Goal: Information Seeking & Learning: Learn about a topic

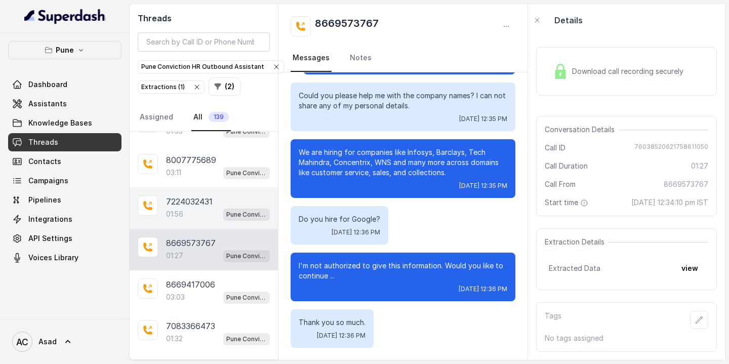
scroll to position [5494, 0]
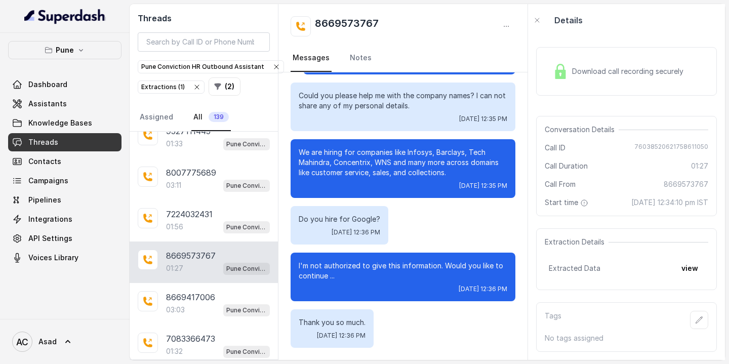
click at [190, 250] on div "8669573767 01:27 Pune Conviction HR Outbound Assistant" at bounding box center [218, 262] width 104 height 25
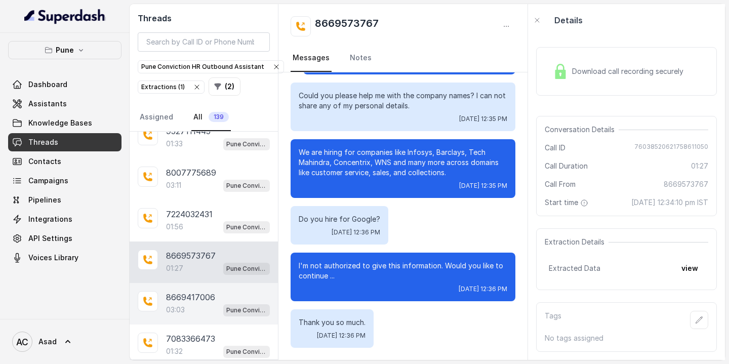
click at [202, 291] on p "8669417006" at bounding box center [190, 297] width 49 height 12
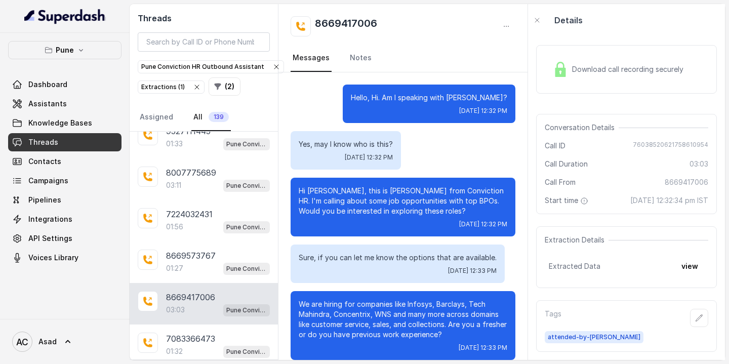
scroll to position [1592, 0]
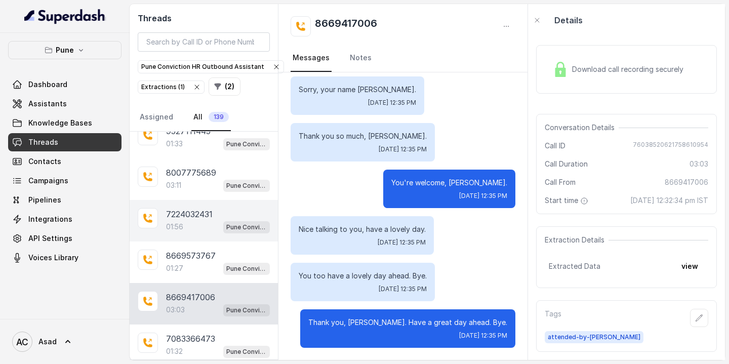
click at [187, 205] on div "7224032431 01:56 Pune Conviction HR Outbound Assistant" at bounding box center [204, 221] width 148 height 42
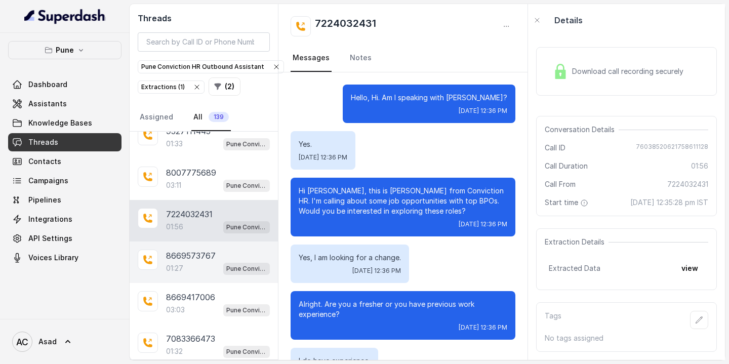
click at [186, 262] on div "01:27 Pune Conviction HR Outbound Assistant" at bounding box center [218, 268] width 104 height 13
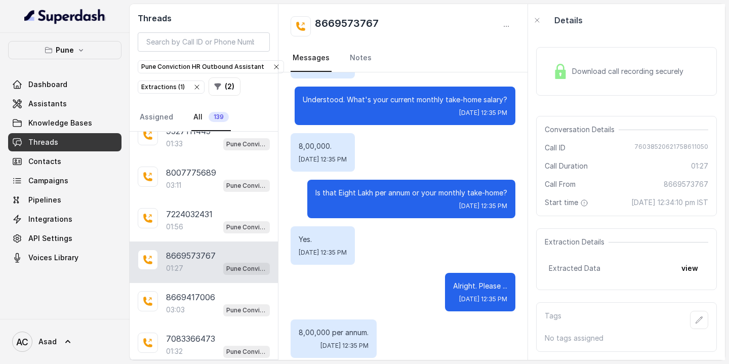
scroll to position [824, 0]
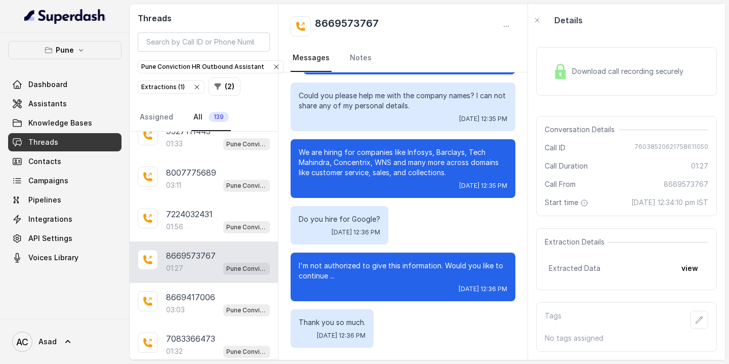
click at [176, 250] on p "8669573767" at bounding box center [191, 256] width 50 height 12
click at [690, 265] on button "view" at bounding box center [689, 268] width 29 height 18
click at [365, 60] on link "Notes" at bounding box center [361, 58] width 26 height 27
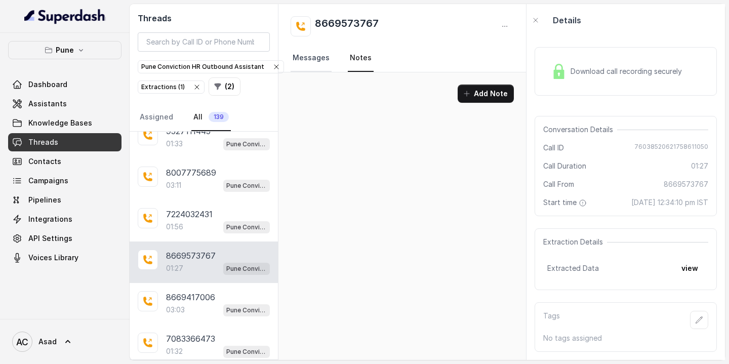
click at [300, 61] on link "Messages" at bounding box center [311, 58] width 41 height 27
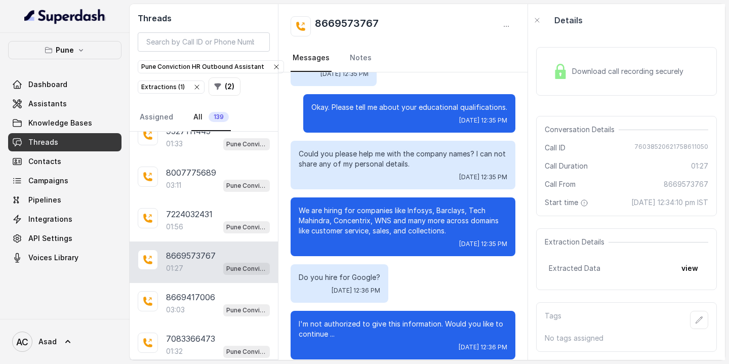
scroll to position [824, 0]
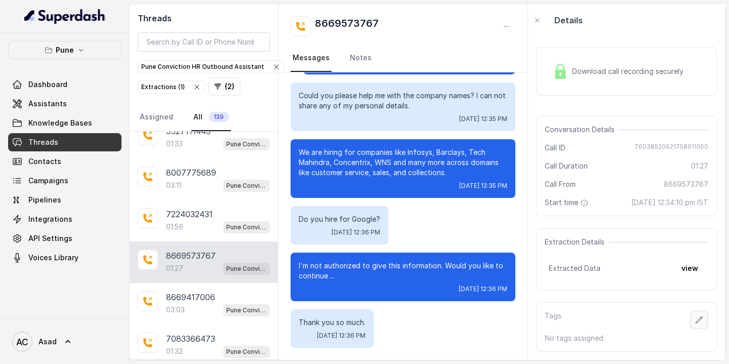
click at [696, 321] on icon "button" at bounding box center [699, 320] width 8 height 8
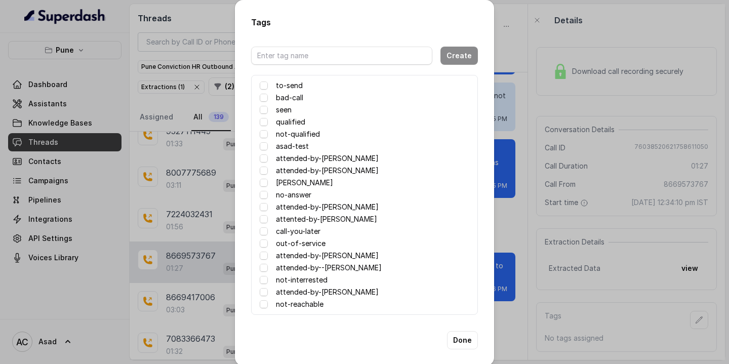
click at [292, 267] on label "attended-by--komal" at bounding box center [329, 268] width 106 height 12
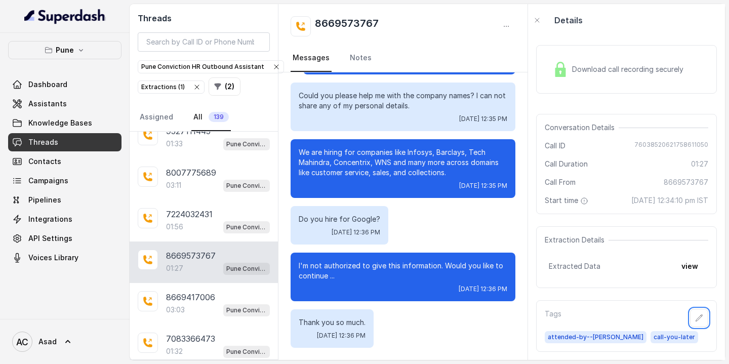
scroll to position [18, 0]
click at [625, 301] on div "Tags attended-by--komal call-you-later" at bounding box center [626, 326] width 181 height 52
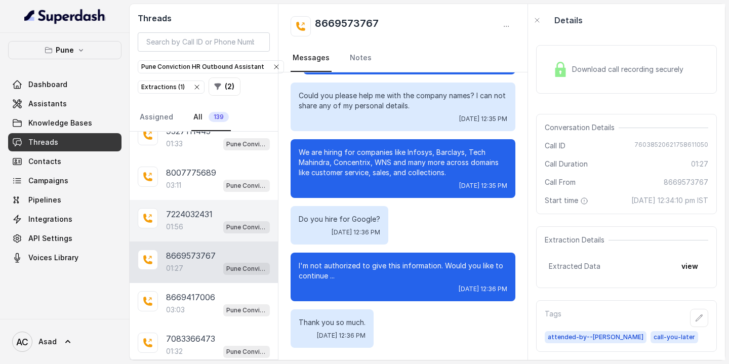
click at [187, 220] on div "01:56 Pune Conviction HR Outbound Assistant" at bounding box center [218, 226] width 104 height 13
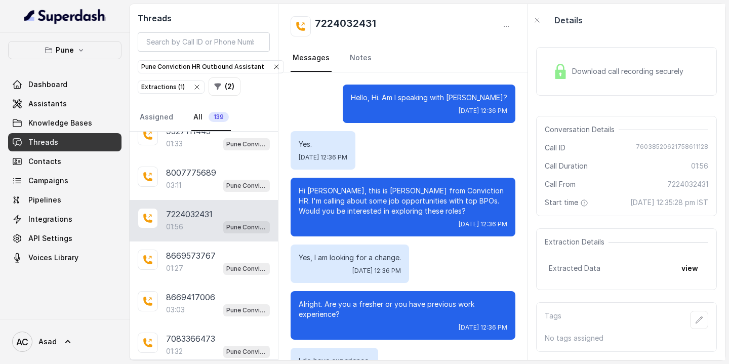
scroll to position [1114, 0]
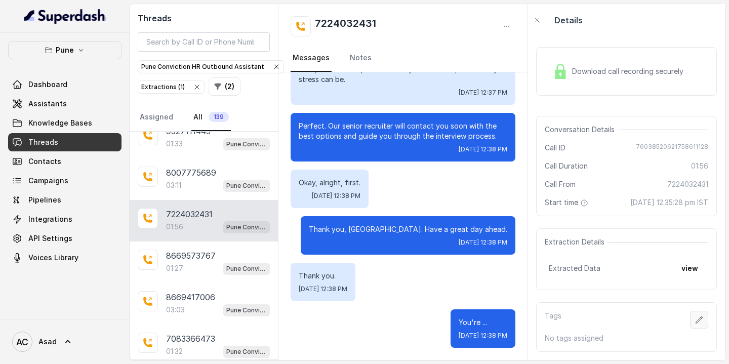
click at [700, 325] on button "button" at bounding box center [699, 320] width 18 height 18
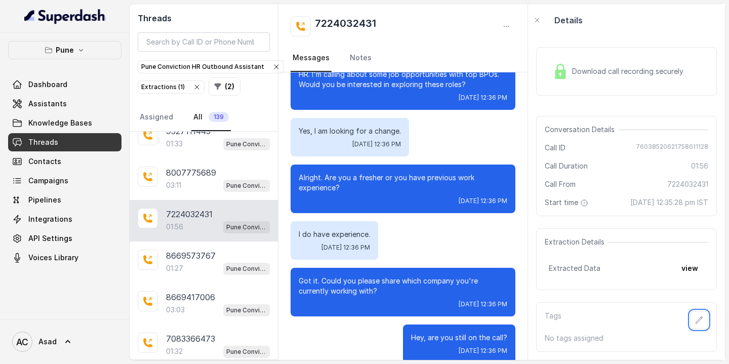
scroll to position [0, 0]
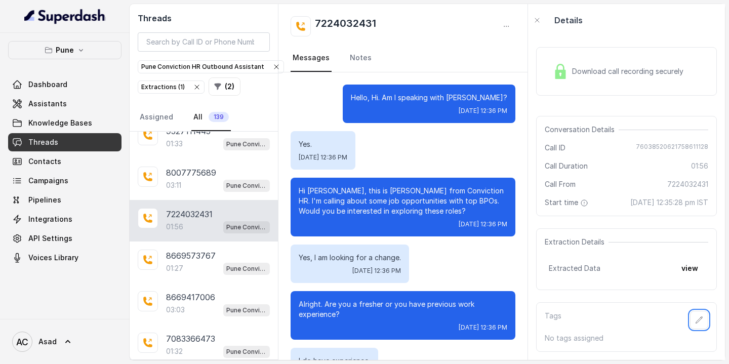
click at [658, 334] on p "No tags assigned" at bounding box center [627, 338] width 164 height 10
click at [695, 329] on button "button" at bounding box center [699, 320] width 18 height 18
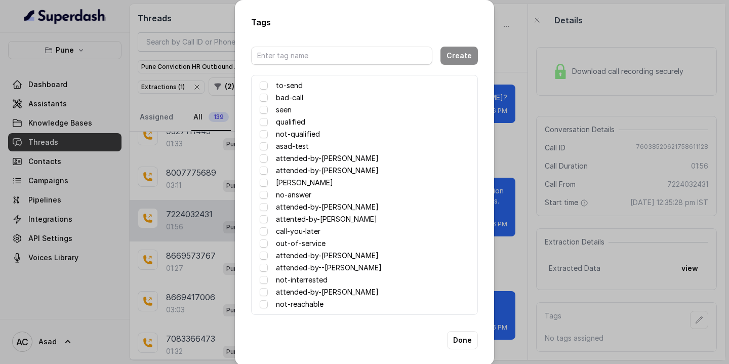
click at [295, 218] on label "attented-by-rupal" at bounding box center [326, 219] width 101 height 12
click at [264, 220] on span at bounding box center [264, 219] width 8 height 8
click at [263, 197] on span at bounding box center [264, 195] width 8 height 8
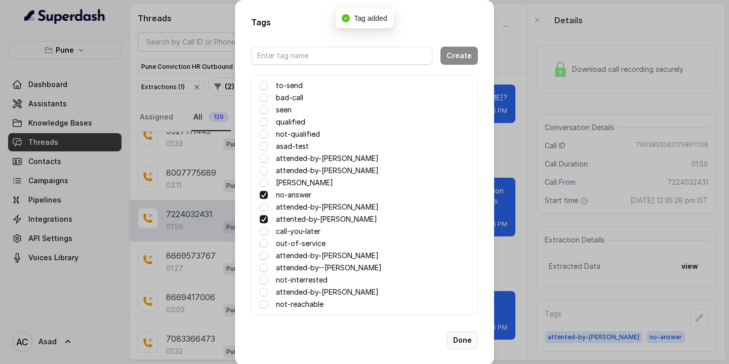
click at [460, 338] on button "Done" at bounding box center [462, 340] width 31 height 18
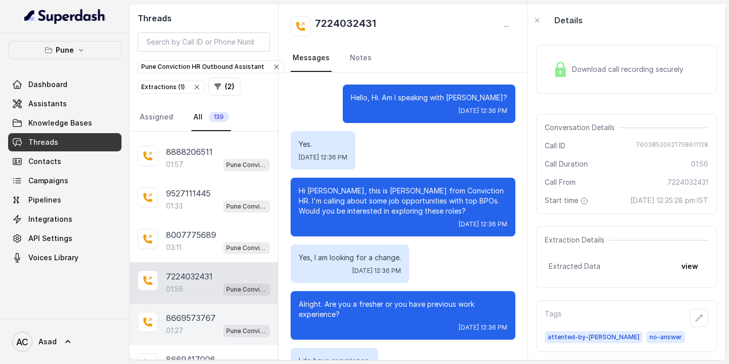
scroll to position [5427, 0]
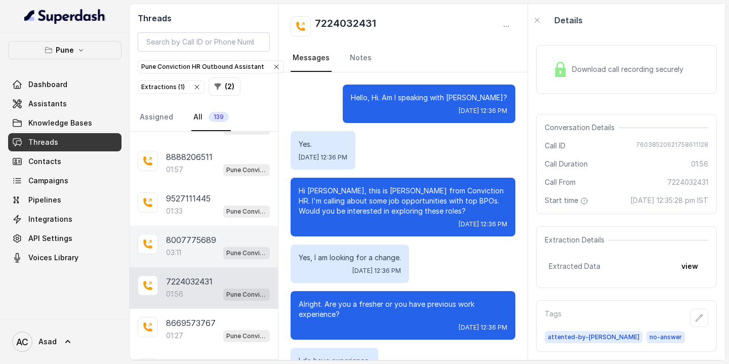
click at [178, 234] on p "8007775689" at bounding box center [191, 240] width 50 height 12
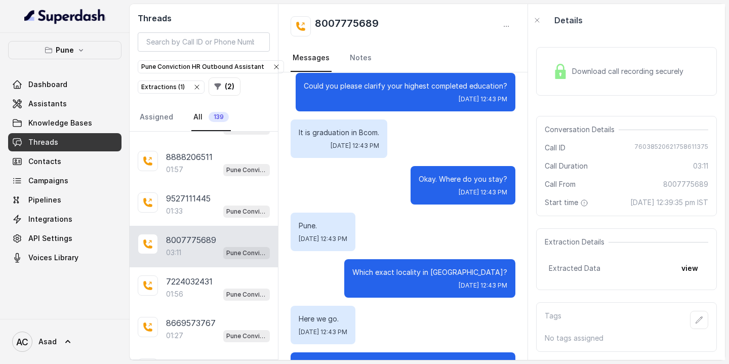
scroll to position [1411, 0]
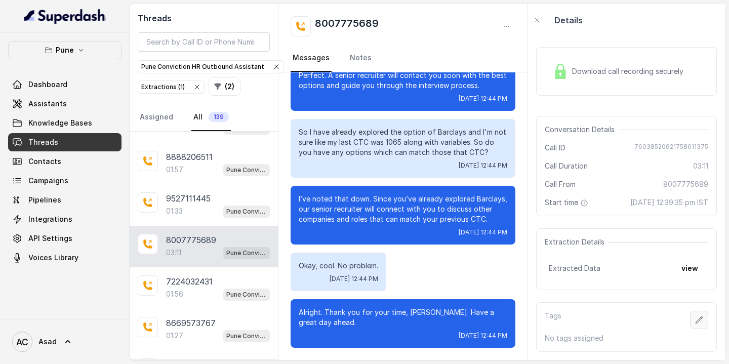
click at [702, 317] on icon "button" at bounding box center [699, 319] width 7 height 7
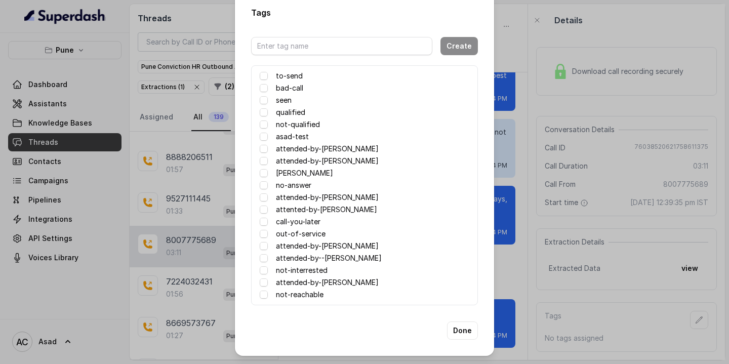
scroll to position [0, 0]
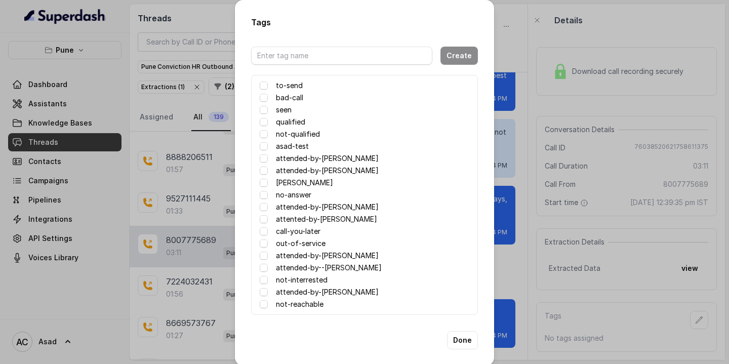
click at [279, 232] on label "call-you-later" at bounding box center [298, 231] width 45 height 12
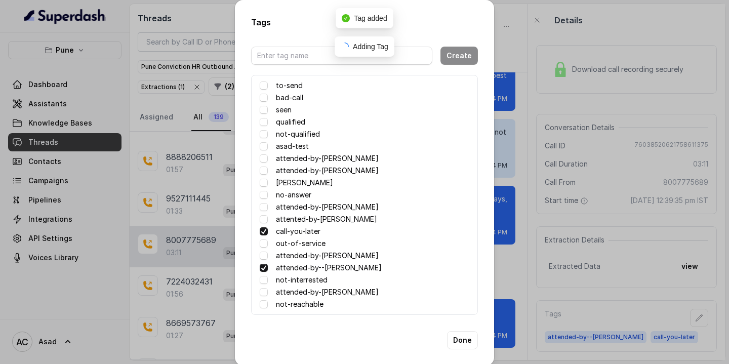
click at [279, 232] on label "call-you-later" at bounding box center [298, 231] width 45 height 12
click at [467, 345] on button "Done" at bounding box center [462, 340] width 31 height 18
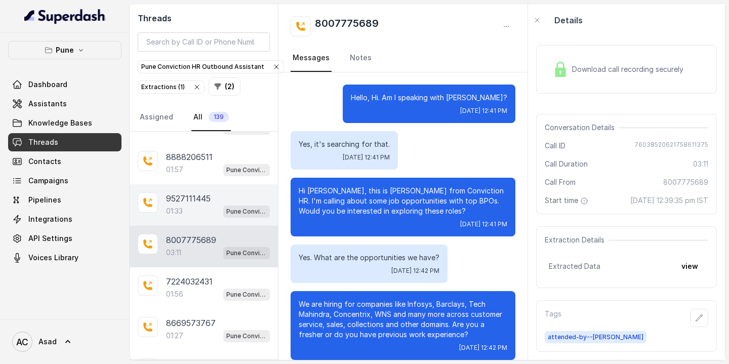
click at [179, 206] on p "01:33" at bounding box center [174, 211] width 17 height 10
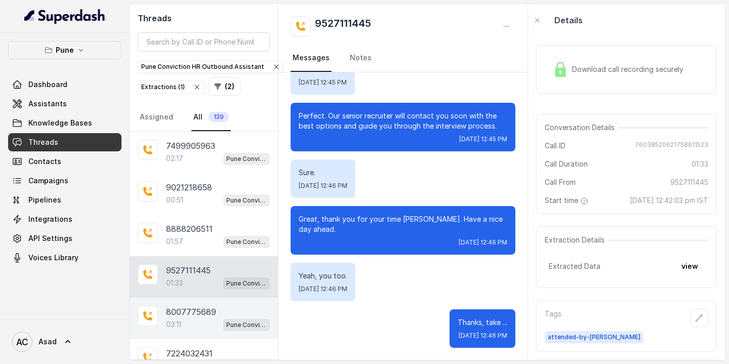
scroll to position [5342, 0]
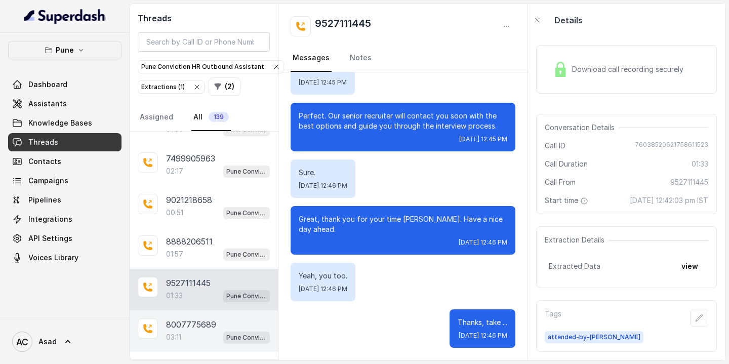
click at [187, 227] on div "8888206511 01:57 Pune Conviction HR Outbound Assistant" at bounding box center [204, 248] width 148 height 42
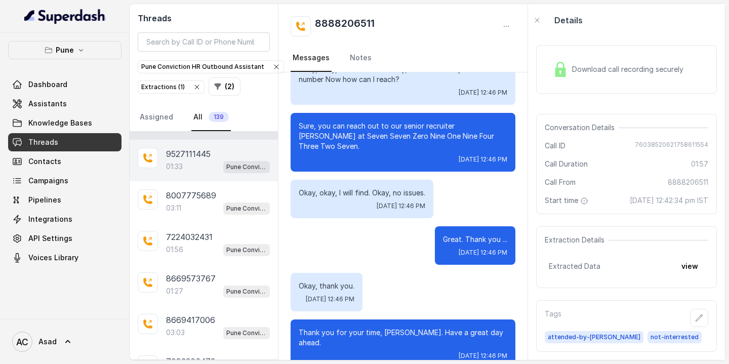
scroll to position [5507, 0]
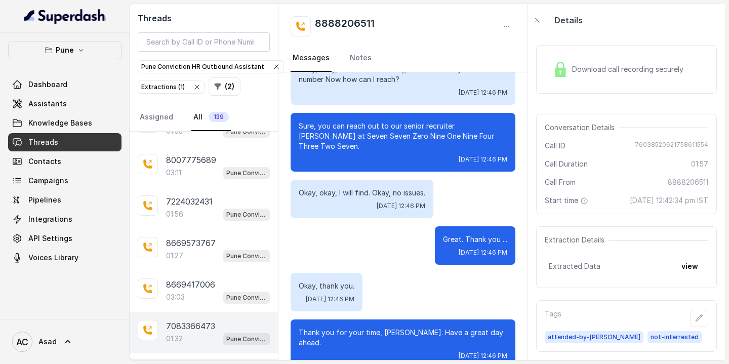
click at [179, 312] on div "7083366473 01:32 Pune Conviction HR Outbound Assistant" at bounding box center [204, 333] width 148 height 42
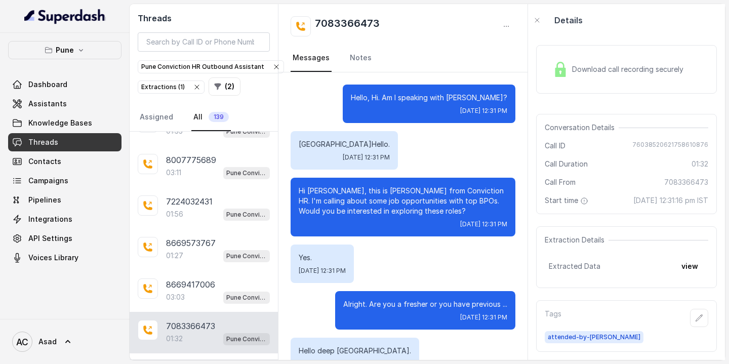
scroll to position [897, 0]
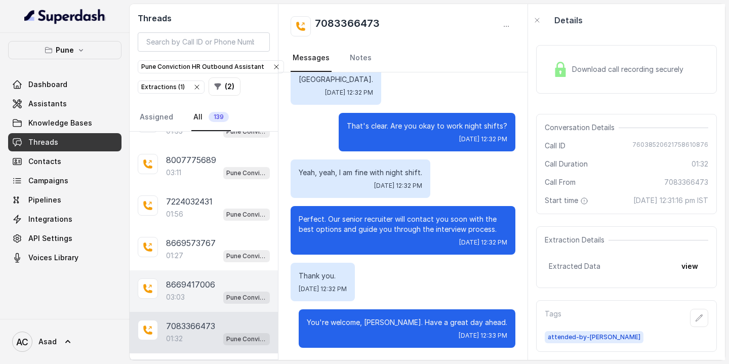
click at [188, 291] on div "03:03 Pune Conviction HR Outbound Assistant" at bounding box center [218, 297] width 104 height 13
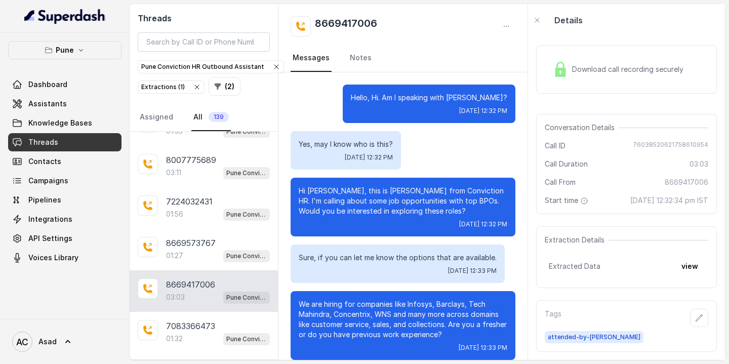
scroll to position [1592, 0]
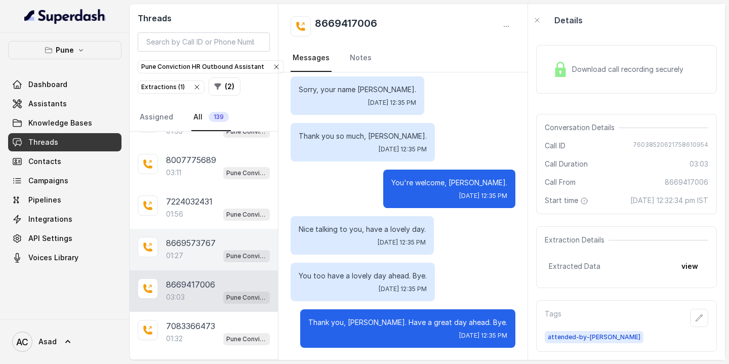
click at [195, 249] on div "01:27 Pune Conviction HR Outbound Assistant" at bounding box center [218, 255] width 104 height 13
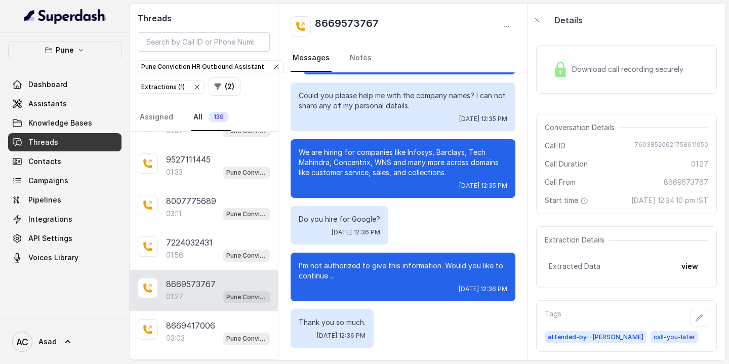
scroll to position [5465, 0]
click at [195, 249] on div "01:56 Pune Conviction HR Outbound Assistant" at bounding box center [218, 255] width 104 height 13
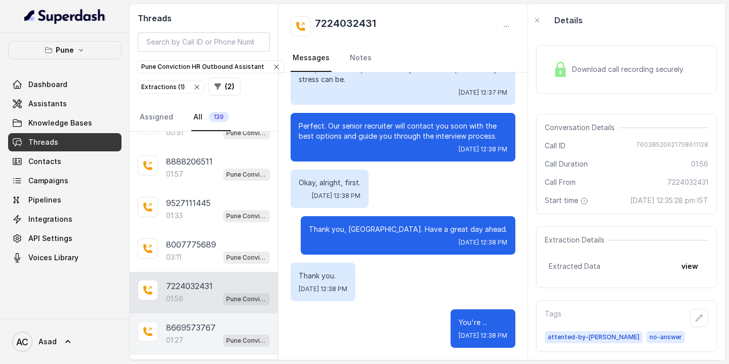
click at [195, 238] on p "8007775689" at bounding box center [191, 244] width 50 height 12
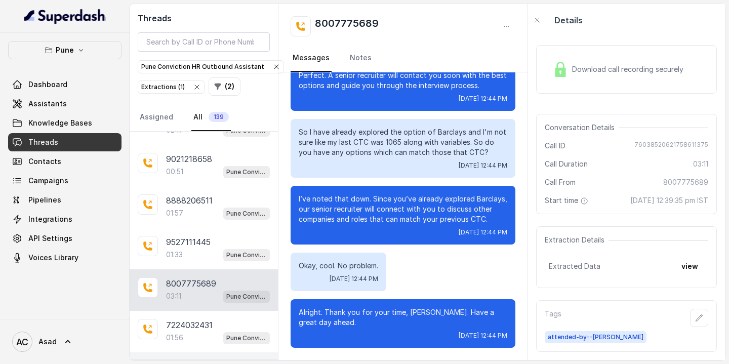
click at [195, 248] on div "01:33 Pune Conviction HR Outbound Assistant" at bounding box center [218, 254] width 104 height 13
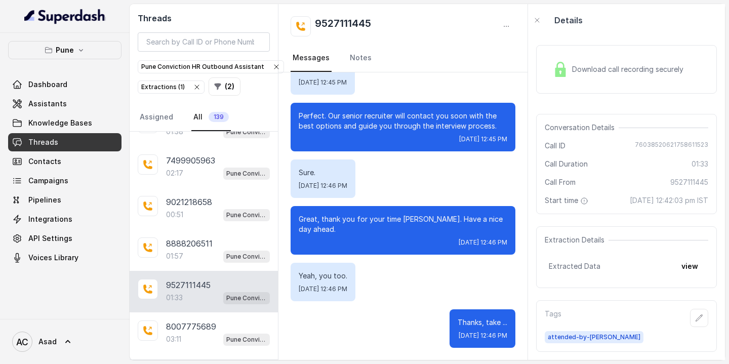
click at [195, 237] on p "8888206511" at bounding box center [189, 243] width 47 height 12
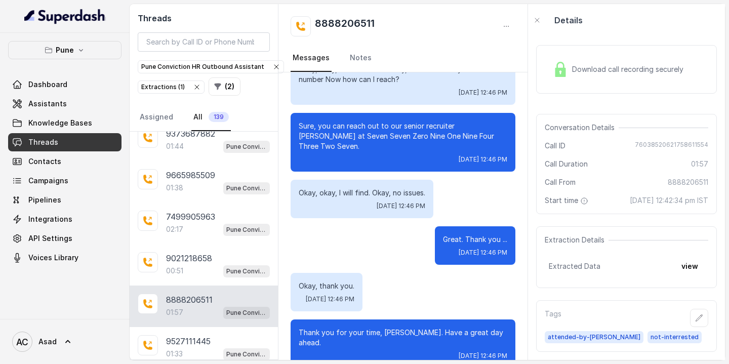
click at [195, 244] on div "9021218658 00:51 Pune Conviction HR Outbound Assistant" at bounding box center [204, 265] width 148 height 42
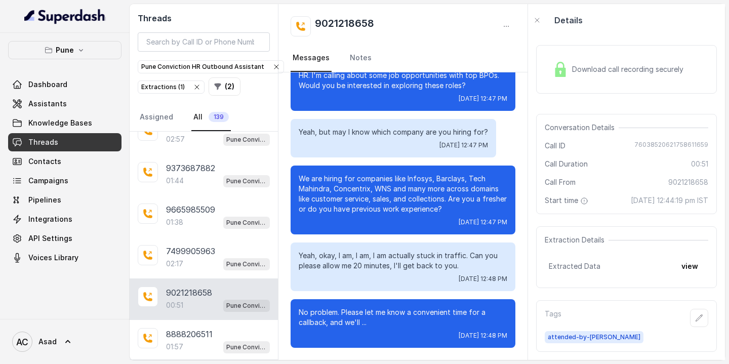
click at [195, 245] on p "7499905963" at bounding box center [190, 251] width 49 height 12
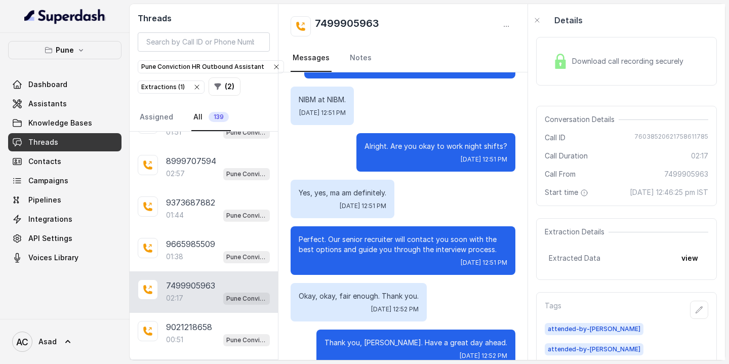
click at [195, 238] on p "9665985509" at bounding box center [190, 244] width 49 height 12
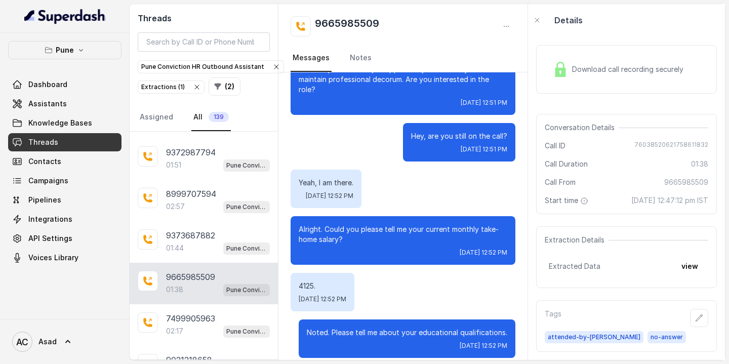
click at [195, 241] on div "01:44 Pune Conviction HR Outbound Assistant" at bounding box center [218, 247] width 104 height 13
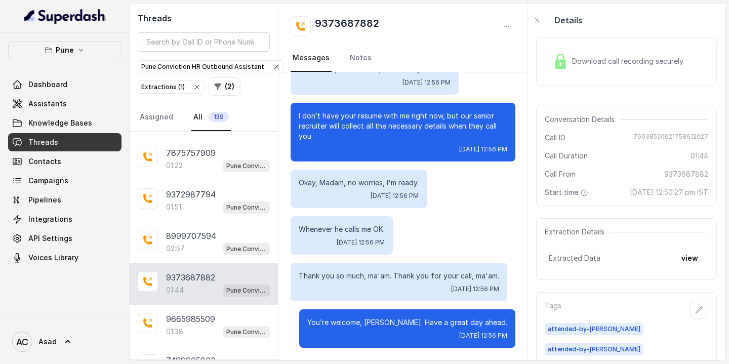
click at [195, 242] on div "02:57 Pune Conviction HR Outbound Assistant" at bounding box center [218, 248] width 104 height 13
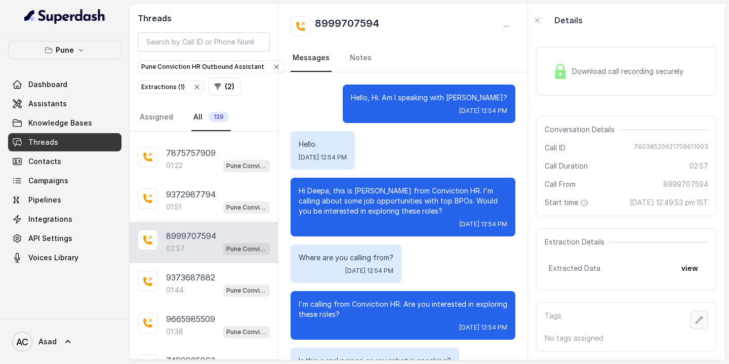
click at [699, 320] on icon "button" at bounding box center [699, 320] width 8 height 8
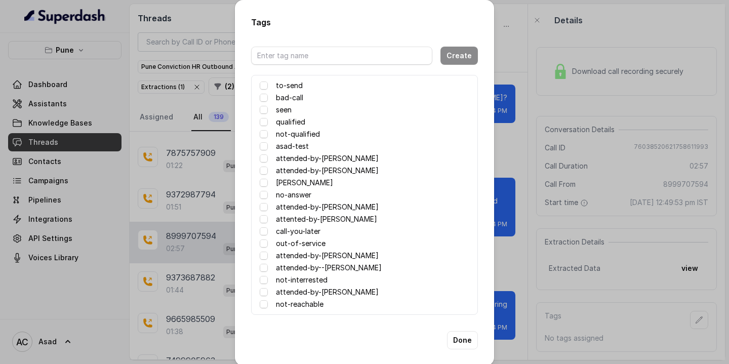
click at [295, 270] on label "attended-by--[PERSON_NAME]" at bounding box center [329, 268] width 106 height 12
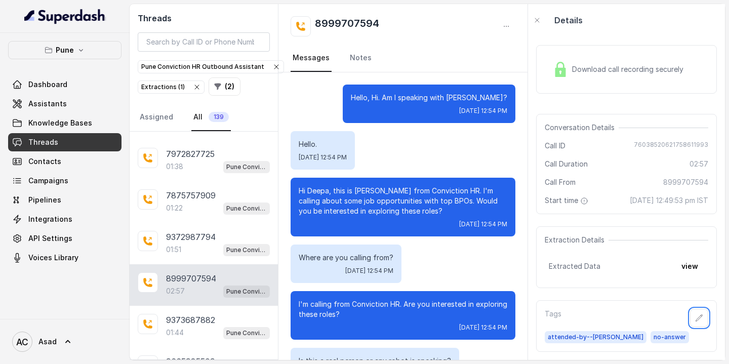
click at [202, 243] on div "01:51 Pune Conviction HR Outbound Assistant" at bounding box center [218, 249] width 104 height 13
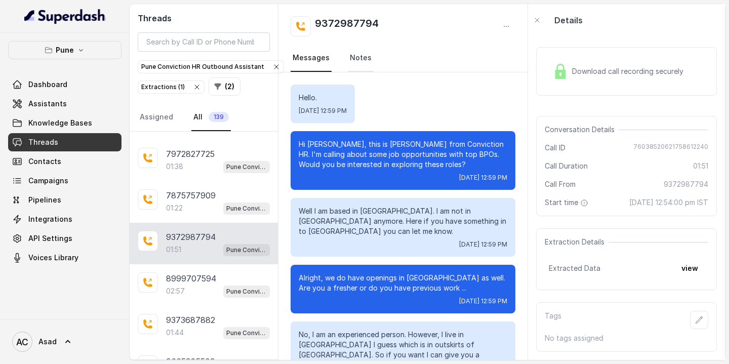
click at [362, 59] on link "Notes" at bounding box center [361, 58] width 26 height 27
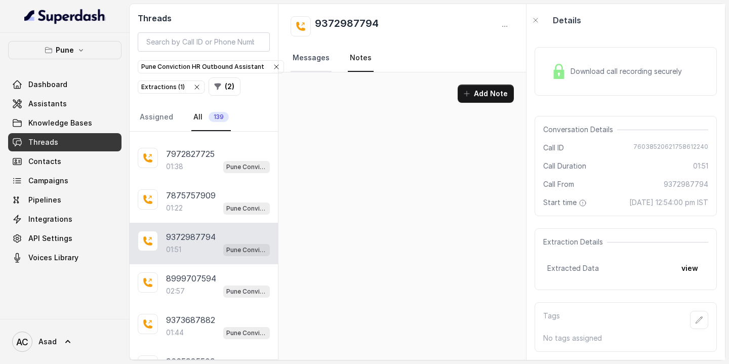
click at [303, 58] on link "Messages" at bounding box center [311, 58] width 41 height 27
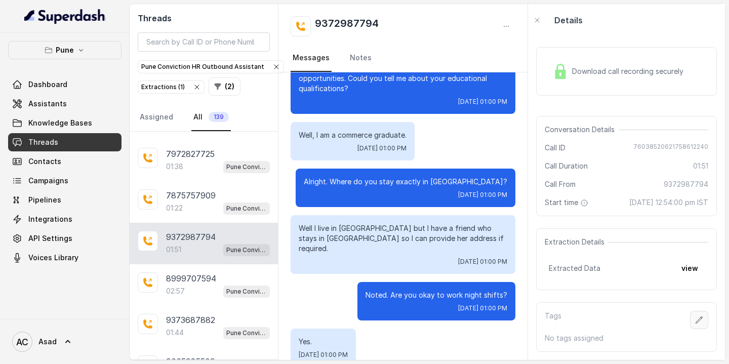
click at [701, 319] on icon "button" at bounding box center [699, 319] width 7 height 7
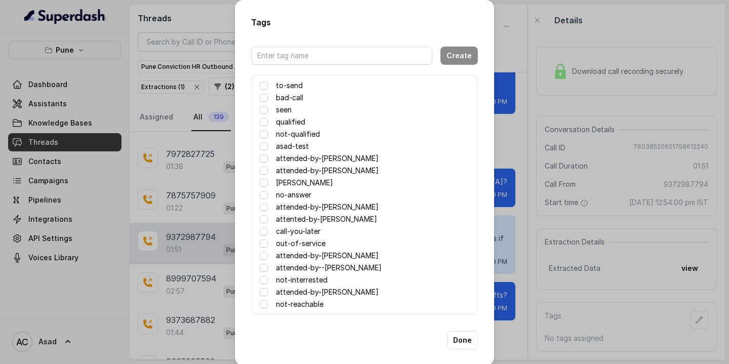
click at [284, 85] on label "to-send" at bounding box center [289, 85] width 27 height 12
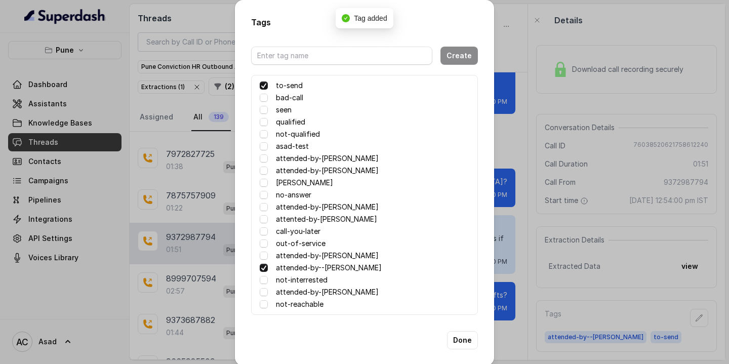
click at [284, 85] on label "to-send" at bounding box center [289, 85] width 27 height 12
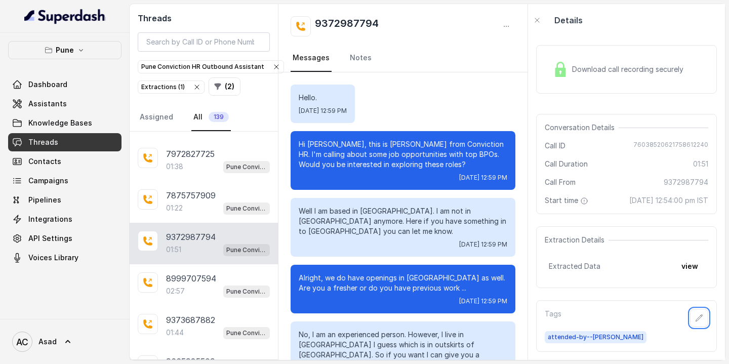
click at [608, 326] on div "Tags" at bounding box center [627, 318] width 164 height 18
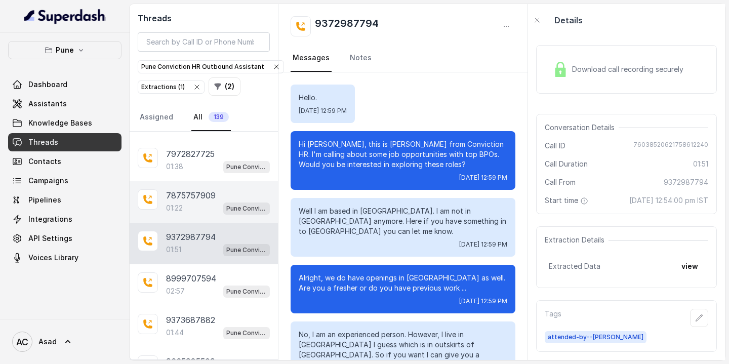
click at [193, 189] on p "7875757909" at bounding box center [191, 195] width 50 height 12
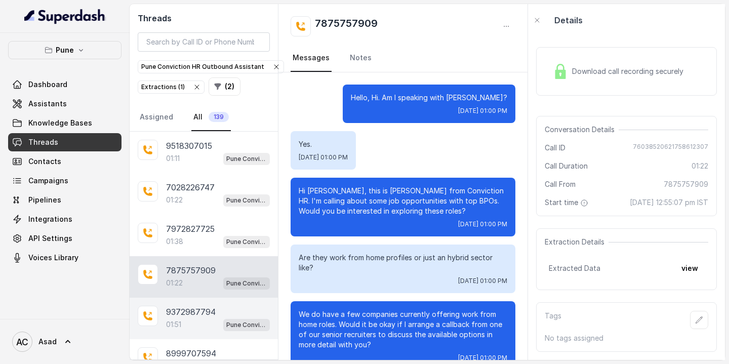
scroll to position [5018, 0]
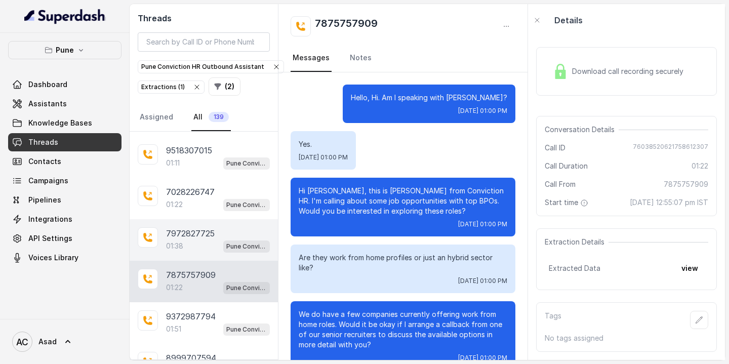
click at [195, 227] on p "7972827725" at bounding box center [190, 233] width 49 height 12
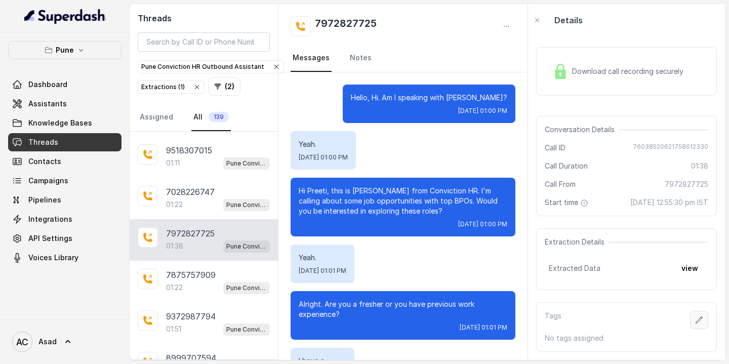
click at [701, 325] on button "button" at bounding box center [699, 320] width 18 height 18
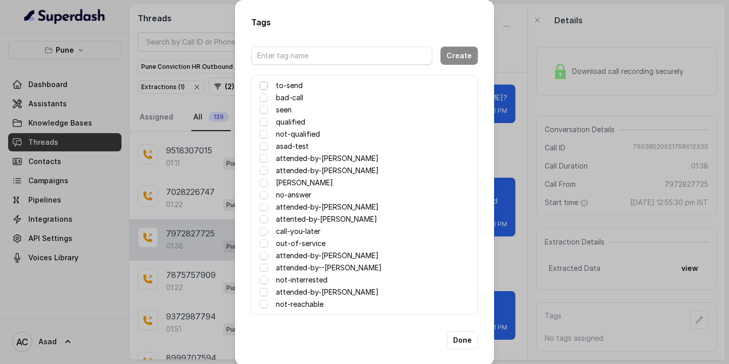
click at [265, 88] on span at bounding box center [264, 86] width 8 height 8
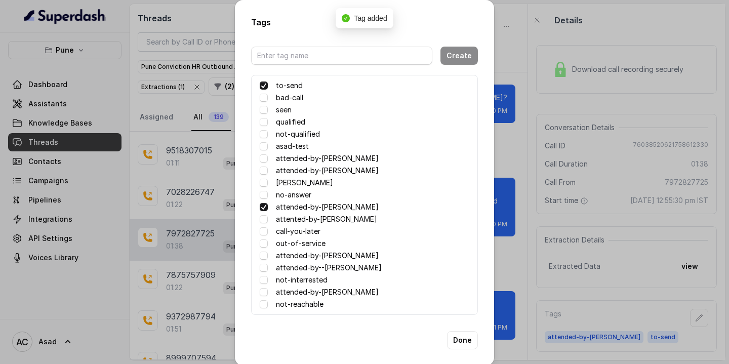
click at [265, 88] on span at bounding box center [264, 86] width 8 height 8
click at [461, 338] on button "Done" at bounding box center [462, 340] width 31 height 18
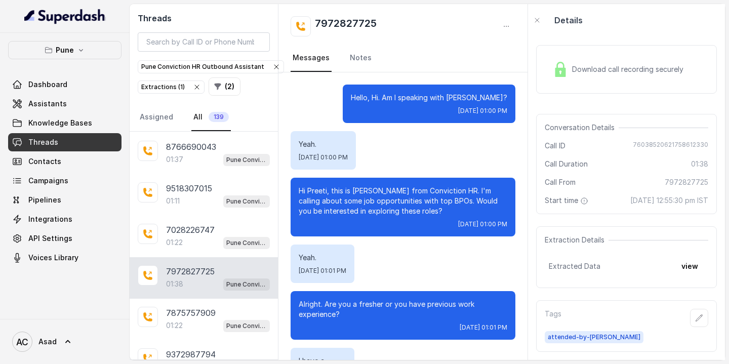
scroll to position [4981, 0]
click at [196, 264] on p "7972827725" at bounding box center [190, 270] width 49 height 12
click at [362, 57] on link "Notes" at bounding box center [361, 58] width 26 height 27
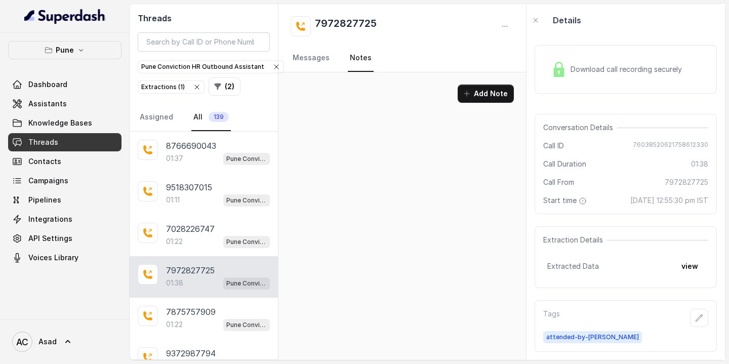
click at [345, 147] on div "Add Note" at bounding box center [402, 216] width 248 height 288
click at [482, 93] on button "Add Note" at bounding box center [486, 94] width 56 height 18
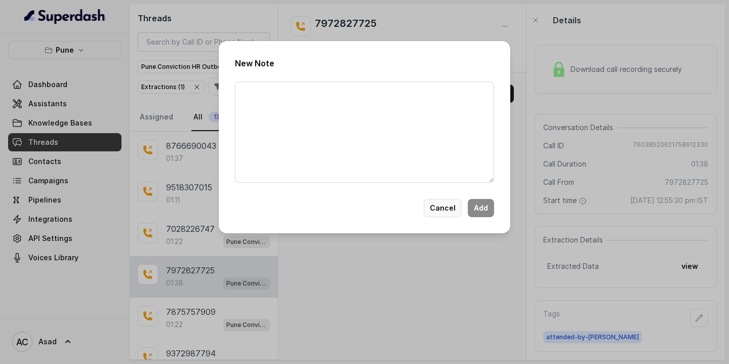
click at [445, 208] on button "Cancel" at bounding box center [443, 208] width 38 height 18
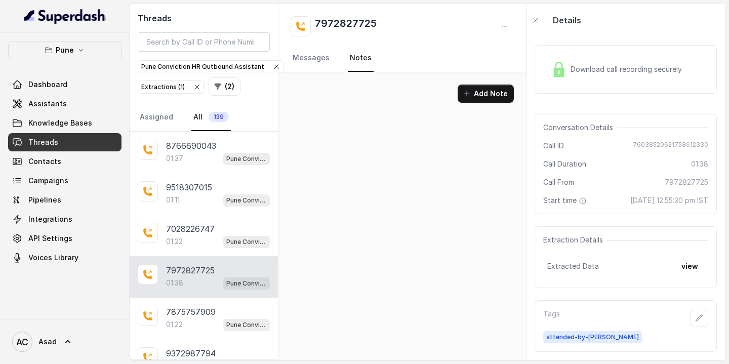
click at [200, 264] on p "7972827725" at bounding box center [190, 270] width 49 height 12
click at [306, 61] on link "Messages" at bounding box center [311, 58] width 41 height 27
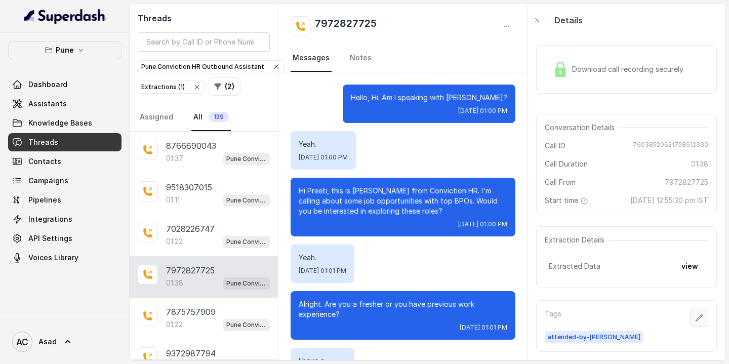
click at [701, 322] on icon "button" at bounding box center [699, 318] width 8 height 8
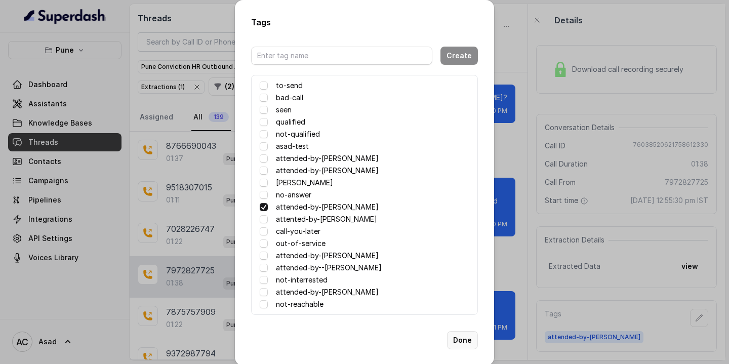
click at [465, 343] on button "Done" at bounding box center [462, 340] width 31 height 18
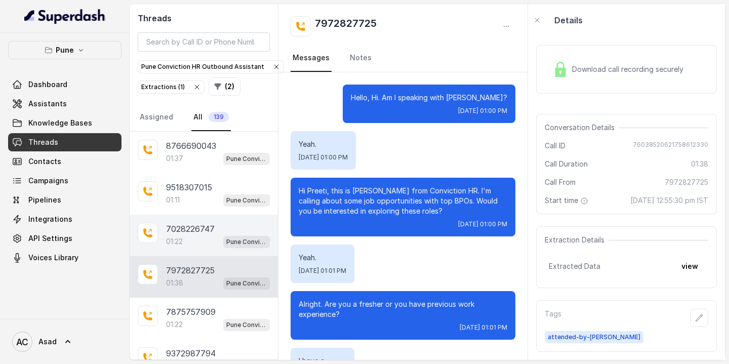
click at [192, 223] on p "7028226747" at bounding box center [190, 229] width 49 height 12
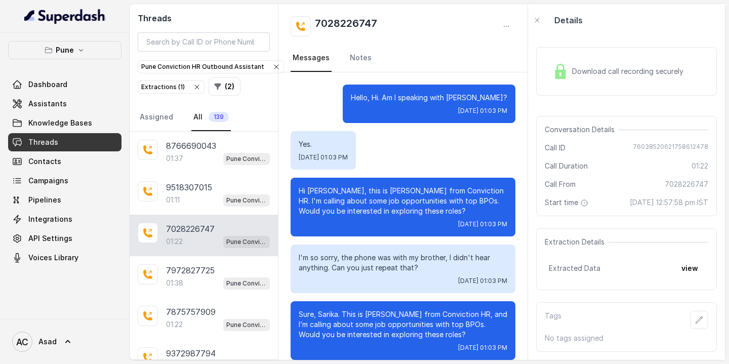
scroll to position [383, 0]
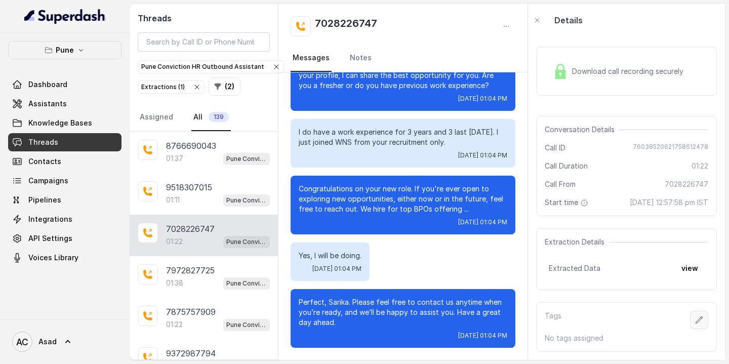
click at [696, 314] on button "button" at bounding box center [699, 320] width 18 height 18
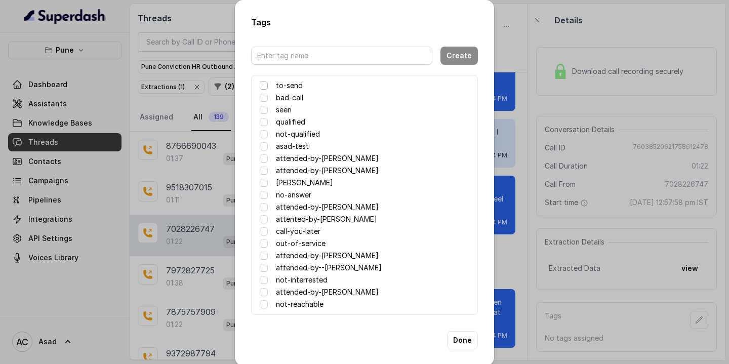
click at [264, 86] on span at bounding box center [264, 86] width 8 height 8
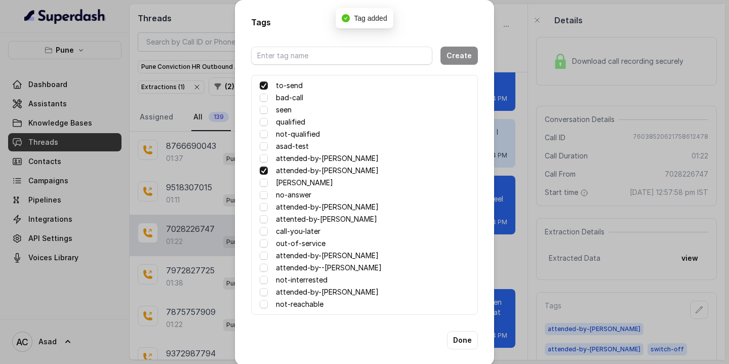
click at [264, 86] on span at bounding box center [264, 86] width 8 height 8
click at [465, 338] on button "Done" at bounding box center [462, 340] width 31 height 18
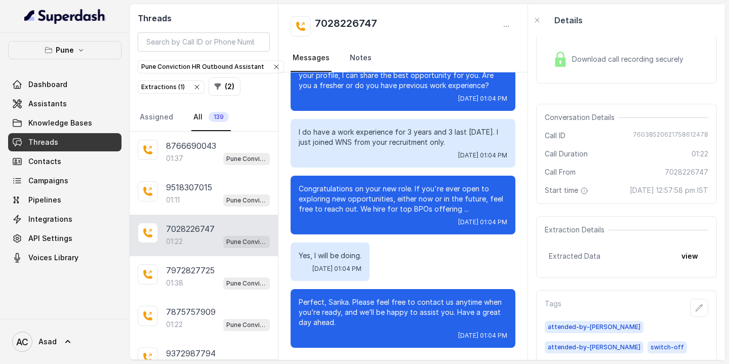
click at [357, 57] on link "Notes" at bounding box center [361, 58] width 26 height 27
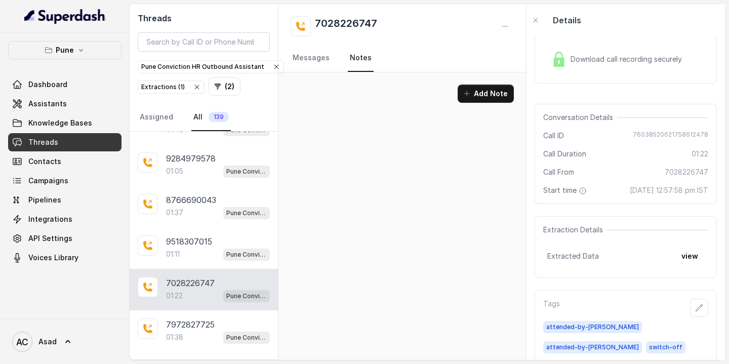
scroll to position [4922, 0]
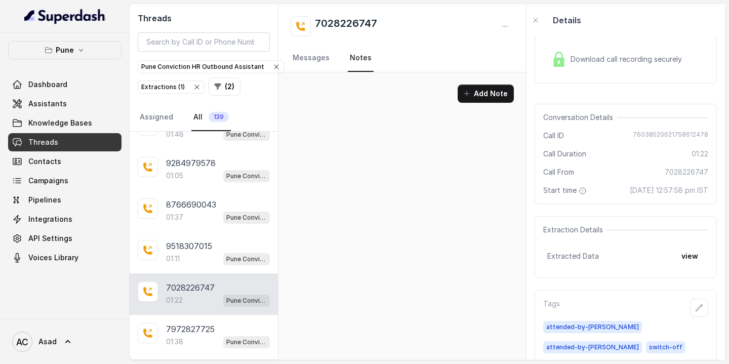
click at [188, 240] on p "9518307015" at bounding box center [189, 246] width 46 height 12
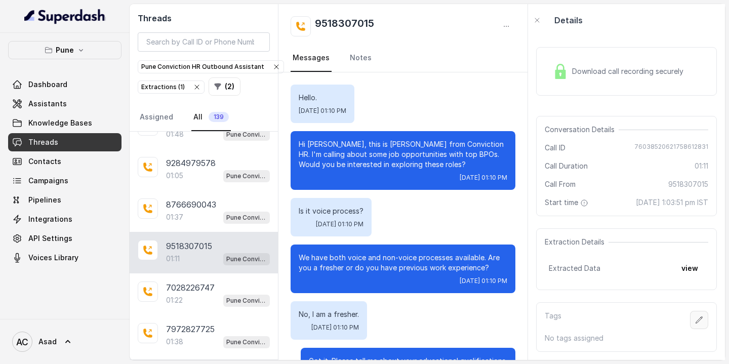
click at [702, 324] on button "button" at bounding box center [699, 320] width 18 height 18
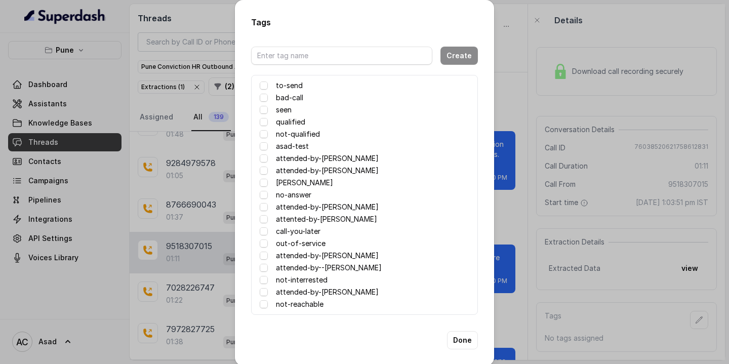
click at [294, 88] on label "to-send" at bounding box center [289, 85] width 27 height 12
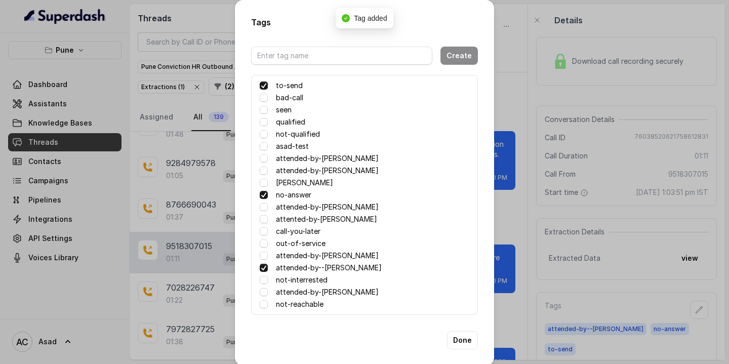
click at [294, 88] on label "to-send" at bounding box center [289, 85] width 27 height 12
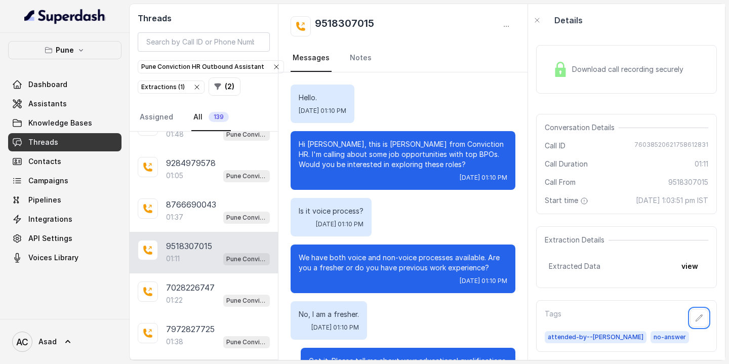
scroll to position [488, 0]
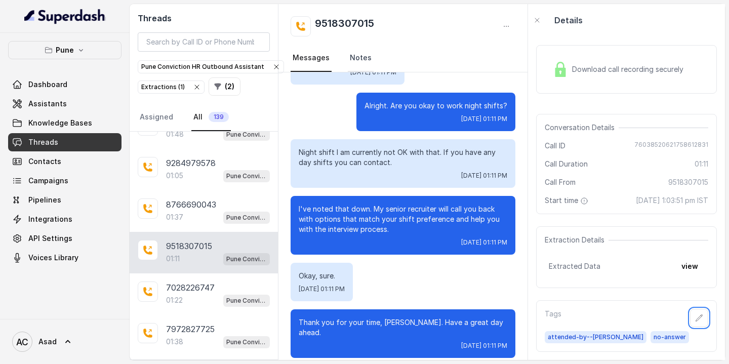
click at [357, 61] on link "Notes" at bounding box center [361, 58] width 26 height 27
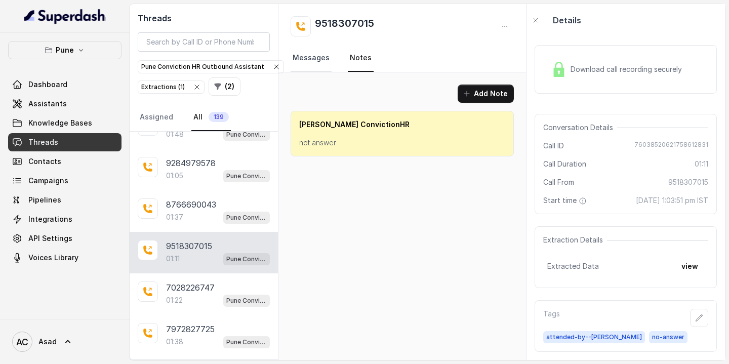
click at [306, 53] on link "Messages" at bounding box center [311, 58] width 41 height 27
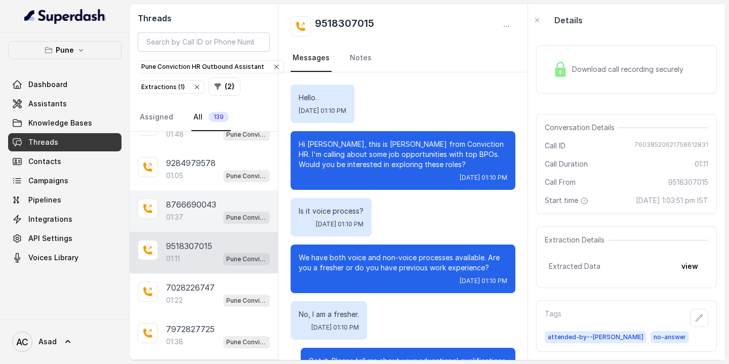
click at [177, 198] on p "8766690043" at bounding box center [191, 204] width 50 height 12
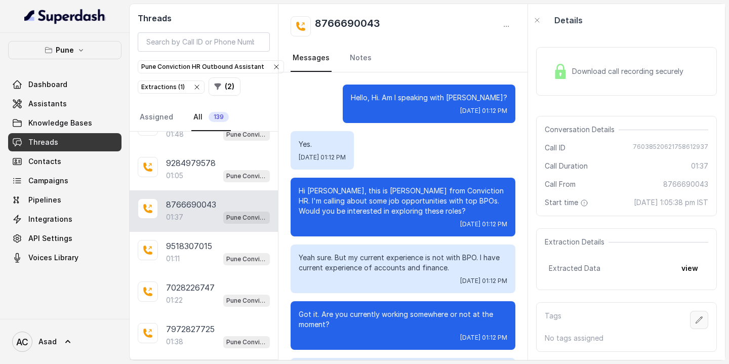
click at [701, 318] on icon "button" at bounding box center [699, 319] width 7 height 7
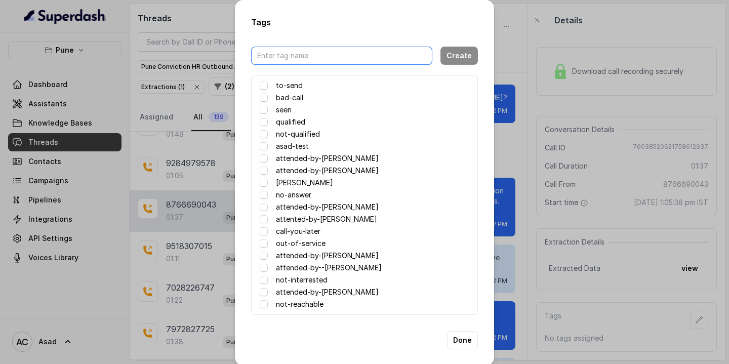
click at [295, 57] on input "text" at bounding box center [341, 56] width 181 height 18
click at [295, 86] on label "to-send" at bounding box center [289, 85] width 27 height 12
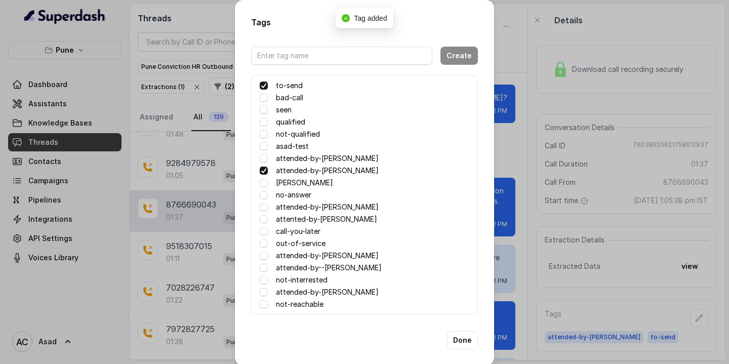
click at [295, 86] on label "to-send" at bounding box center [289, 85] width 27 height 12
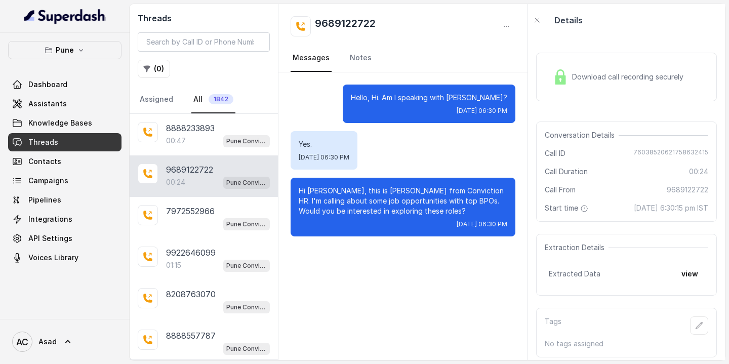
scroll to position [16, 0]
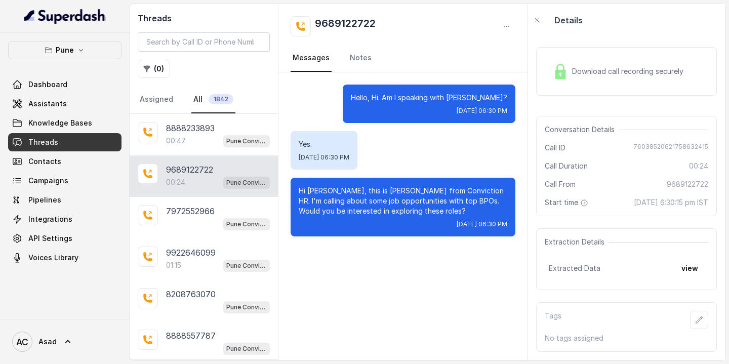
click at [157, 99] on link "Assigned" at bounding box center [156, 99] width 37 height 27
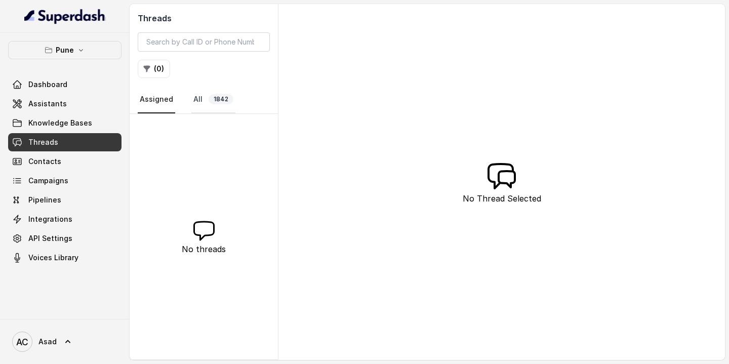
click at [209, 94] on link "All 1842" at bounding box center [213, 99] width 44 height 27
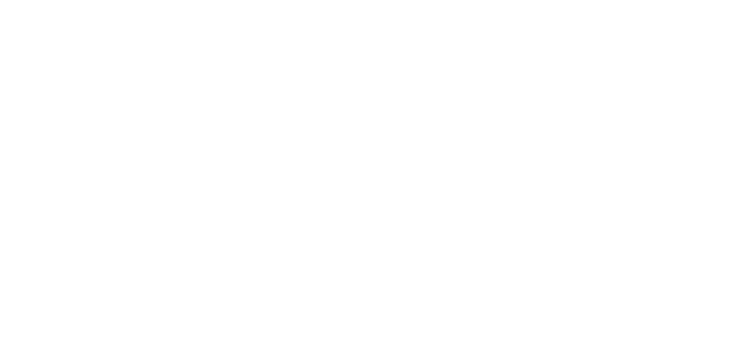
click at [389, 0] on html at bounding box center [364, 0] width 729 height 0
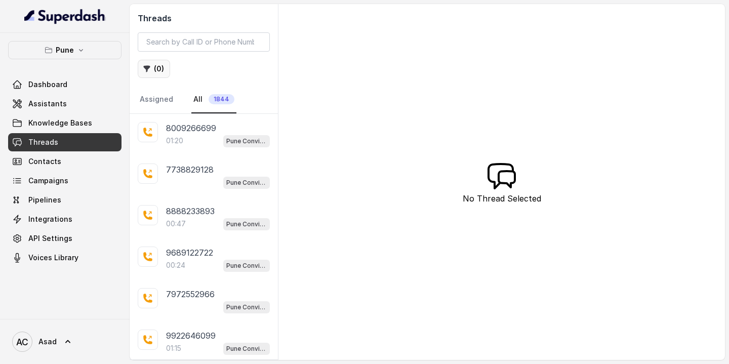
click at [149, 69] on icon "button" at bounding box center [147, 69] width 8 height 8
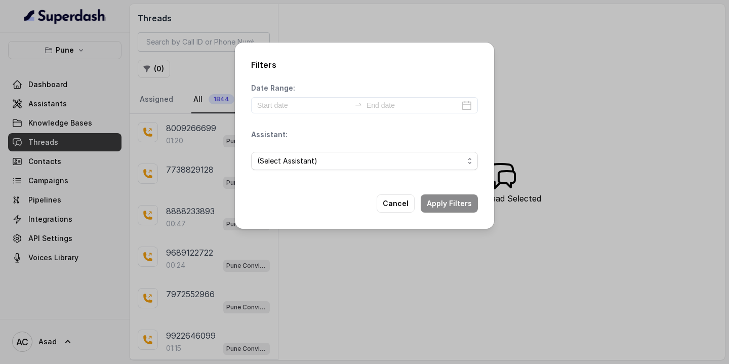
click at [512, 63] on div "Filters Date Range: Assistant: (Select Assistant) Cancel Apply Filters" at bounding box center [364, 182] width 729 height 364
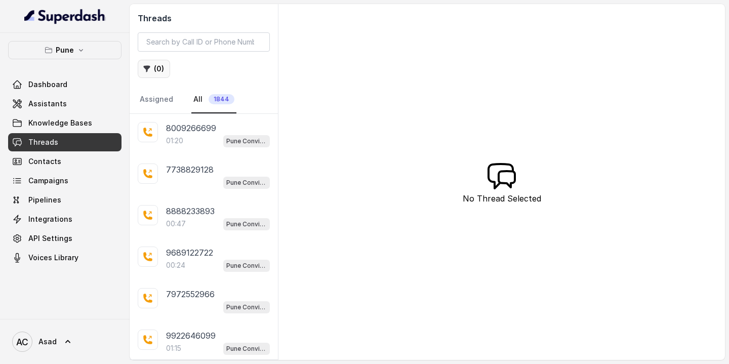
click at [157, 74] on button "( 0 )" at bounding box center [154, 69] width 32 height 18
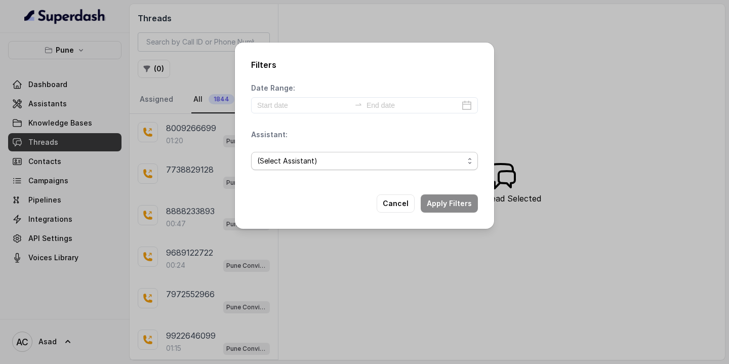
click at [298, 161] on span "(Select Assistant)" at bounding box center [360, 161] width 207 height 12
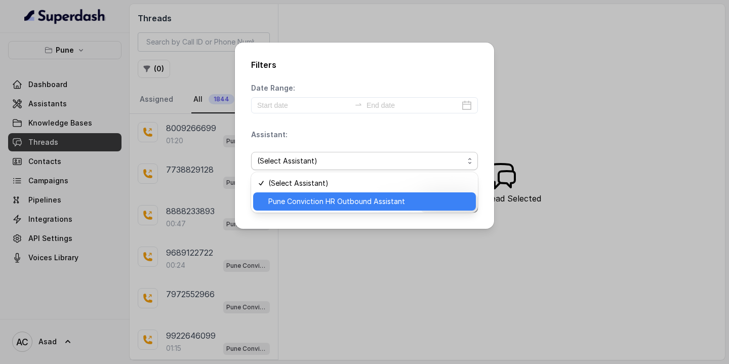
click at [303, 201] on span "Pune Conviction HR Outbound Assistant" at bounding box center [368, 201] width 201 height 12
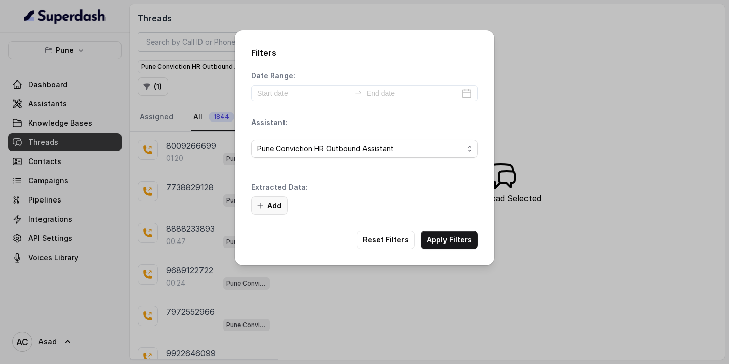
click at [275, 206] on button "Add" at bounding box center [269, 205] width 36 height 18
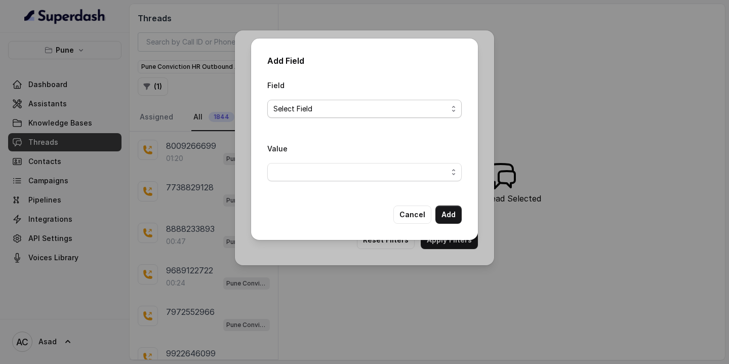
click at [319, 108] on span "Select Field" at bounding box center [360, 109] width 174 height 12
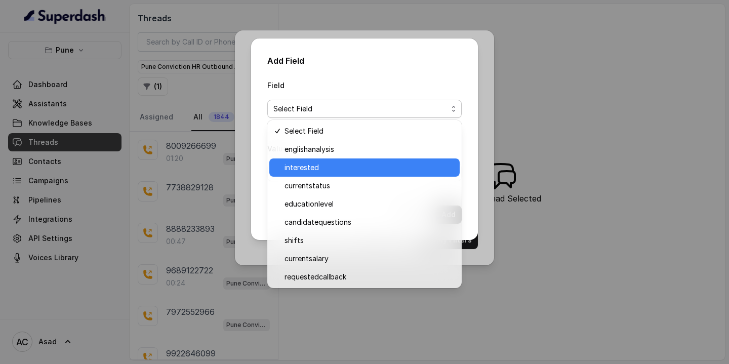
click at [304, 166] on span "interested" at bounding box center [368, 167] width 169 height 12
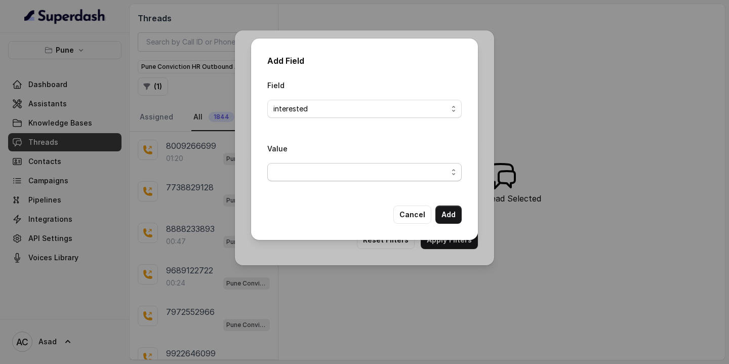
click at [306, 173] on span "button" at bounding box center [364, 172] width 194 height 18
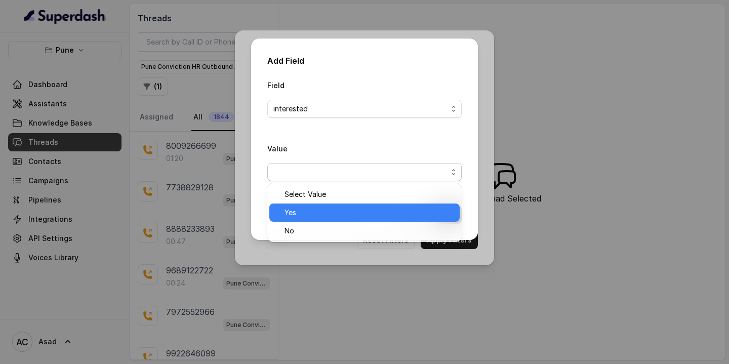
click at [292, 212] on span "Yes" at bounding box center [368, 213] width 169 height 12
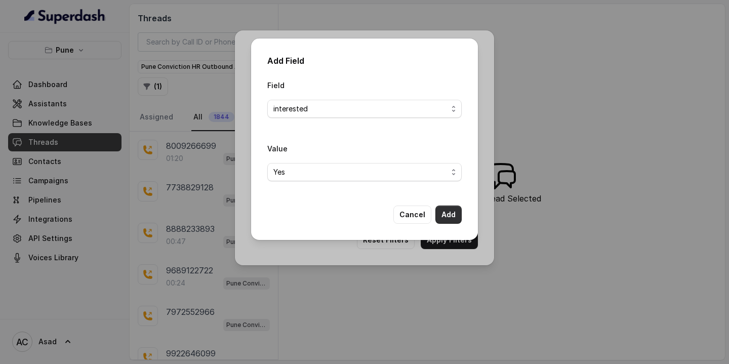
click at [446, 215] on button "Add" at bounding box center [448, 215] width 26 height 18
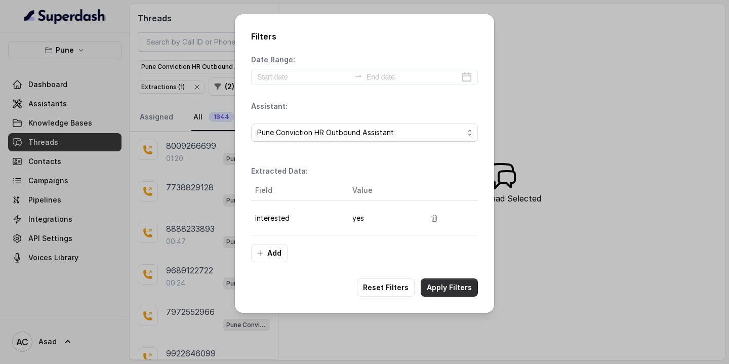
click at [442, 284] on button "Apply Filters" at bounding box center [449, 287] width 57 height 18
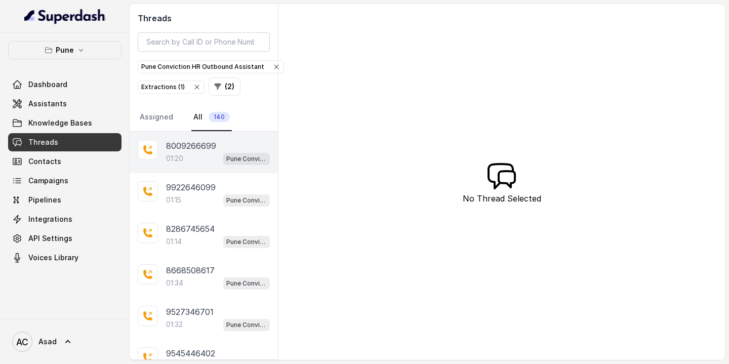
click at [190, 140] on p "8009266699" at bounding box center [191, 146] width 50 height 12
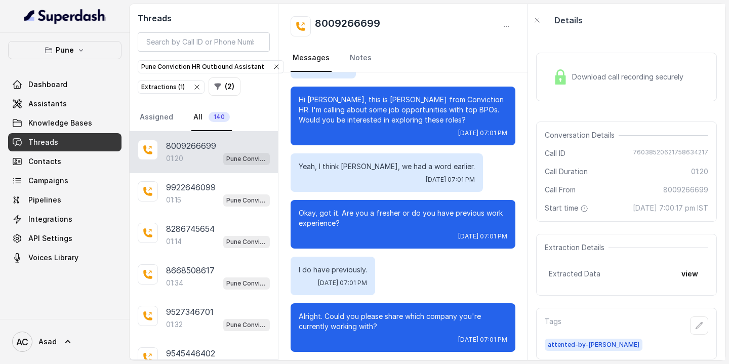
scroll to position [101, 0]
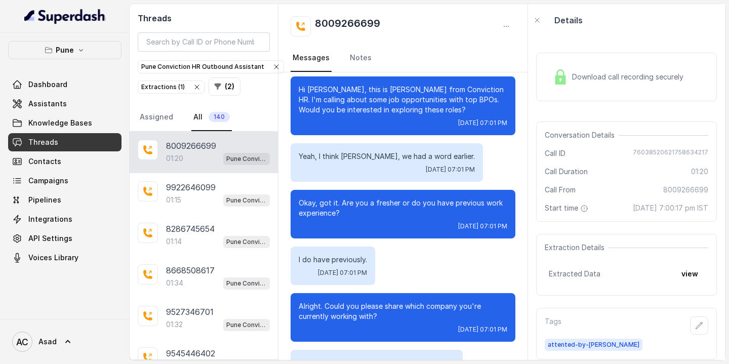
click at [581, 78] on span "Download call recording securely" at bounding box center [629, 77] width 115 height 10
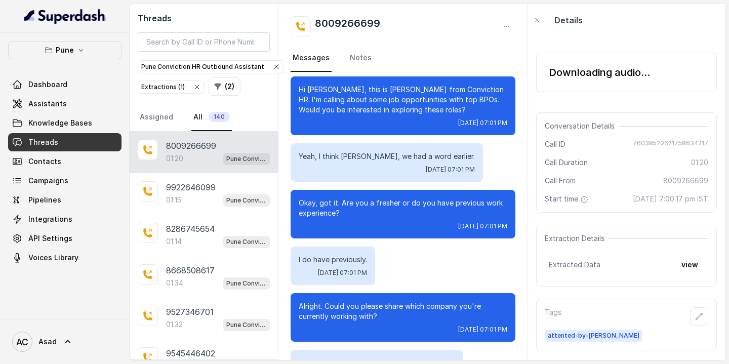
scroll to position [0, 0]
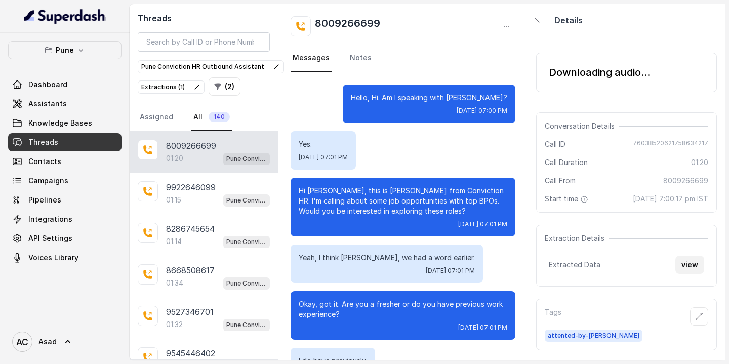
click at [691, 274] on button "view" at bounding box center [689, 265] width 29 height 18
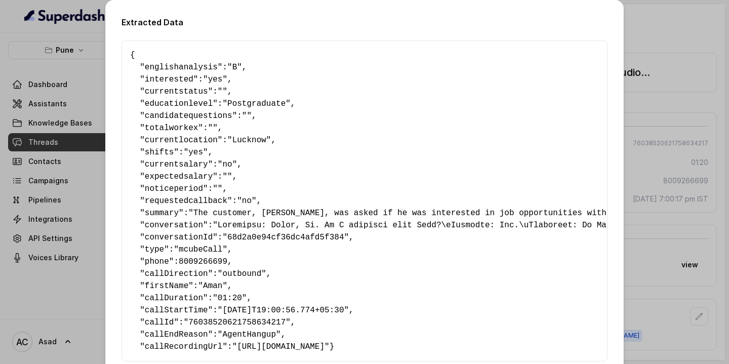
click at [239, 67] on span ""B"" at bounding box center [234, 67] width 15 height 9
click at [221, 78] on span ""yes"" at bounding box center [215, 79] width 24 height 9
click at [264, 103] on span ""Postgraduate"" at bounding box center [256, 103] width 68 height 9
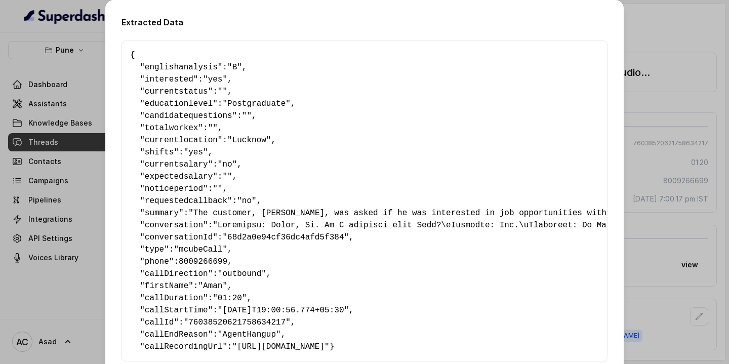
click at [264, 103] on span ""Postgraduate"" at bounding box center [256, 103] width 68 height 9
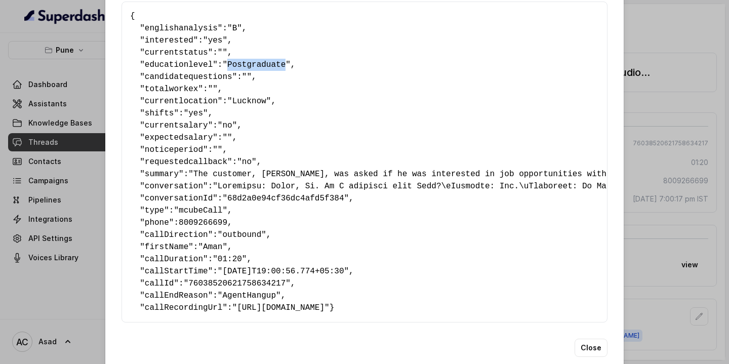
scroll to position [47, 0]
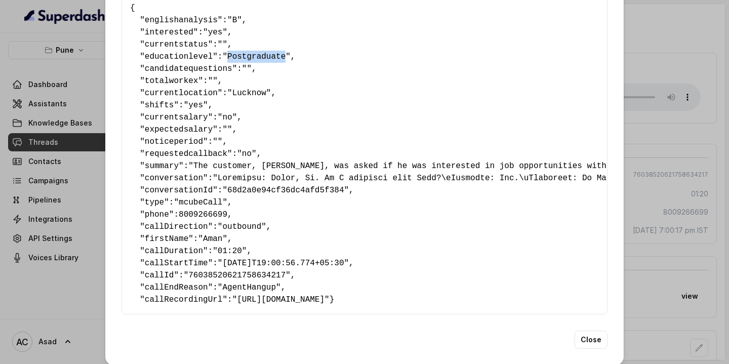
click at [663, 52] on div "Extracted Data { " englishanalysis ": "B" , " interested ": "yes" , " currentst…" at bounding box center [364, 182] width 729 height 364
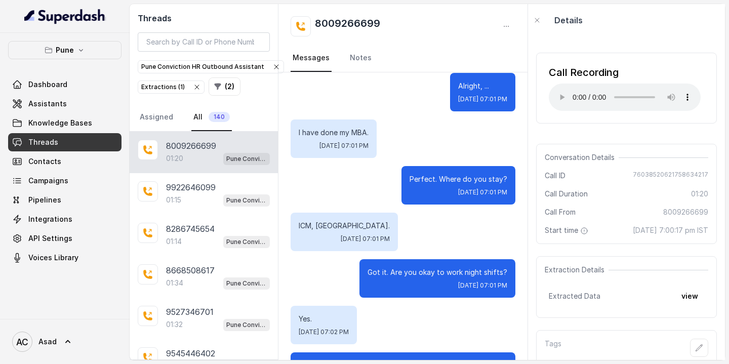
scroll to position [706, 0]
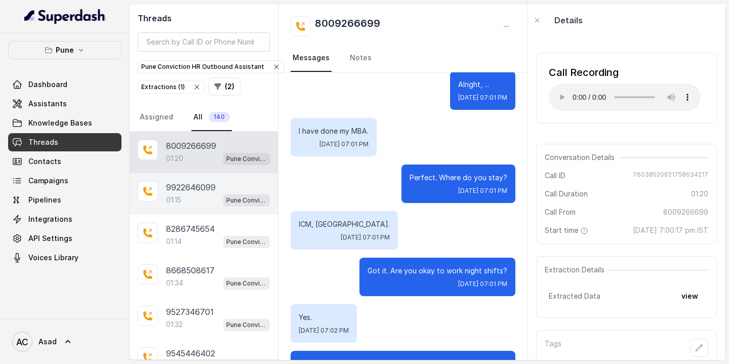
click at [186, 193] on div "01:15 Pune Conviction HR Outbound Assistant" at bounding box center [218, 199] width 104 height 13
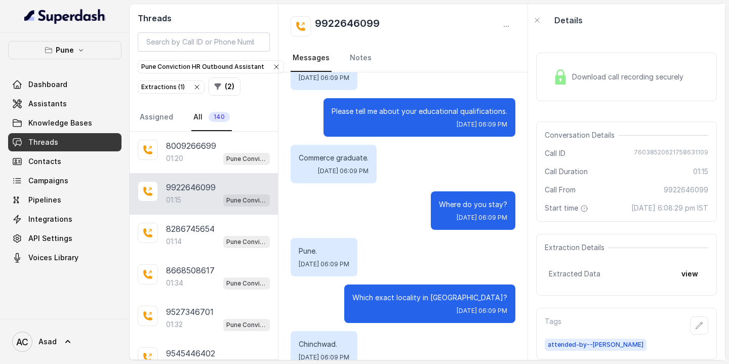
scroll to position [840, 0]
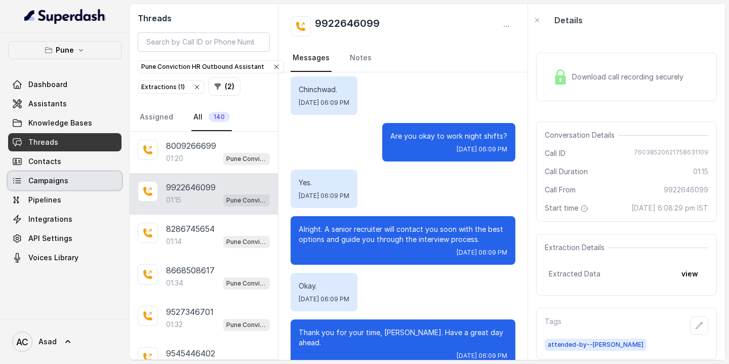
click at [37, 182] on span "Campaigns" at bounding box center [48, 181] width 40 height 10
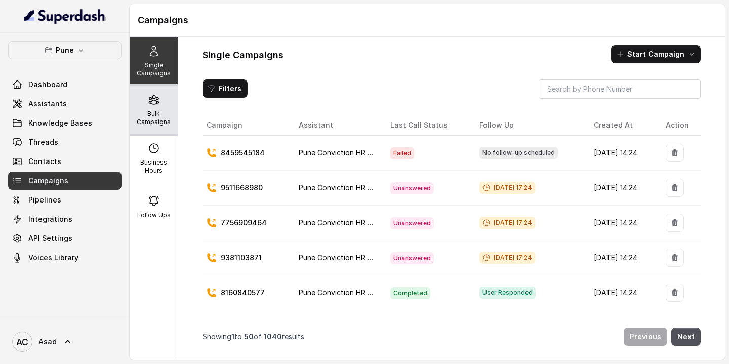
click at [153, 114] on p "Bulk Campaigns" at bounding box center [154, 118] width 40 height 16
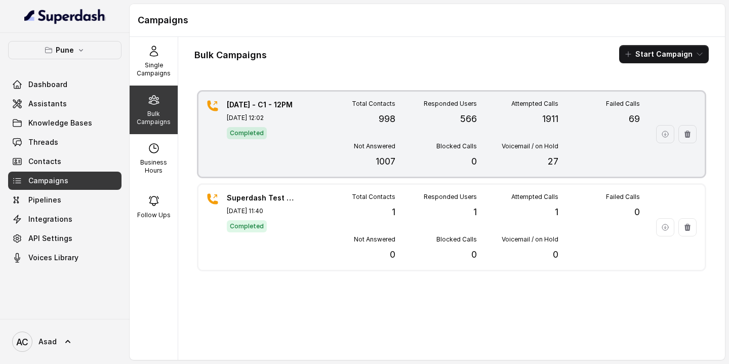
click at [284, 124] on div "23.9.25 - C1 - 12PM Sep 23, 2025, 12:02 Completed" at bounding box center [262, 134] width 71 height 69
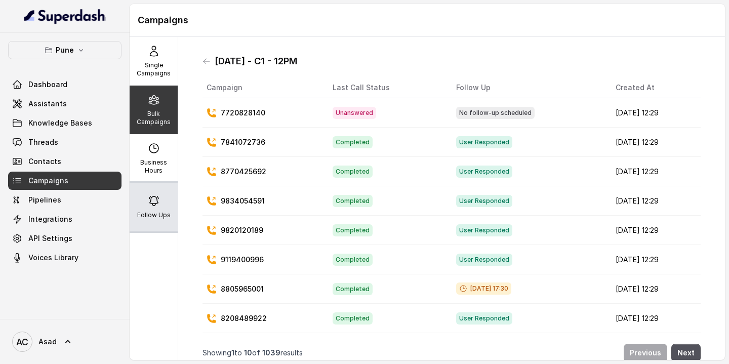
click at [150, 208] on div "Follow Ups" at bounding box center [154, 207] width 48 height 49
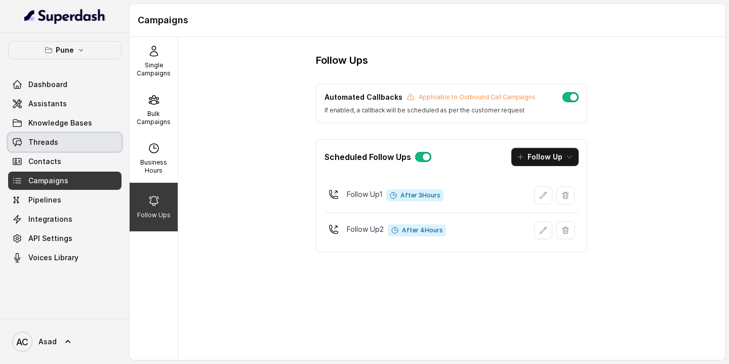
click at [51, 141] on span "Threads" at bounding box center [43, 142] width 30 height 10
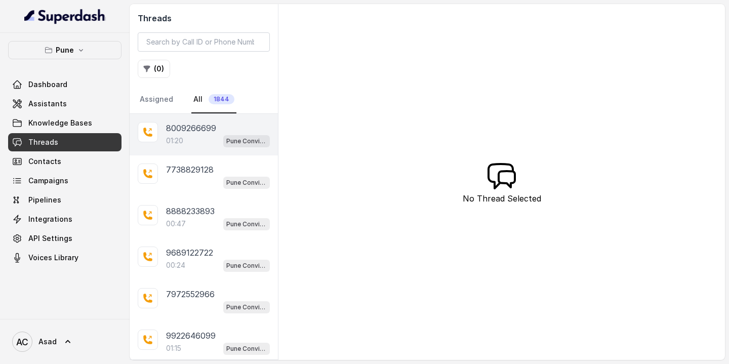
click at [188, 138] on div "01:20 Pune Conviction HR Outbound Assistant" at bounding box center [218, 140] width 104 height 13
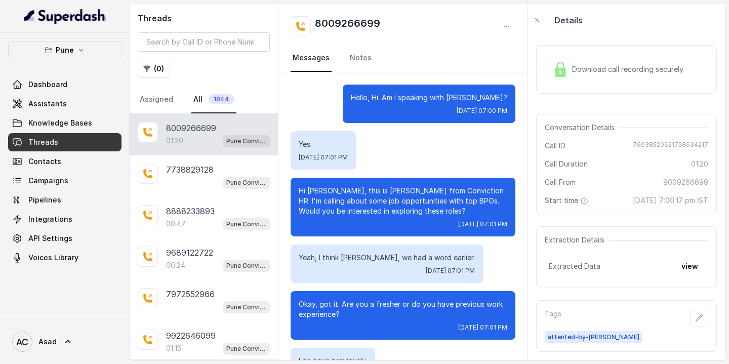
scroll to position [850, 0]
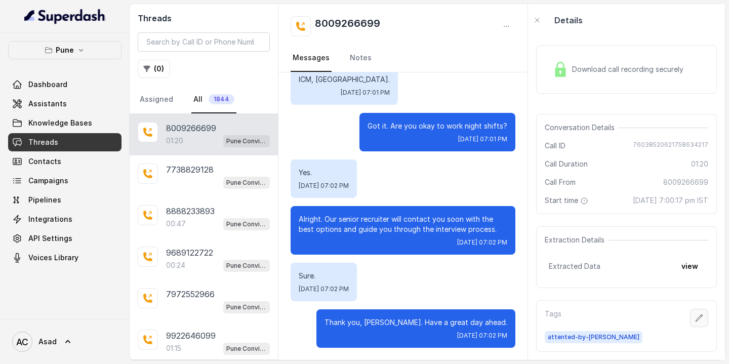
click at [702, 318] on icon "button" at bounding box center [699, 318] width 8 height 8
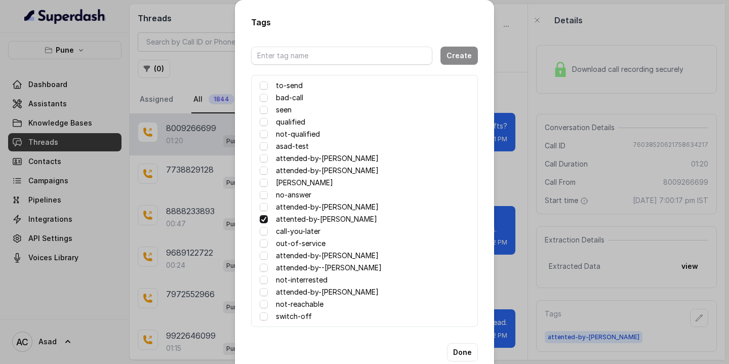
click at [621, 325] on div "Tags Create to-send bad-call seen qualified not-qualified asad-test attended-by…" at bounding box center [364, 182] width 729 height 364
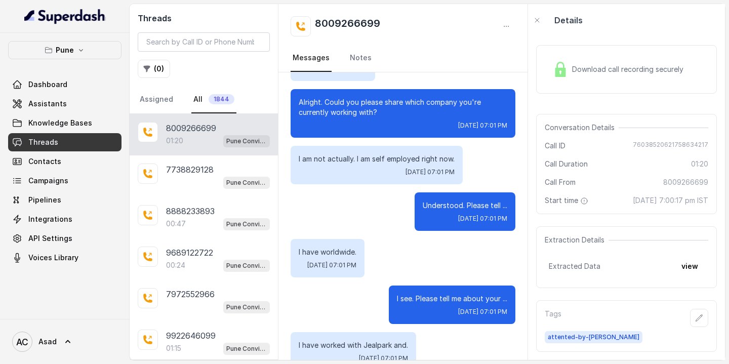
scroll to position [0, 0]
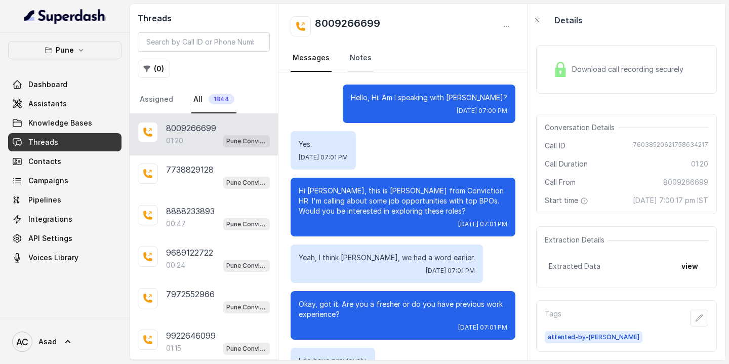
click at [358, 58] on link "Notes" at bounding box center [361, 58] width 26 height 27
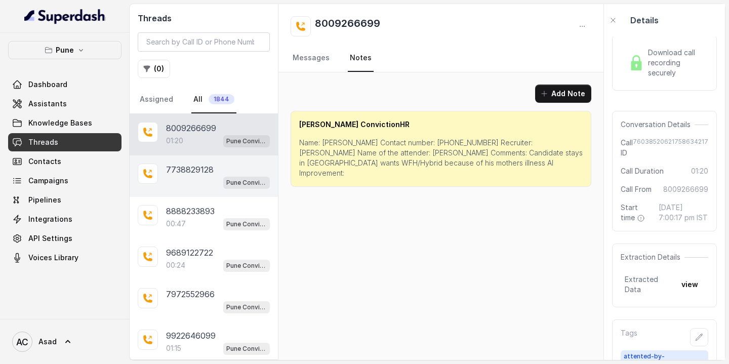
click at [186, 171] on p "7738829128" at bounding box center [190, 170] width 48 height 12
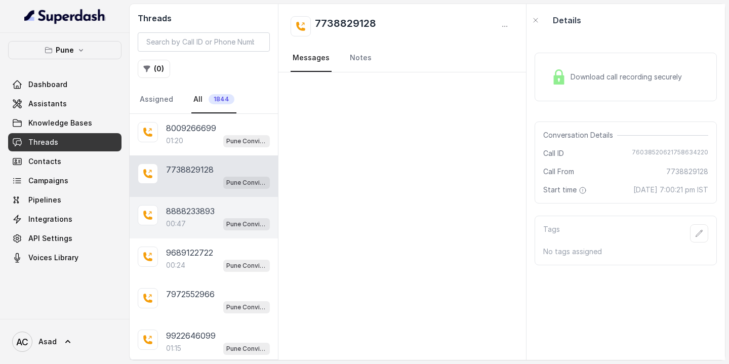
click at [176, 215] on p "8888233893" at bounding box center [190, 211] width 49 height 12
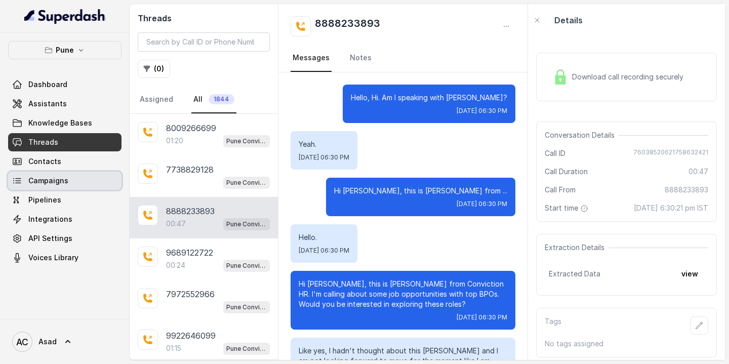
click at [46, 183] on span "Campaigns" at bounding box center [48, 181] width 40 height 10
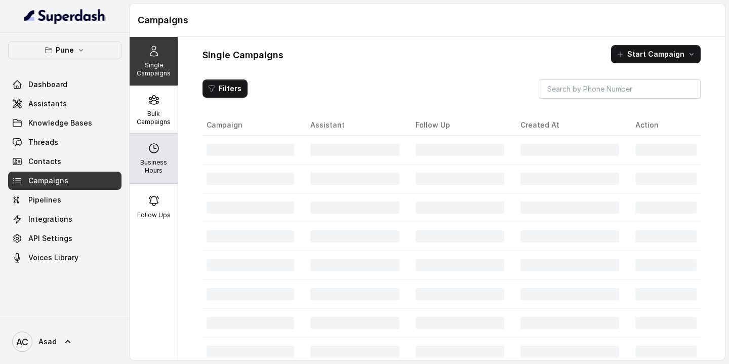
click at [148, 155] on div "Business Hours" at bounding box center [154, 158] width 48 height 49
select select "Asia/Calcutta"
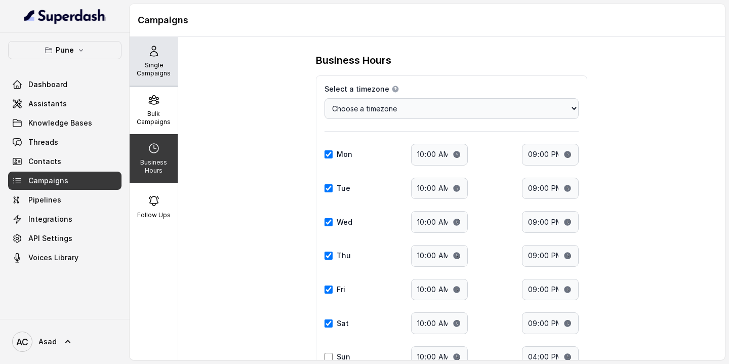
click at [143, 52] on div "Single Campaigns" at bounding box center [154, 61] width 48 height 49
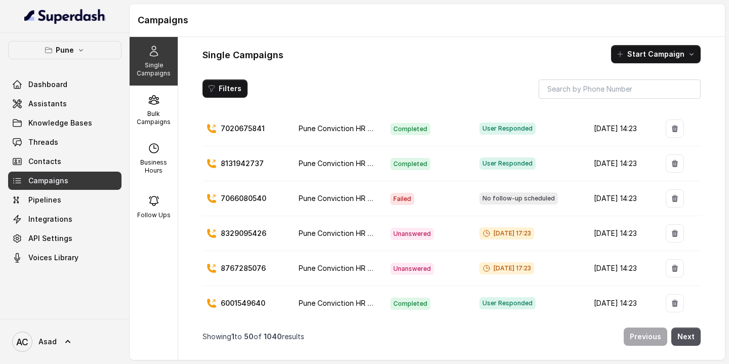
scroll to position [1565, 0]
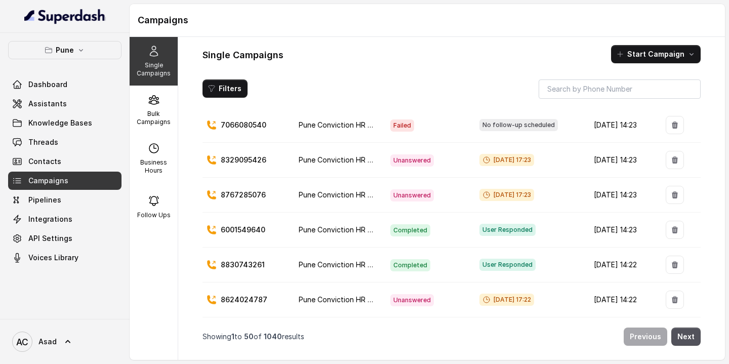
click at [239, 265] on p "8830743261" at bounding box center [243, 265] width 44 height 10
copy p "8830743261"
click at [75, 83] on link "Dashboard" at bounding box center [64, 84] width 113 height 18
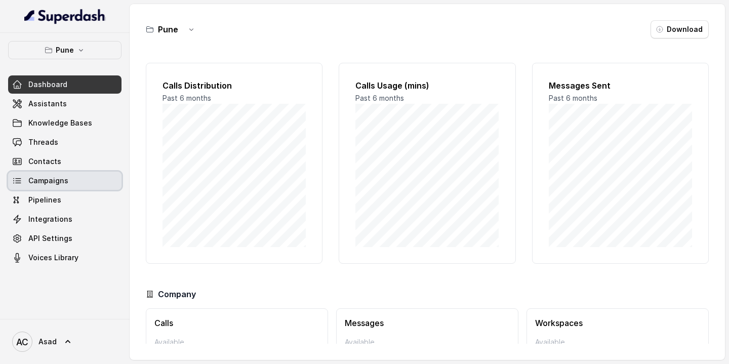
click at [42, 182] on span "Campaigns" at bounding box center [48, 181] width 40 height 10
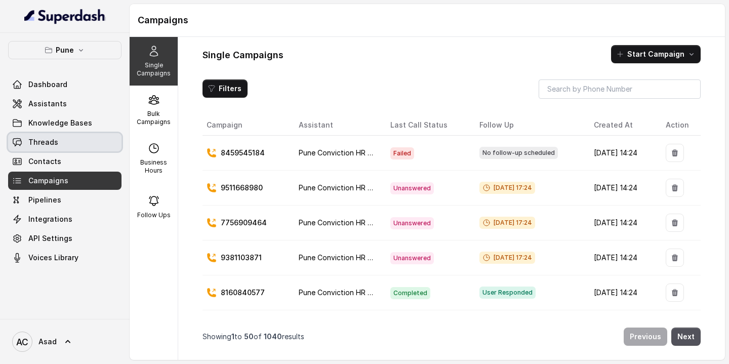
click at [42, 139] on span "Threads" at bounding box center [43, 142] width 30 height 10
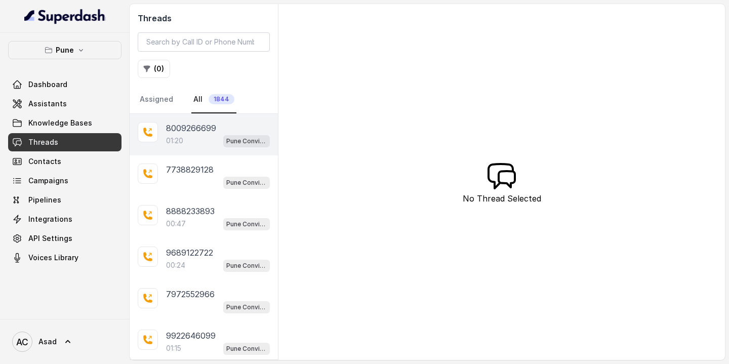
click at [191, 129] on p "8009266699" at bounding box center [191, 128] width 50 height 12
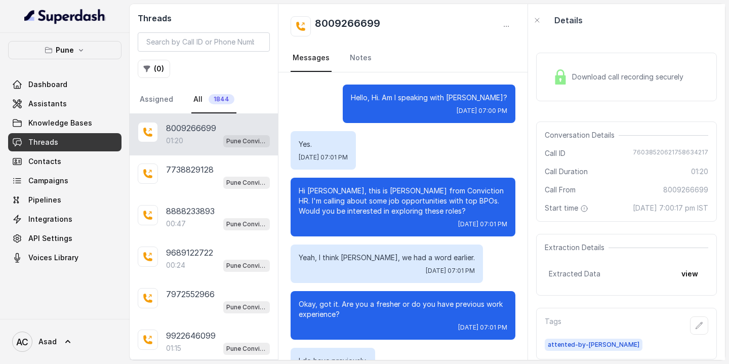
scroll to position [850, 0]
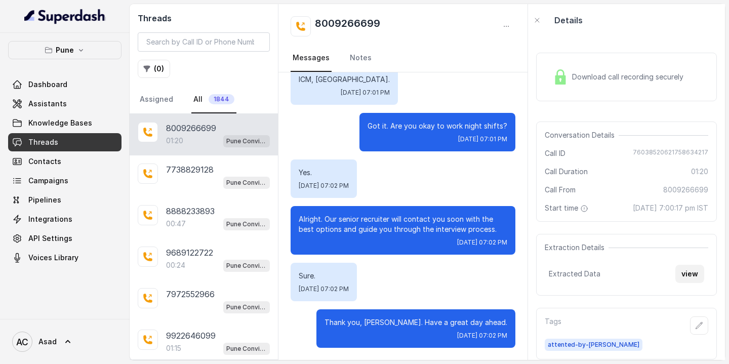
click at [691, 283] on button "view" at bounding box center [689, 274] width 29 height 18
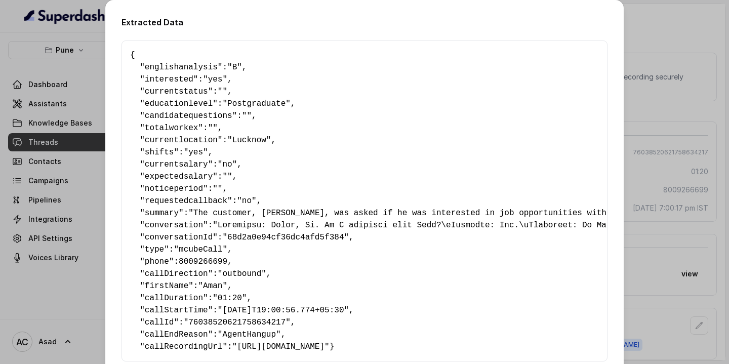
click at [218, 80] on span ""yes"" at bounding box center [215, 79] width 24 height 9
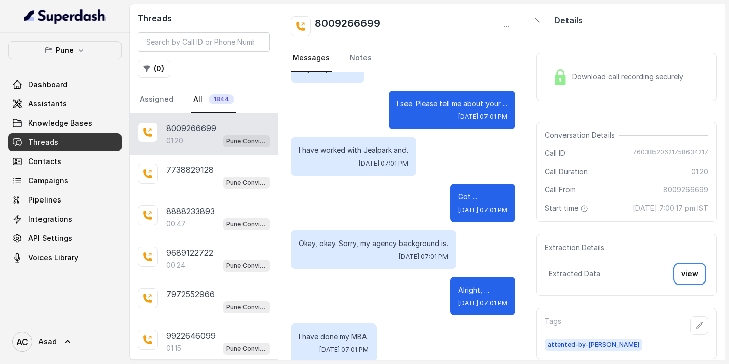
scroll to position [0, 0]
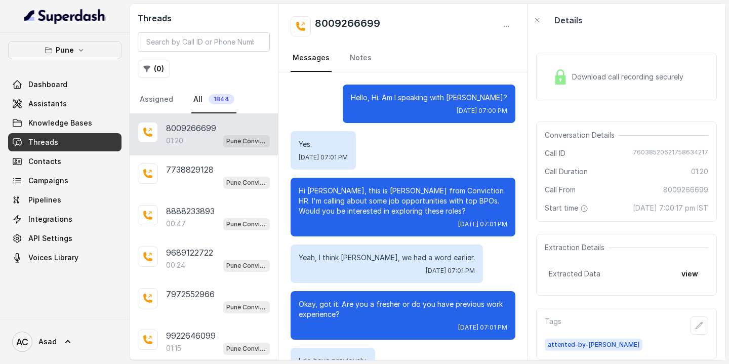
click at [580, 70] on div "Download call recording securely" at bounding box center [618, 76] width 139 height 23
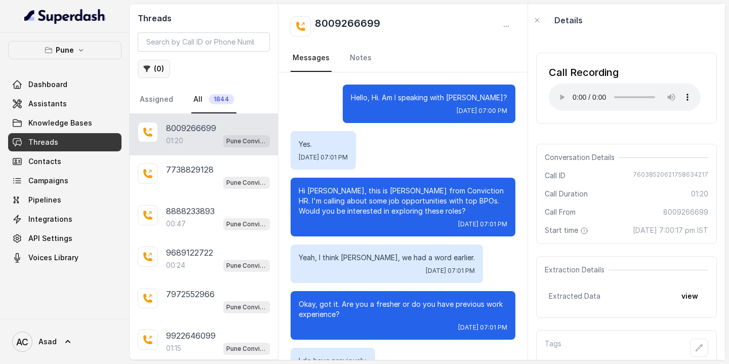
click at [152, 76] on button "( 0 )" at bounding box center [154, 69] width 32 height 18
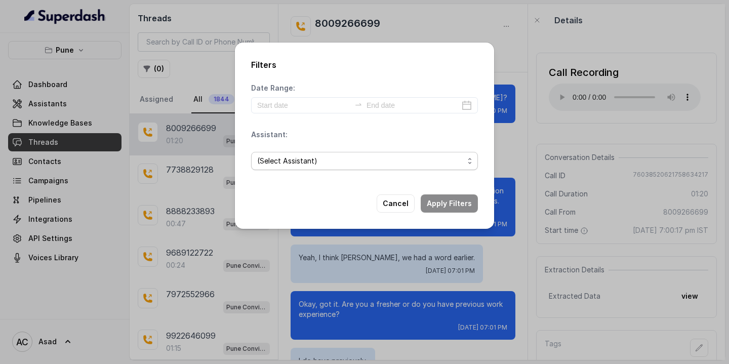
click at [294, 158] on span "(Select Assistant)" at bounding box center [360, 161] width 207 height 12
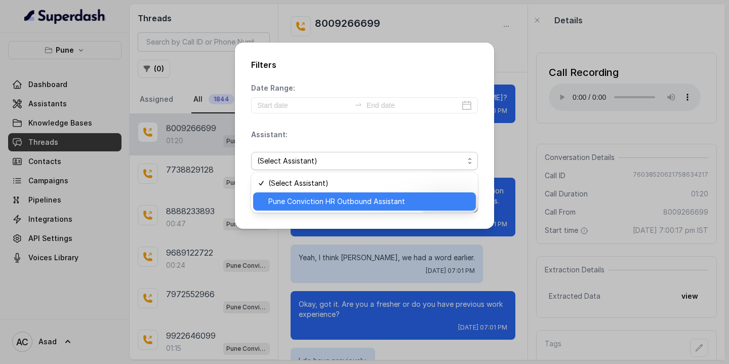
click at [290, 204] on span "Pune Conviction HR Outbound Assistant" at bounding box center [368, 201] width 201 height 12
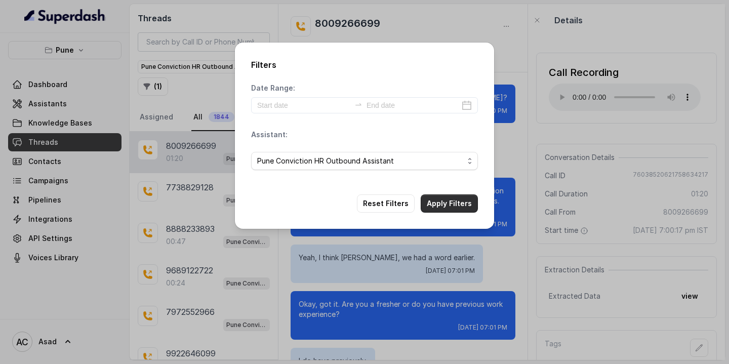
click at [430, 202] on button "Apply Filters" at bounding box center [449, 203] width 57 height 18
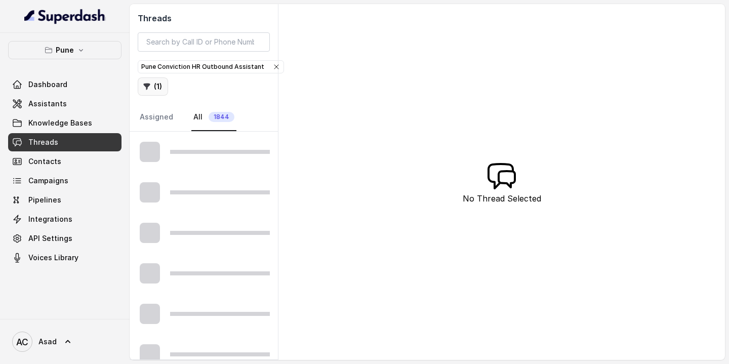
click at [158, 86] on button "( 1 )" at bounding box center [153, 86] width 30 height 18
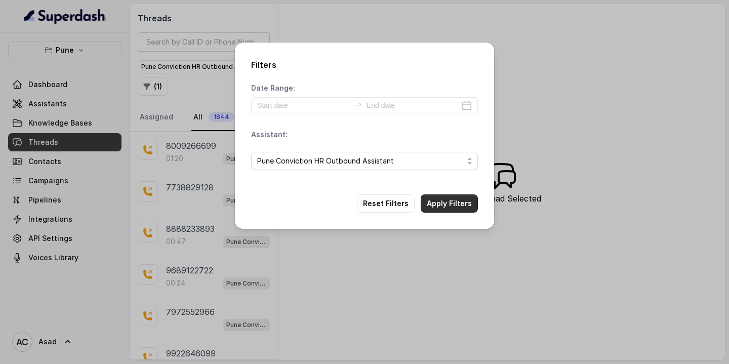
click at [445, 203] on button "Apply Filters" at bounding box center [449, 203] width 57 height 18
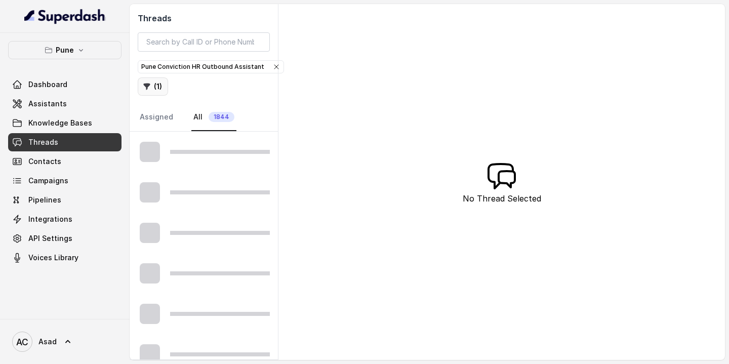
click at [154, 84] on button "( 1 )" at bounding box center [153, 86] width 30 height 18
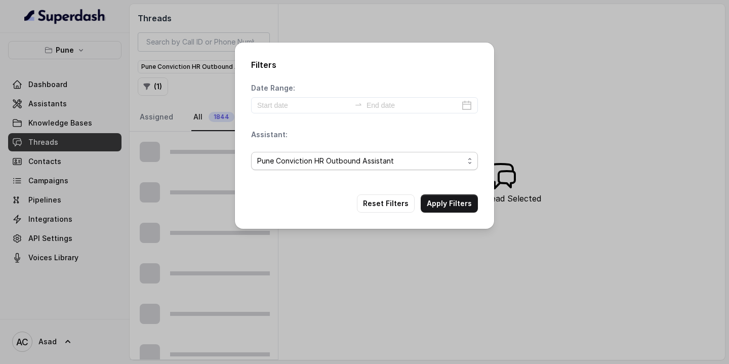
click at [336, 158] on span "Pune Conviction HR Outbound Assistant" at bounding box center [360, 161] width 207 height 12
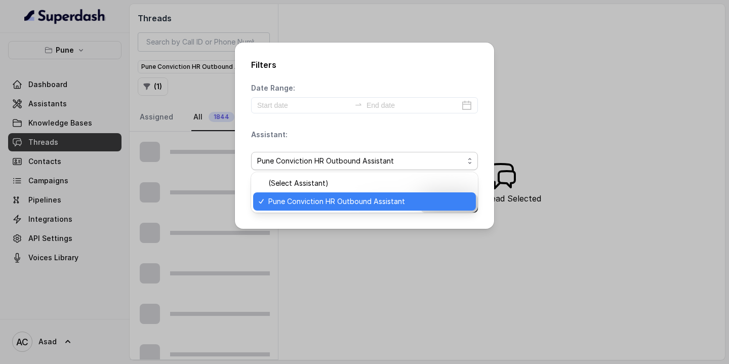
click at [302, 201] on span "Pune Conviction HR Outbound Assistant" at bounding box center [368, 201] width 201 height 12
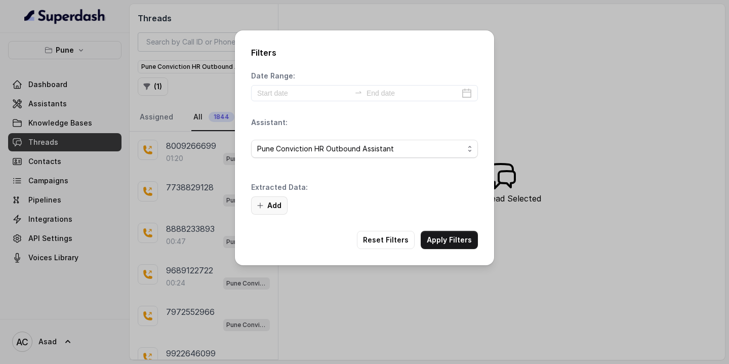
click at [273, 205] on button "Add" at bounding box center [269, 205] width 36 height 18
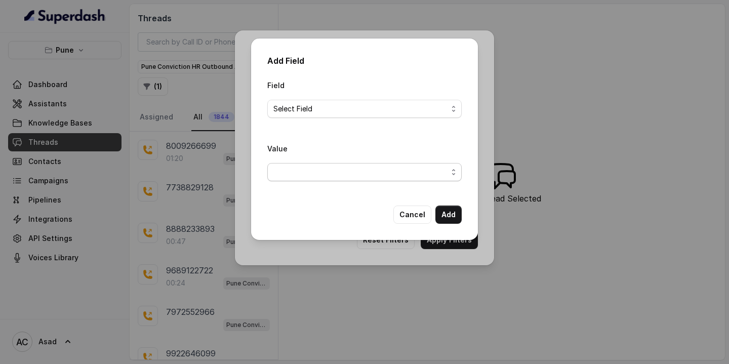
click at [304, 171] on span "button" at bounding box center [364, 172] width 194 height 18
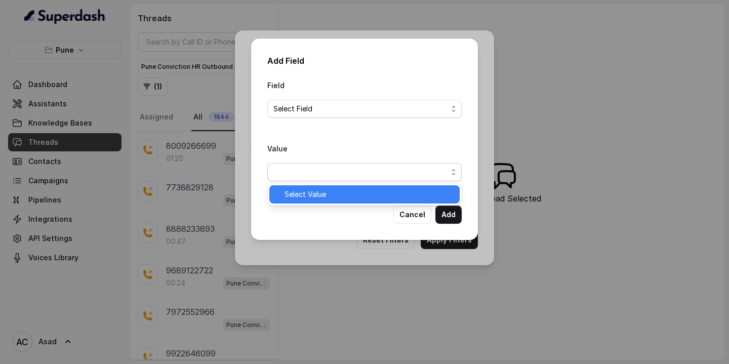
click at [305, 192] on span "Select Value" at bounding box center [368, 194] width 169 height 12
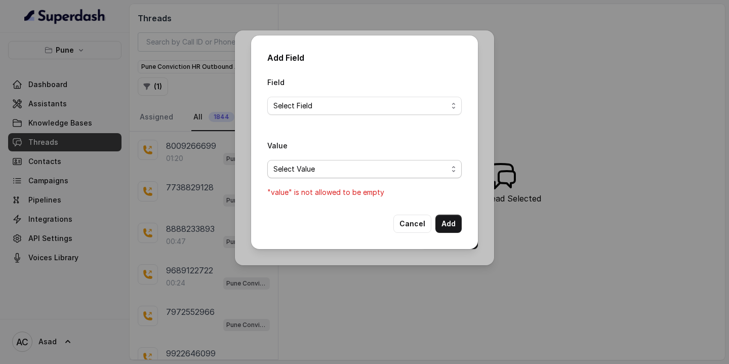
click at [338, 173] on span "Select Value" at bounding box center [360, 169] width 174 height 12
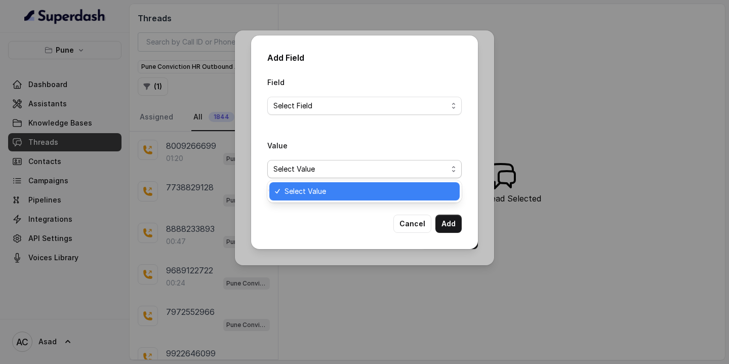
click at [314, 105] on div "Field Select Field Value Select Value "value" is not allowed to be empty" at bounding box center [364, 137] width 194 height 123
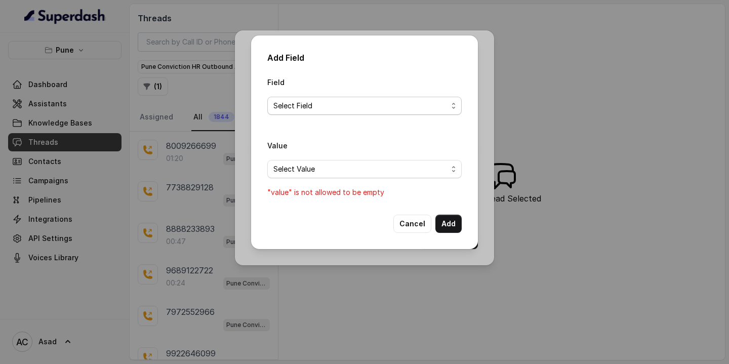
click at [302, 109] on span "Select Field" at bounding box center [360, 106] width 174 height 12
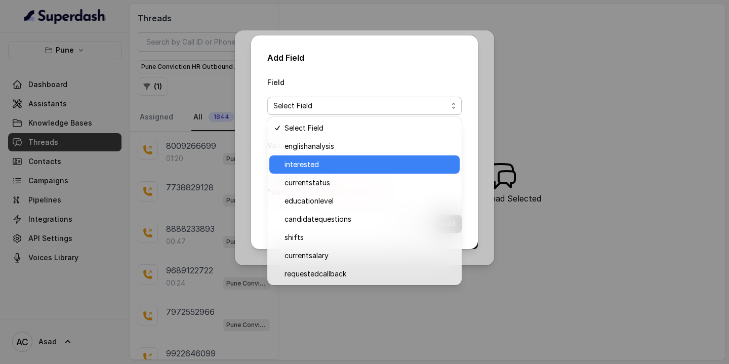
click at [307, 166] on span "interested" at bounding box center [368, 164] width 169 height 12
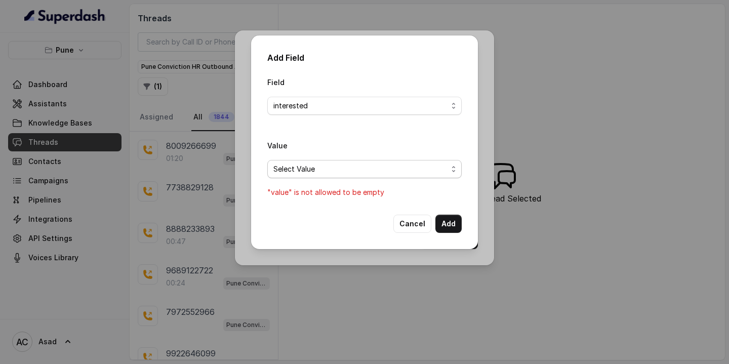
click at [313, 170] on span "Select Value" at bounding box center [360, 169] width 174 height 12
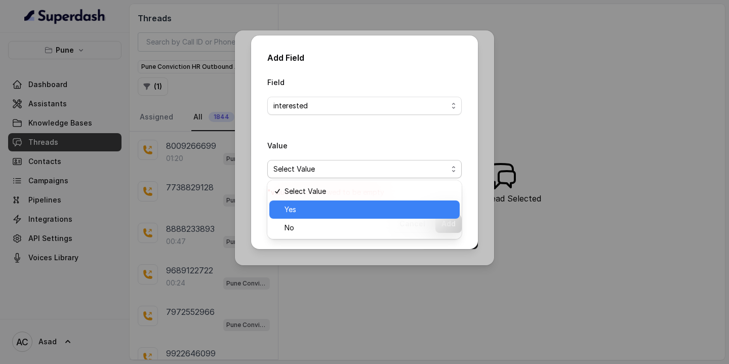
click at [300, 210] on span "Yes" at bounding box center [368, 209] width 169 height 12
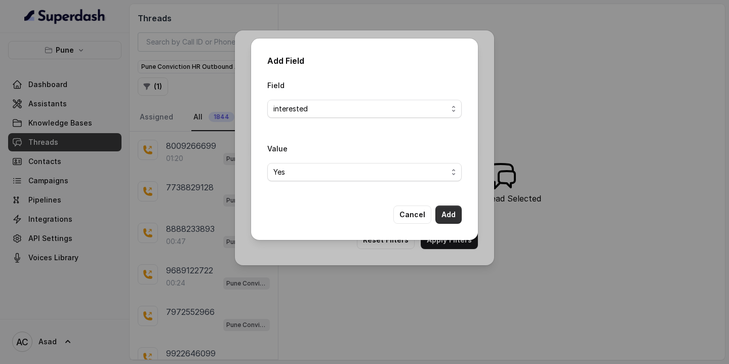
click at [447, 207] on button "Add" at bounding box center [448, 215] width 26 height 18
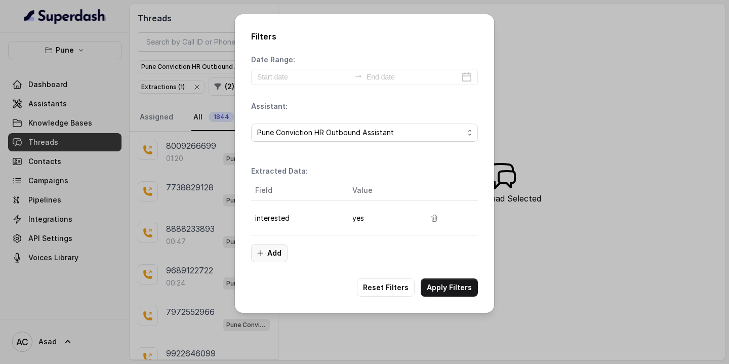
click at [273, 251] on button "Add" at bounding box center [269, 253] width 36 height 18
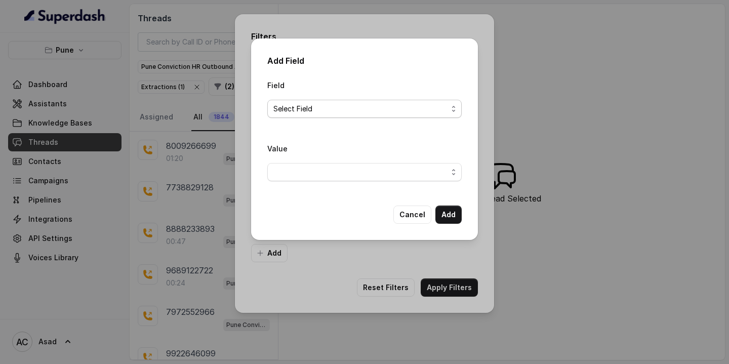
click at [299, 111] on span "Select Field" at bounding box center [360, 109] width 174 height 12
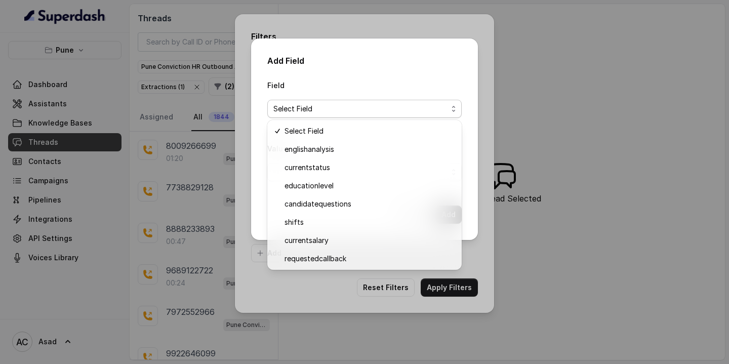
click at [481, 111] on div "Add Field Field Select Field Value Cancel Add" at bounding box center [364, 182] width 729 height 364
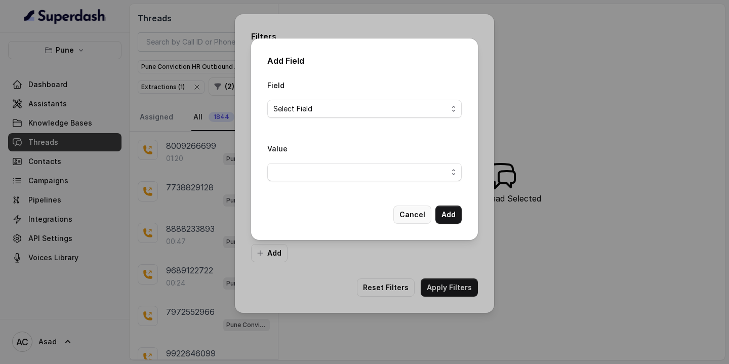
click at [414, 210] on button "Cancel" at bounding box center [412, 215] width 38 height 18
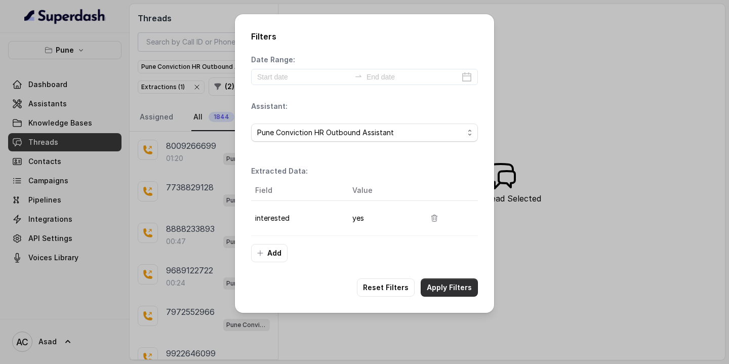
click at [450, 286] on button "Apply Filters" at bounding box center [449, 287] width 57 height 18
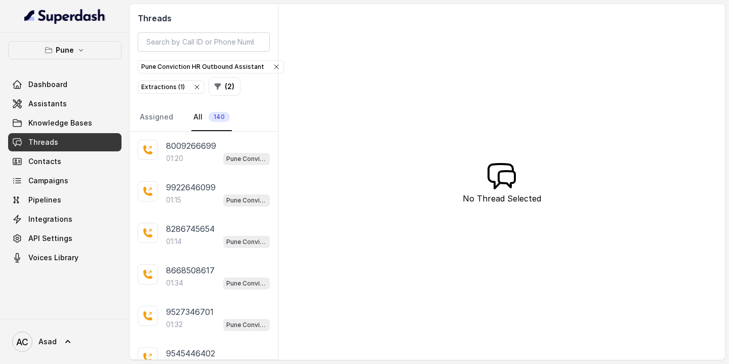
click at [215, 118] on span "140" at bounding box center [219, 117] width 21 height 10
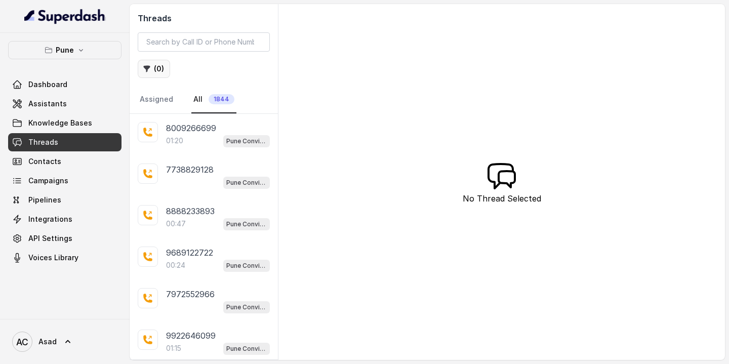
click at [155, 62] on button "( 0 )" at bounding box center [154, 69] width 32 height 18
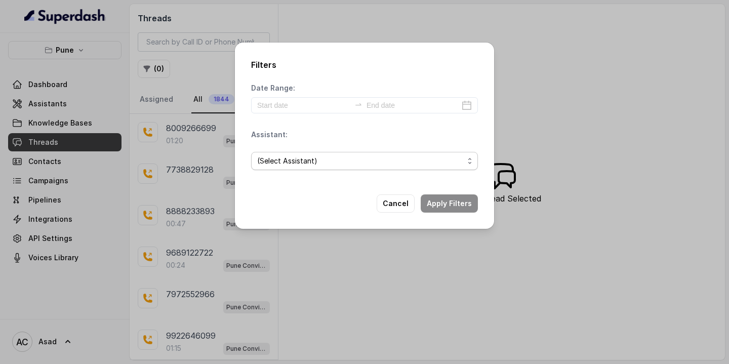
click at [316, 162] on span "(Select Assistant)" at bounding box center [360, 161] width 207 height 12
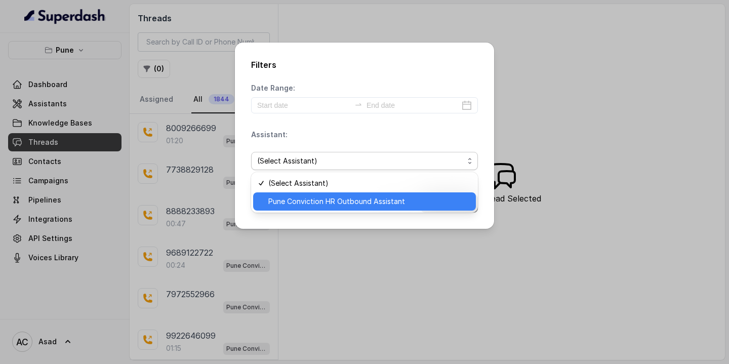
click at [331, 208] on div "Pune Conviction HR Outbound Assistant" at bounding box center [364, 201] width 223 height 18
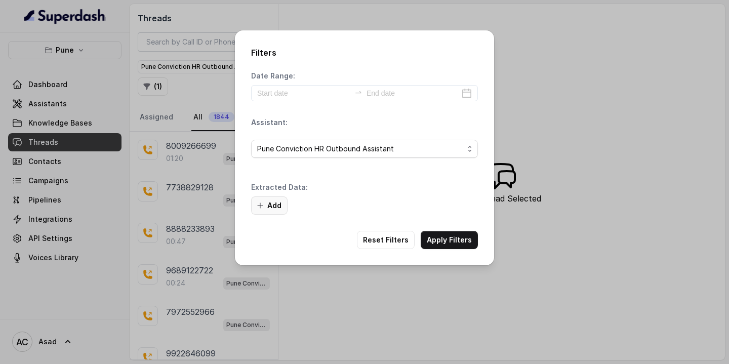
click at [276, 203] on button "Add" at bounding box center [269, 205] width 36 height 18
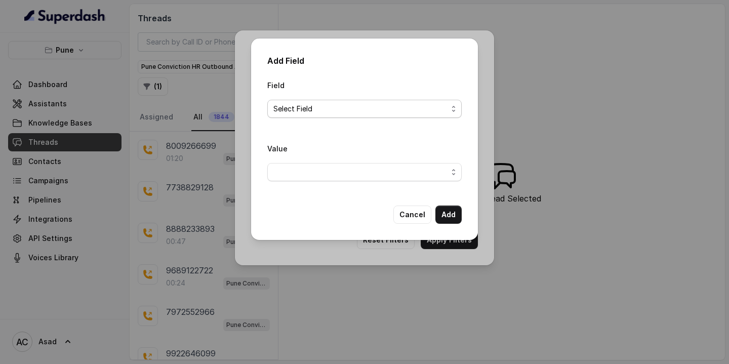
click at [346, 107] on span "Select Field" at bounding box center [360, 109] width 174 height 12
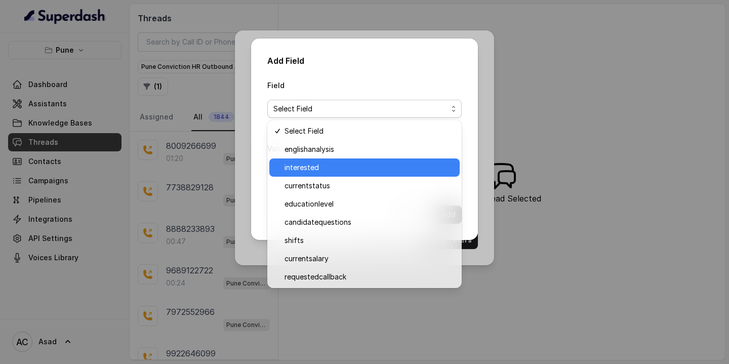
click at [330, 167] on span "interested" at bounding box center [368, 167] width 169 height 12
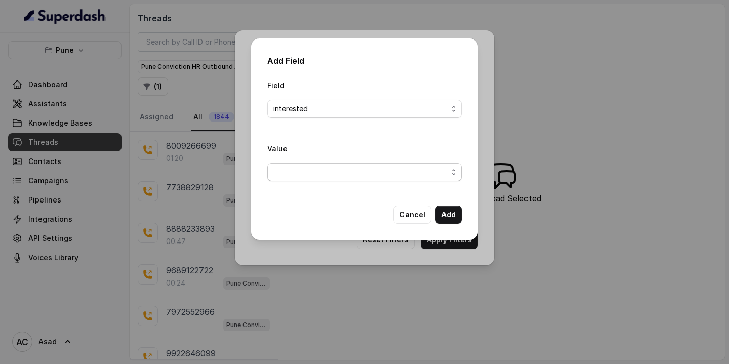
click at [372, 176] on span "button" at bounding box center [364, 172] width 194 height 18
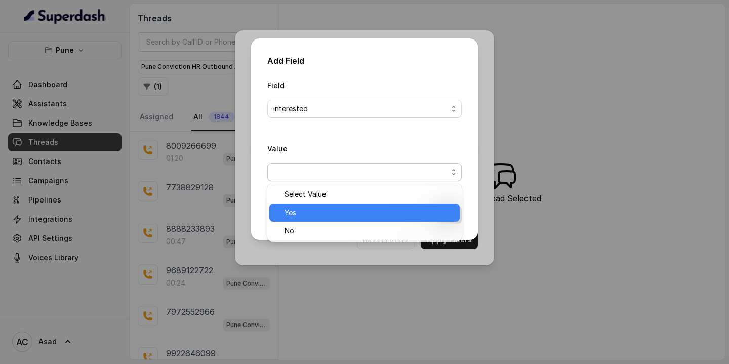
click at [322, 213] on span "Yes" at bounding box center [368, 213] width 169 height 12
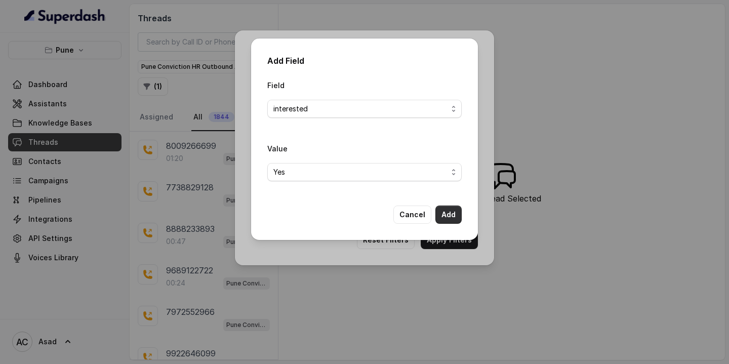
click at [452, 214] on button "Add" at bounding box center [448, 215] width 26 height 18
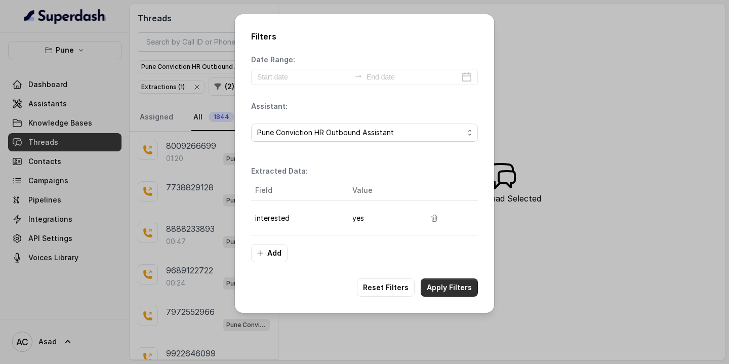
click at [441, 290] on button "Apply Filters" at bounding box center [449, 287] width 57 height 18
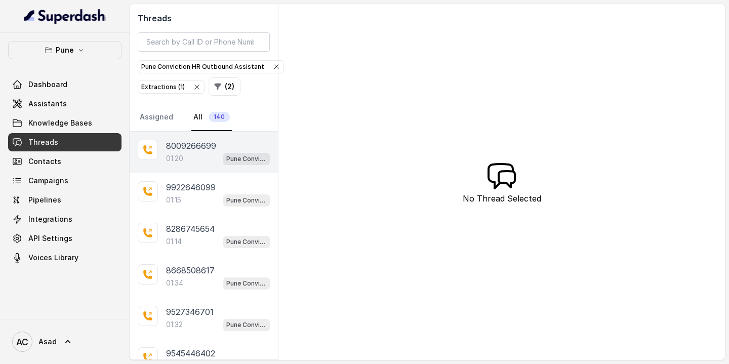
click at [183, 152] on div "01:20 Pune Conviction HR Outbound Assistant" at bounding box center [218, 158] width 104 height 13
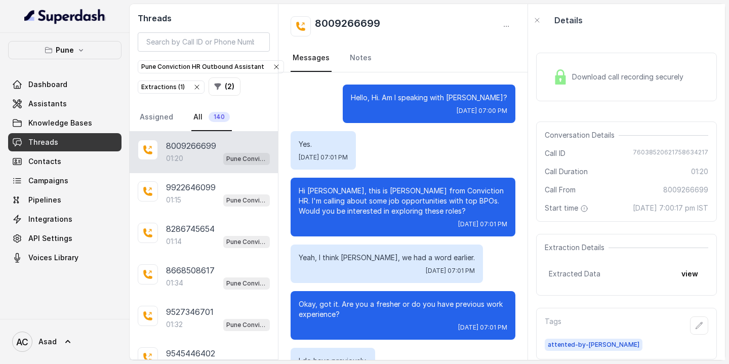
scroll to position [850, 0]
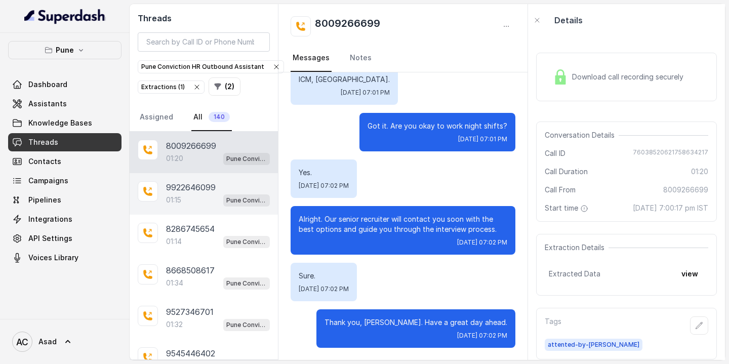
click at [191, 187] on p "9922646099" at bounding box center [191, 187] width 50 height 12
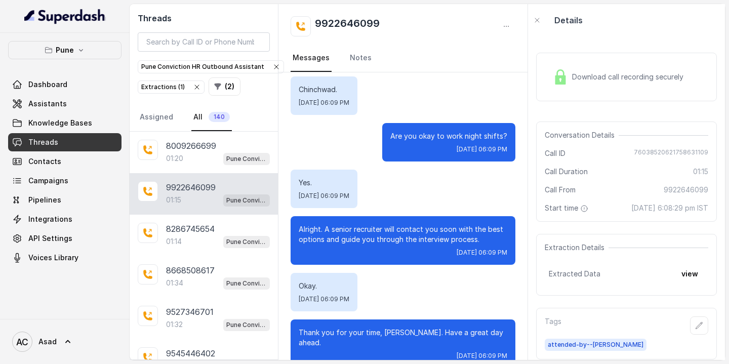
scroll to position [31, 0]
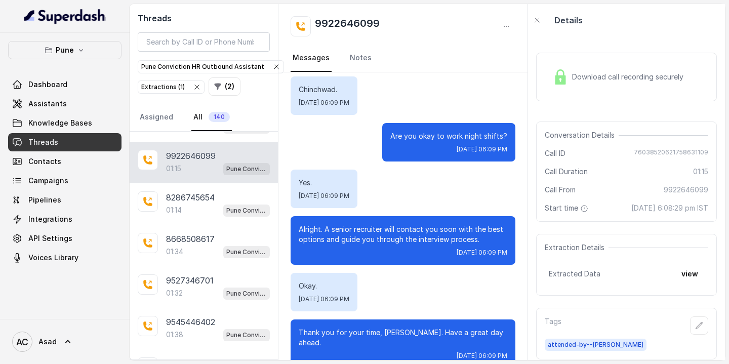
click at [191, 187] on div "8286745654 01:14 Pune Conviction HR Outbound Assistant" at bounding box center [204, 204] width 148 height 42
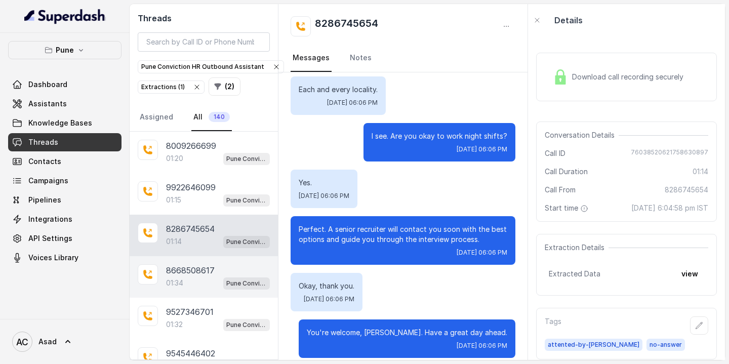
scroll to position [213, 0]
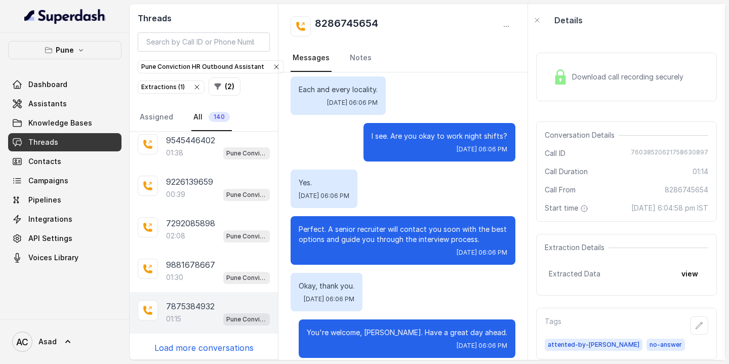
click at [184, 306] on p "7875384932" at bounding box center [190, 306] width 49 height 12
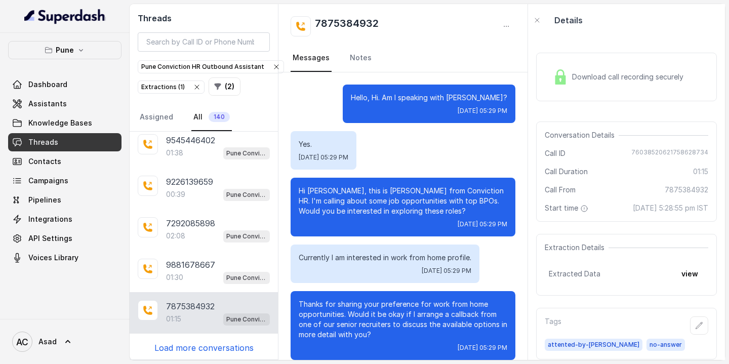
scroll to position [518, 0]
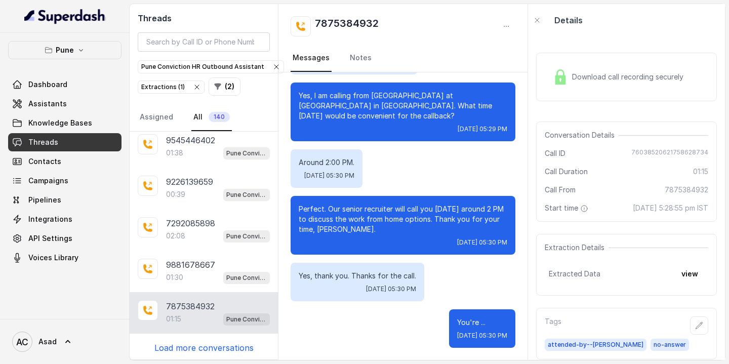
click at [196, 346] on p "Load more conversations" at bounding box center [203, 348] width 99 height 12
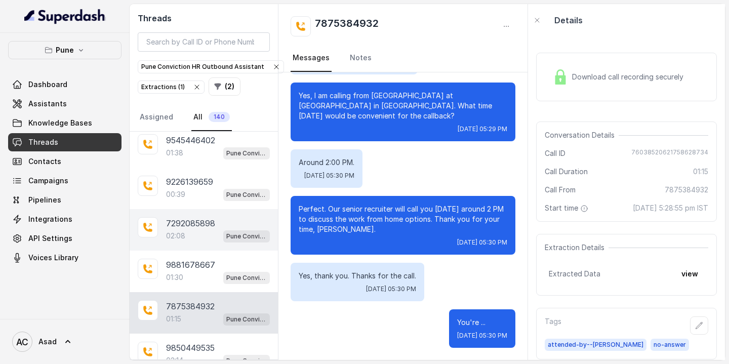
scroll to position [626, 0]
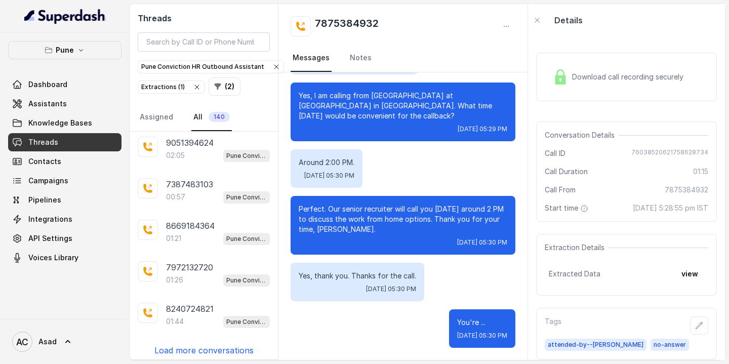
click at [204, 346] on p "Load more conversations" at bounding box center [203, 350] width 99 height 12
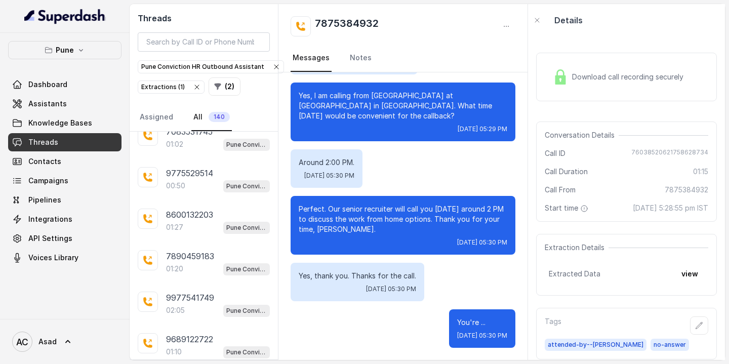
scroll to position [1038, 0]
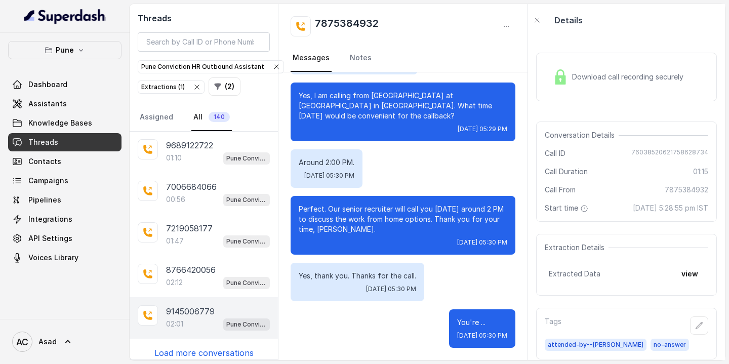
click at [188, 305] on p "9145006779" at bounding box center [190, 311] width 49 height 12
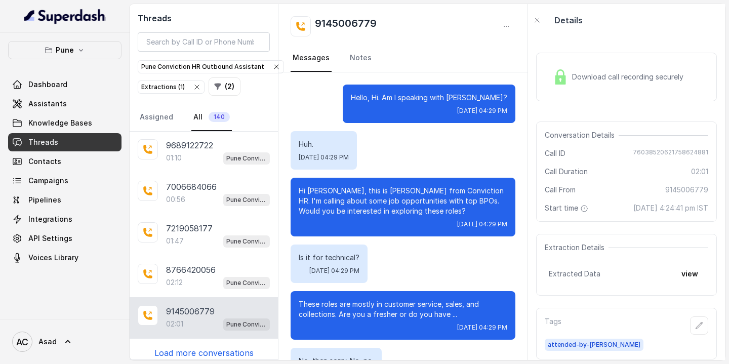
scroll to position [1304, 0]
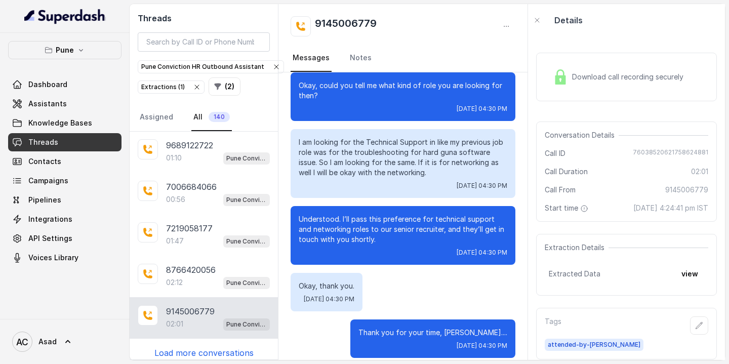
click at [209, 347] on p "Load more conversations" at bounding box center [203, 353] width 99 height 12
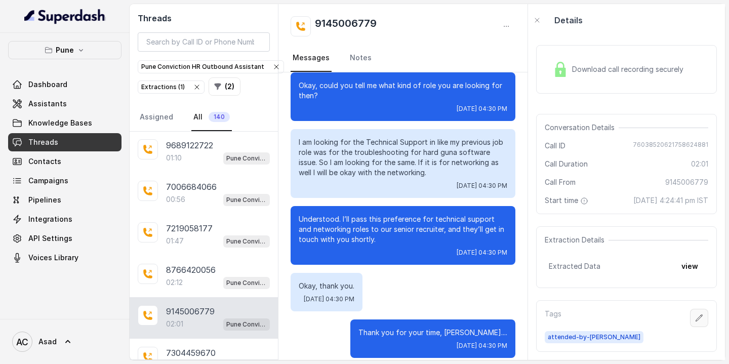
click at [707, 322] on button "button" at bounding box center [699, 318] width 18 height 18
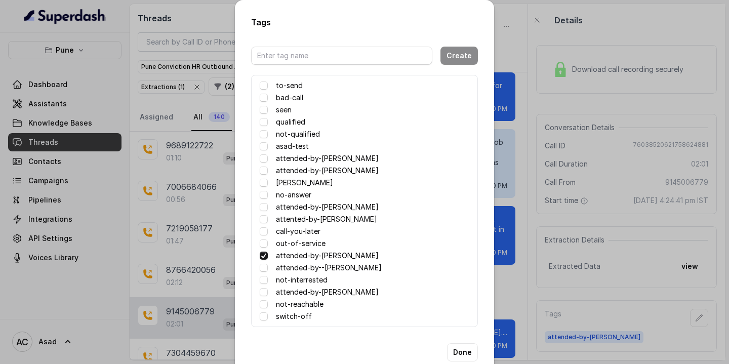
click at [289, 84] on label "to-send" at bounding box center [289, 85] width 27 height 12
click at [266, 86] on span at bounding box center [264, 86] width 8 height 8
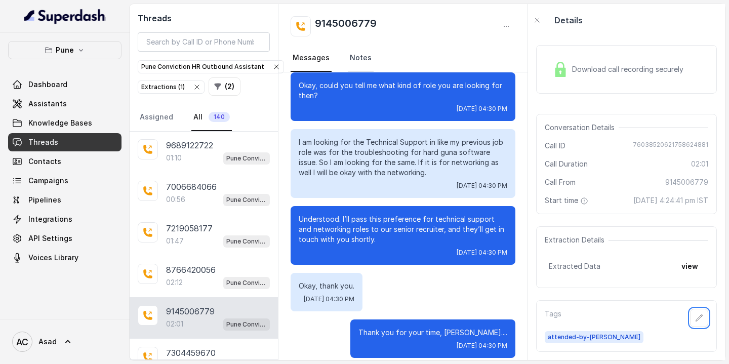
click at [348, 52] on link "Notes" at bounding box center [361, 58] width 26 height 27
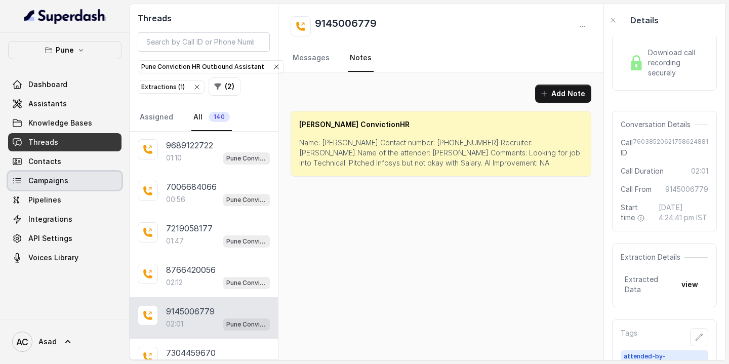
click at [45, 186] on link "Campaigns" at bounding box center [64, 181] width 113 height 18
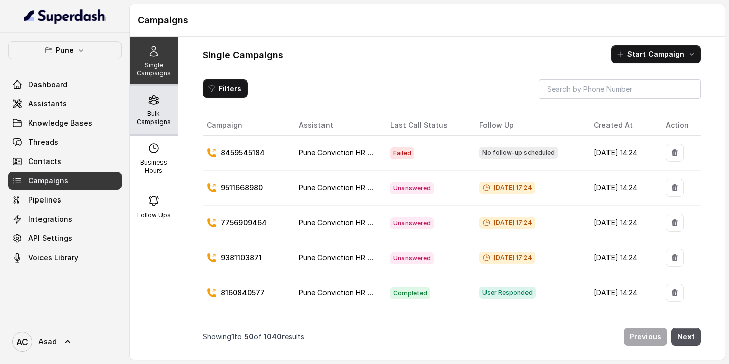
click at [155, 107] on div "Bulk Campaigns" at bounding box center [154, 110] width 48 height 49
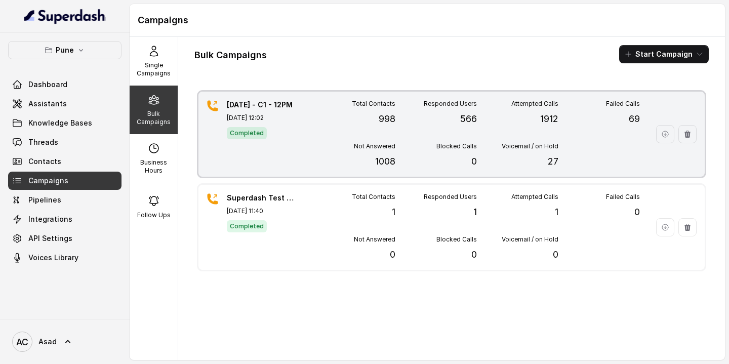
click at [238, 131] on span "Completed" at bounding box center [247, 133] width 40 height 12
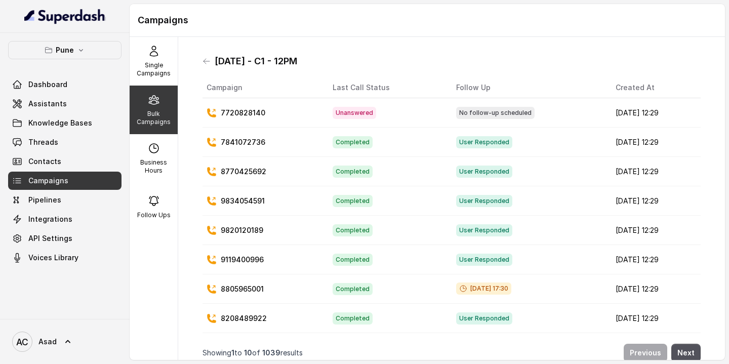
click at [246, 110] on p "7720828140" at bounding box center [243, 113] width 45 height 10
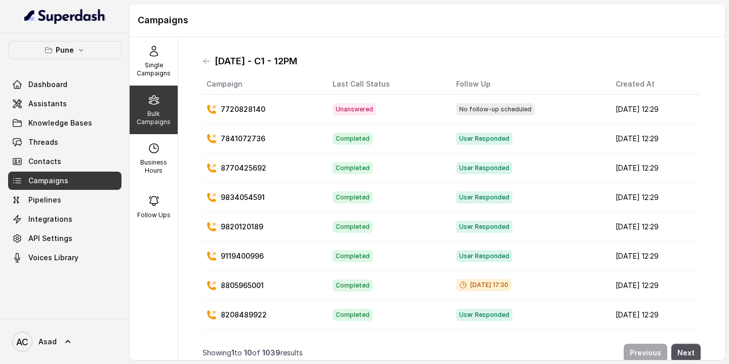
scroll to position [5, 0]
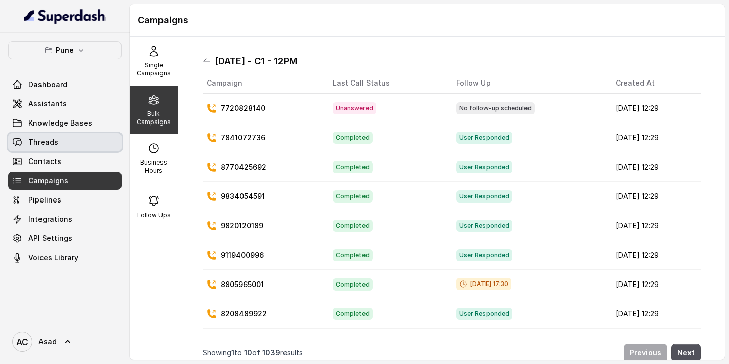
click at [42, 136] on link "Threads" at bounding box center [64, 142] width 113 height 18
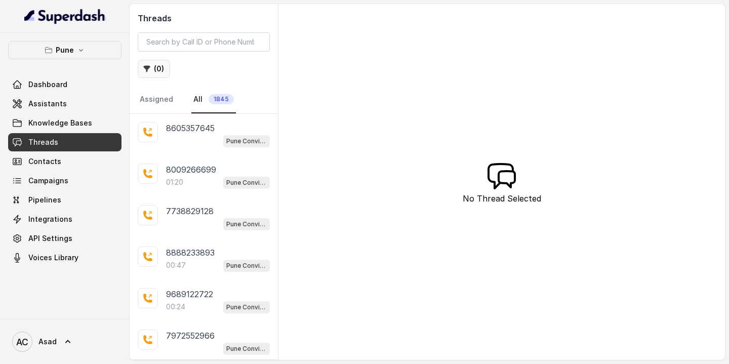
click at [151, 66] on button "( 0 )" at bounding box center [154, 69] width 32 height 18
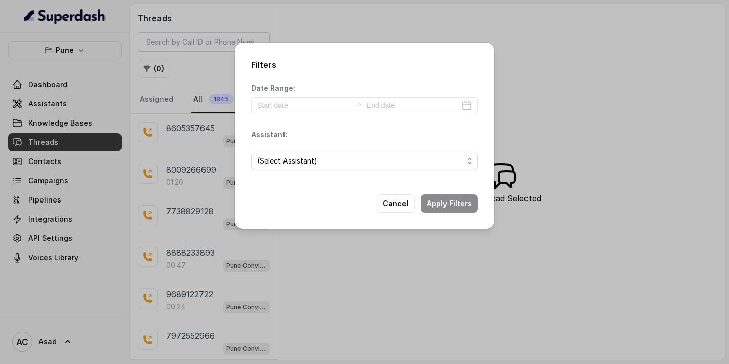
click at [348, 300] on div "Filters Date Range: Assistant: (Select Assistant) Cancel Apply Filters" at bounding box center [364, 182] width 729 height 364
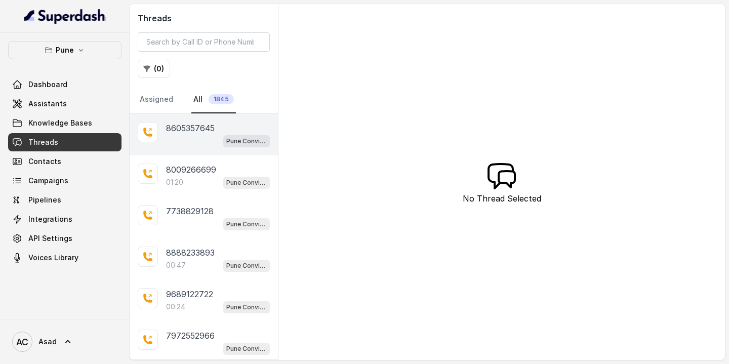
click at [196, 130] on p "8605357645" at bounding box center [190, 128] width 49 height 12
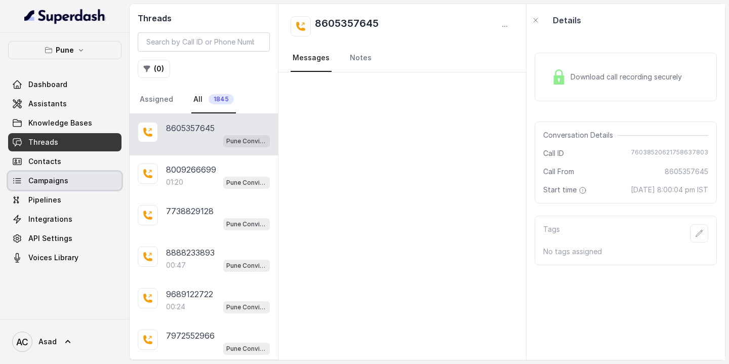
click at [49, 175] on link "Campaigns" at bounding box center [64, 181] width 113 height 18
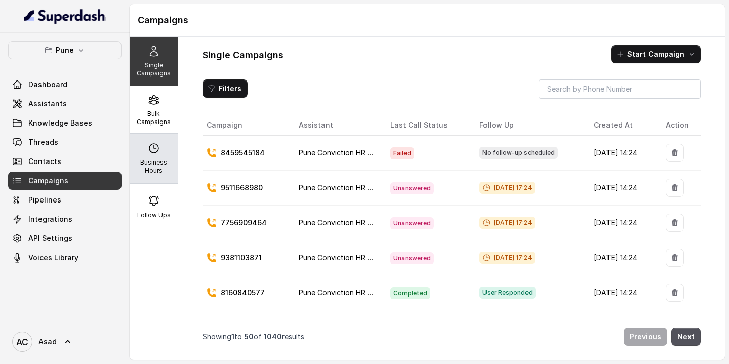
click at [152, 153] on icon at bounding box center [154, 148] width 12 height 12
select select "Asia/Calcutta"
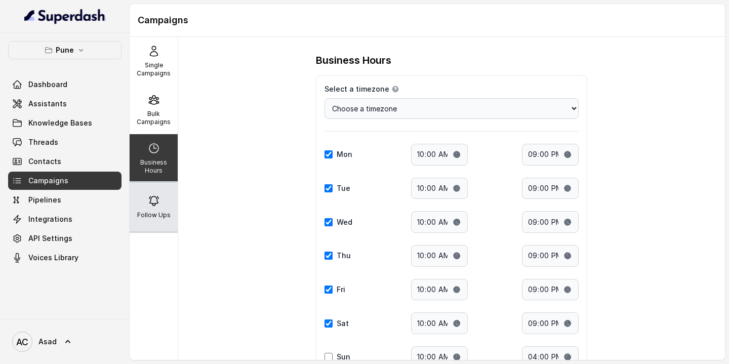
click at [157, 194] on div "Follow Ups" at bounding box center [154, 207] width 48 height 49
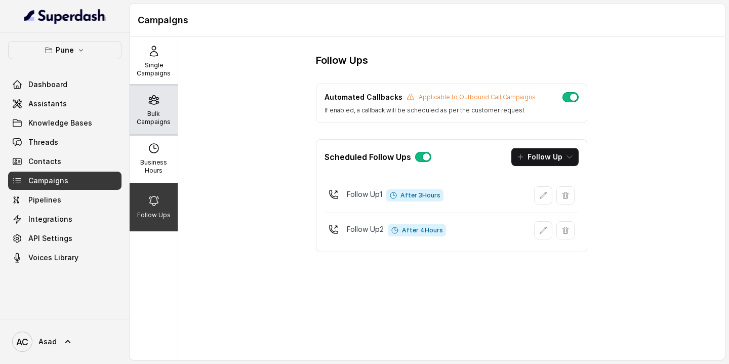
click at [158, 103] on icon at bounding box center [154, 100] width 10 height 9
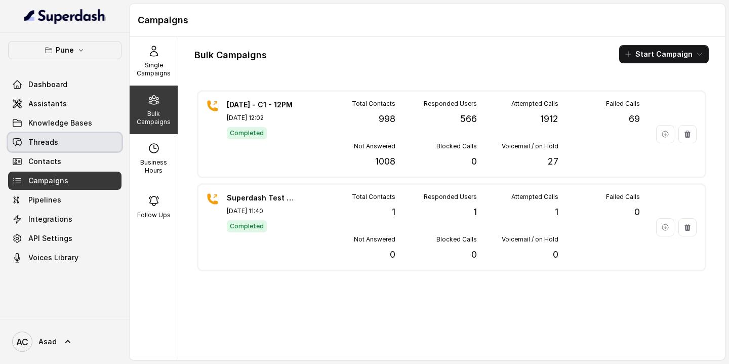
click at [43, 139] on span "Threads" at bounding box center [43, 142] width 30 height 10
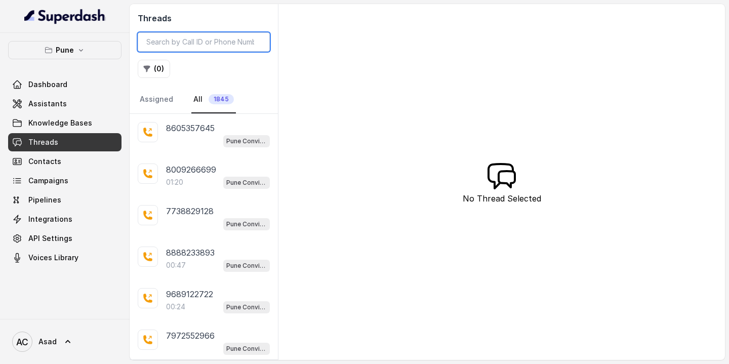
click at [170, 44] on input "search" at bounding box center [204, 41] width 132 height 19
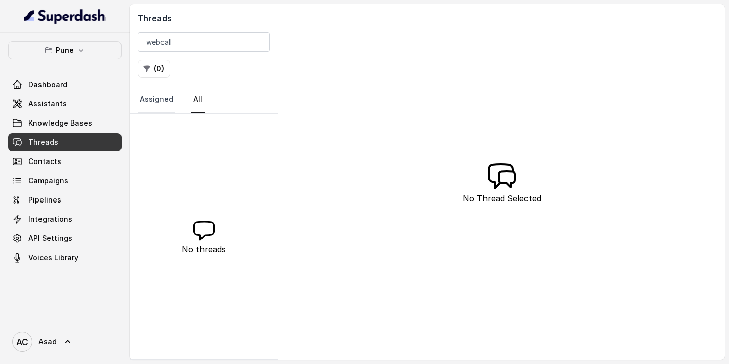
click at [152, 100] on link "Assigned" at bounding box center [156, 99] width 37 height 27
click at [197, 101] on link "All" at bounding box center [197, 99] width 13 height 27
click at [161, 70] on button "( 0 )" at bounding box center [154, 69] width 32 height 18
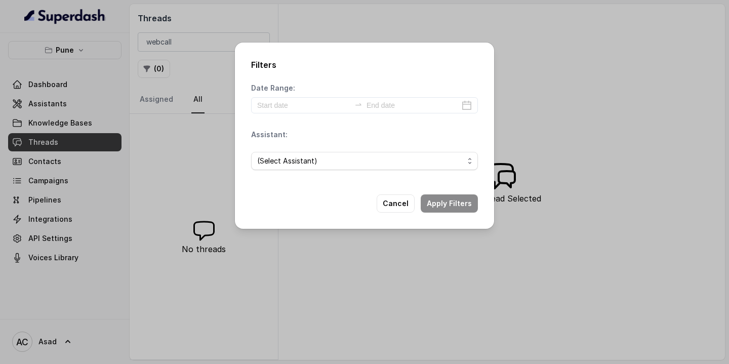
click at [201, 37] on div "Filters Date Range: Assistant: (Select Assistant) Cancel Apply Filters" at bounding box center [364, 182] width 729 height 364
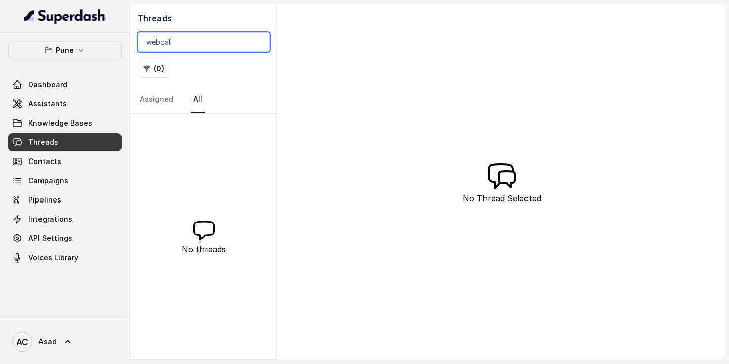
click at [198, 46] on input "webcall" at bounding box center [204, 41] width 132 height 19
type input "w"
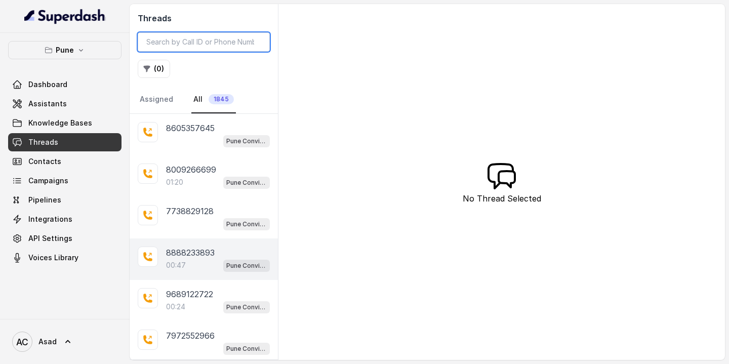
scroll to position [195, 0]
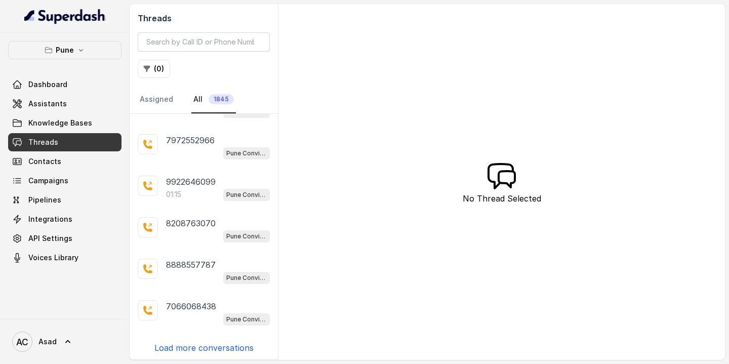
click at [202, 348] on p "Load more conversations" at bounding box center [203, 348] width 99 height 12
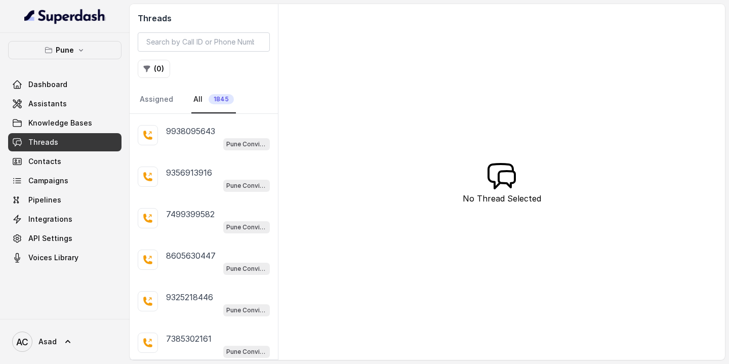
scroll to position [608, 0]
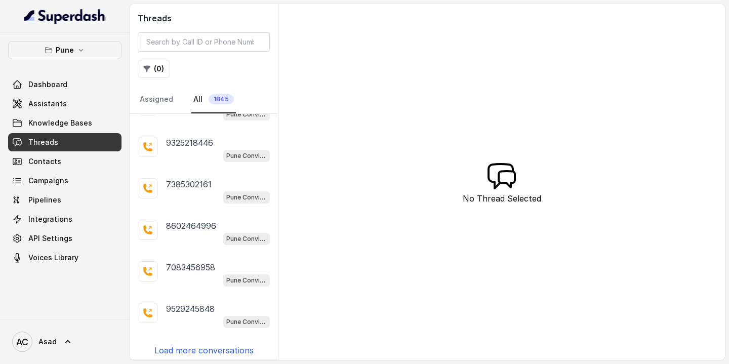
click at [203, 344] on p "Load more conversations" at bounding box center [203, 350] width 99 height 12
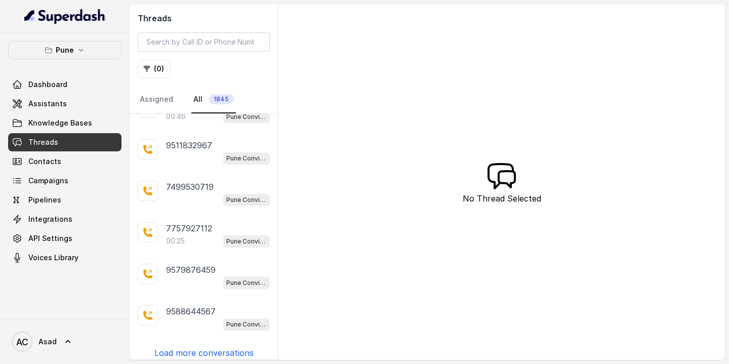
click at [221, 347] on p "Load more conversations" at bounding box center [203, 353] width 99 height 12
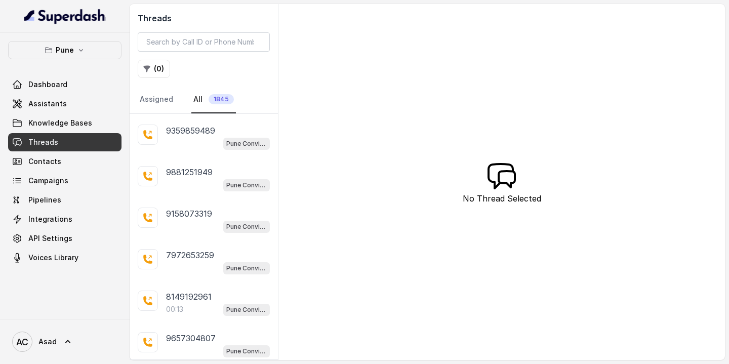
scroll to position [1433, 0]
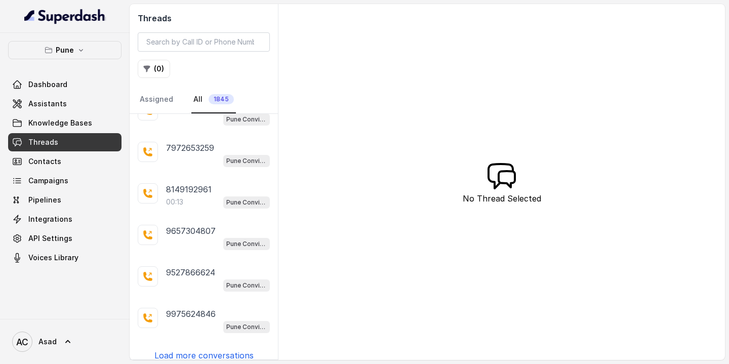
click at [221, 349] on p "Load more conversations" at bounding box center [203, 355] width 99 height 12
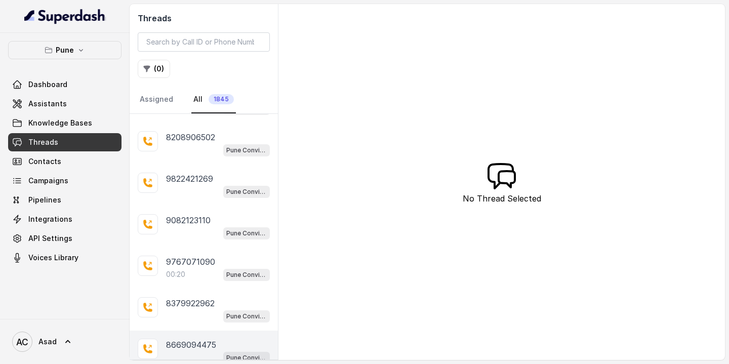
scroll to position [1846, 0]
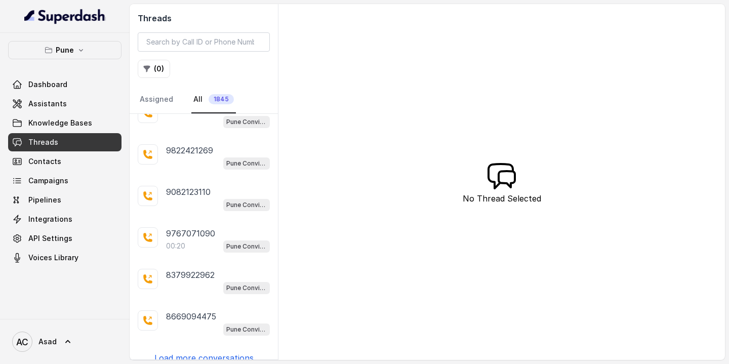
click at [209, 352] on p "Load more conversations" at bounding box center [203, 358] width 99 height 12
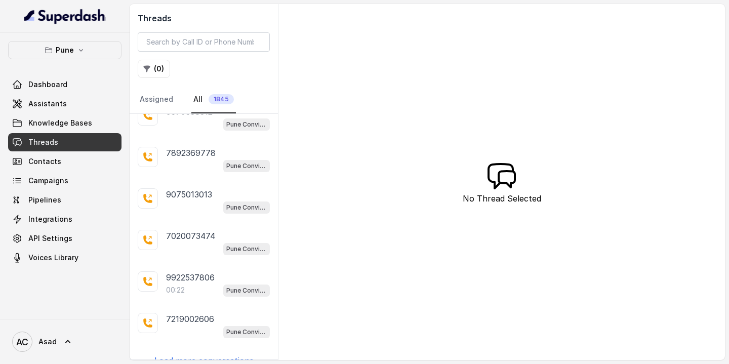
click at [209, 354] on p "Load more conversations" at bounding box center [203, 360] width 99 height 12
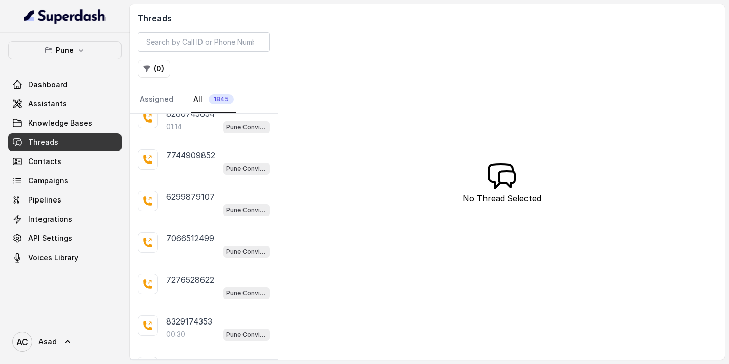
scroll to position [2671, 0]
click at [207, 357] on p "Load more conversations" at bounding box center [203, 363] width 99 height 12
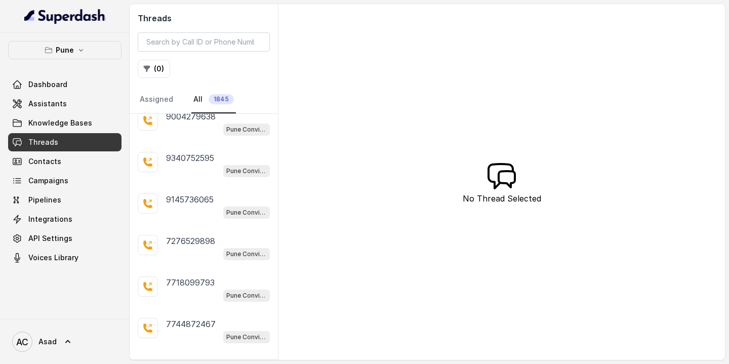
click at [207, 359] on p "Load more conversations" at bounding box center [203, 365] width 99 height 12
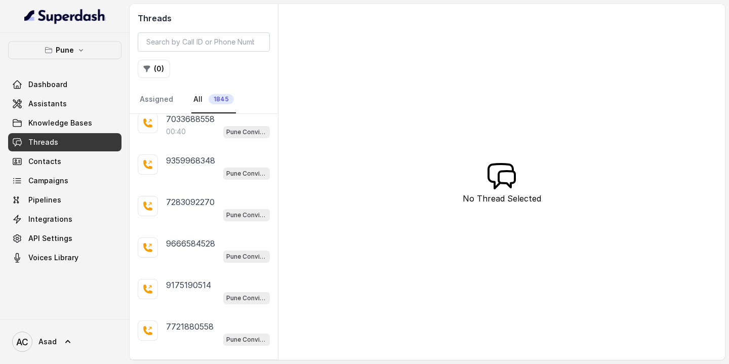
click at [207, 362] on p "Load more conversations" at bounding box center [203, 368] width 99 height 12
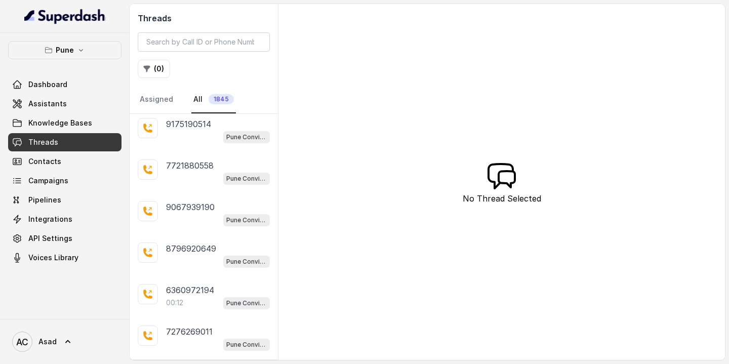
scroll to position [3908, 0]
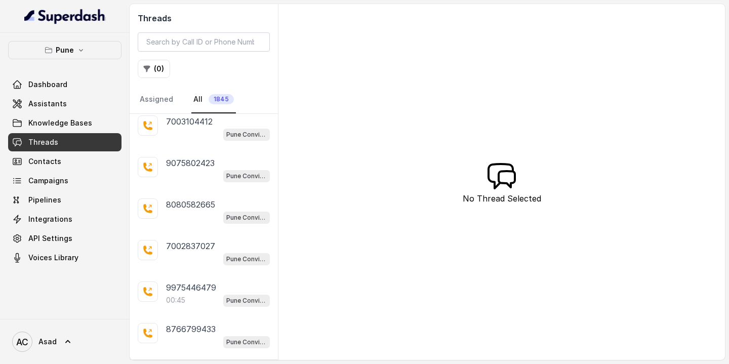
click at [207, 363] on p "Load more conversations" at bounding box center [203, 370] width 99 height 12
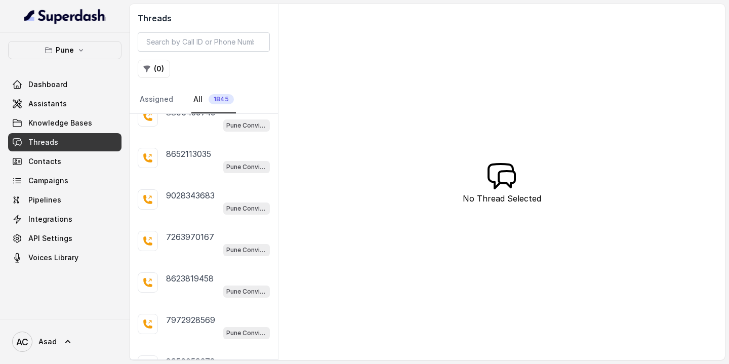
scroll to position [4321, 0]
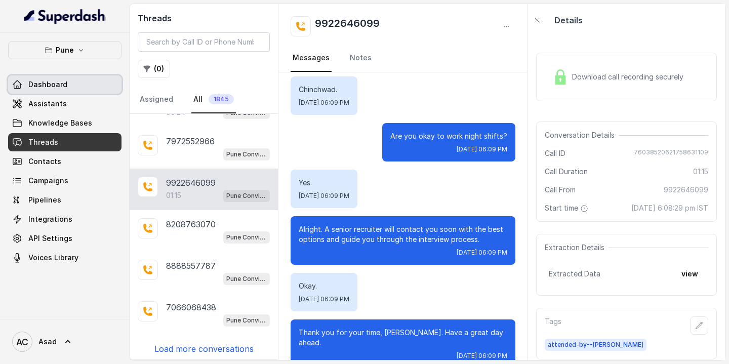
scroll to position [195, 0]
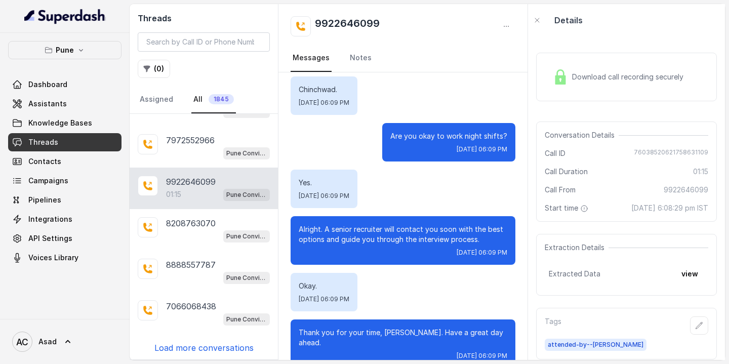
click at [54, 139] on span "Threads" at bounding box center [43, 142] width 30 height 10
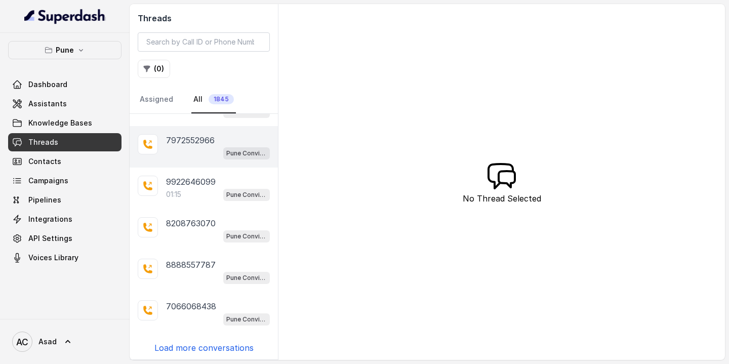
click at [220, 132] on div "7972552966 Pune Conviction HR Outbound Assistant" at bounding box center [204, 147] width 148 height 42
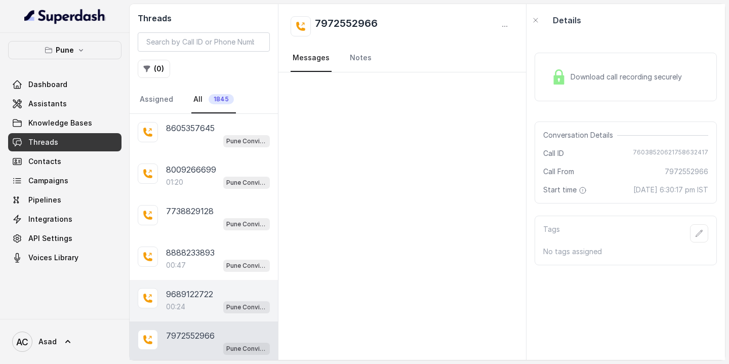
click at [182, 296] on p "9689122722" at bounding box center [189, 294] width 47 height 12
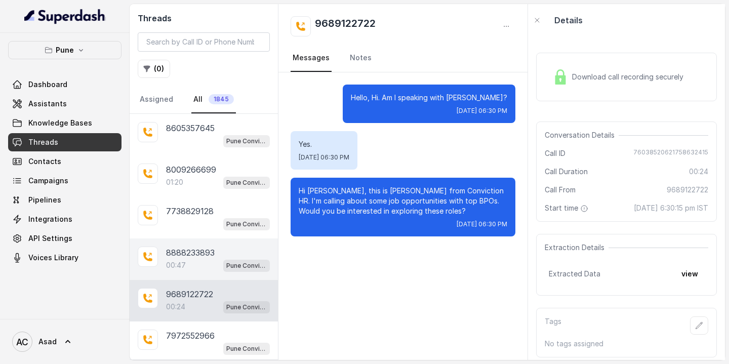
click at [197, 268] on div "00:47 Pune Conviction HR Outbound Assistant" at bounding box center [218, 265] width 104 height 13
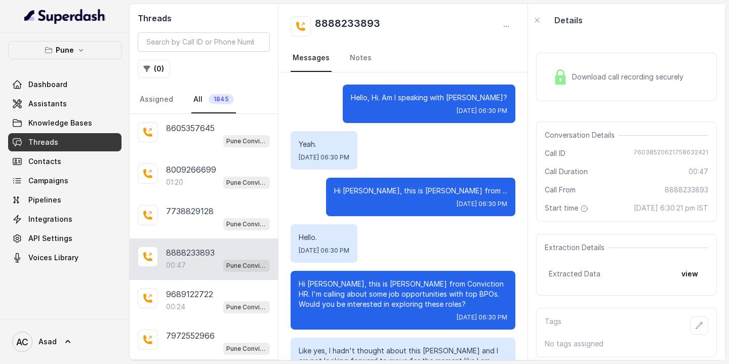
scroll to position [219, 0]
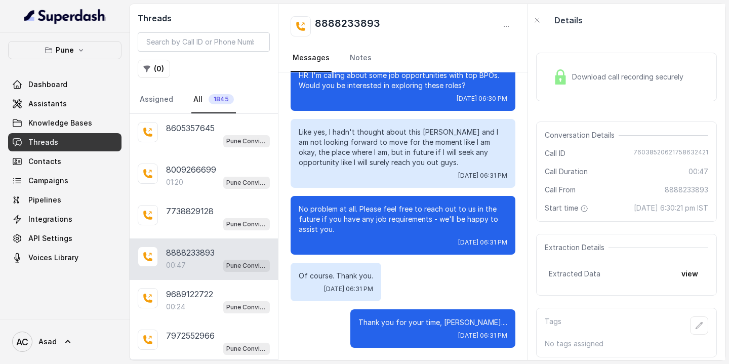
click at [465, 190] on div "Hello, Hi. Am I speaking with [PERSON_NAME]? [DATE] 06:30 PM Yeah. [DATE] 06:30…" at bounding box center [402, 107] width 249 height 506
click at [692, 282] on button "view" at bounding box center [689, 274] width 29 height 18
click at [591, 78] on span "Download call recording securely" at bounding box center [629, 77] width 115 height 10
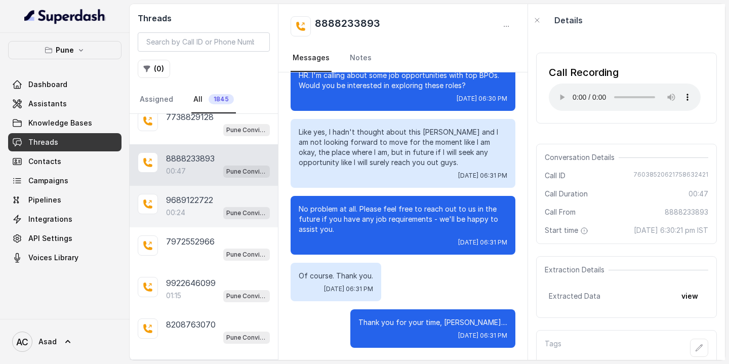
scroll to position [95, 0]
click at [190, 294] on div "01:15 Pune Conviction HR Outbound Assistant" at bounding box center [218, 294] width 104 height 13
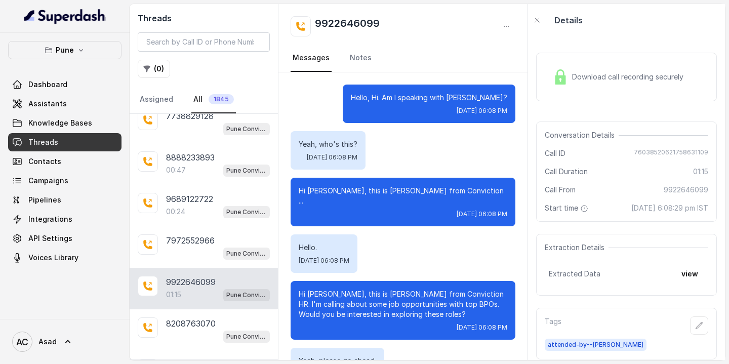
click at [625, 82] on div "Download call recording securely" at bounding box center [618, 76] width 139 height 23
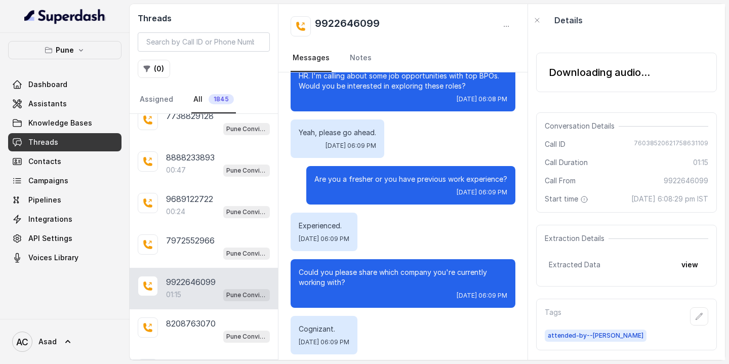
scroll to position [229, 0]
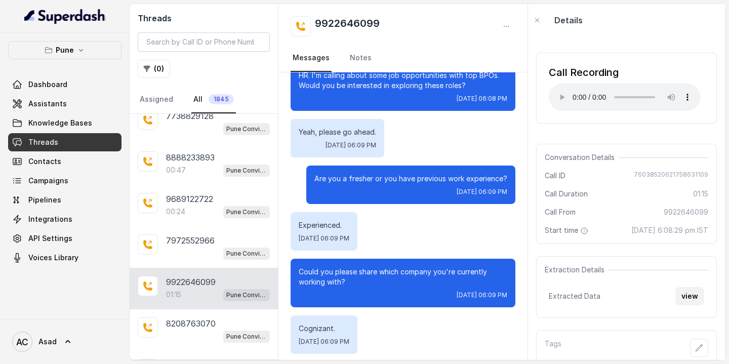
click at [691, 300] on button "view" at bounding box center [689, 296] width 29 height 18
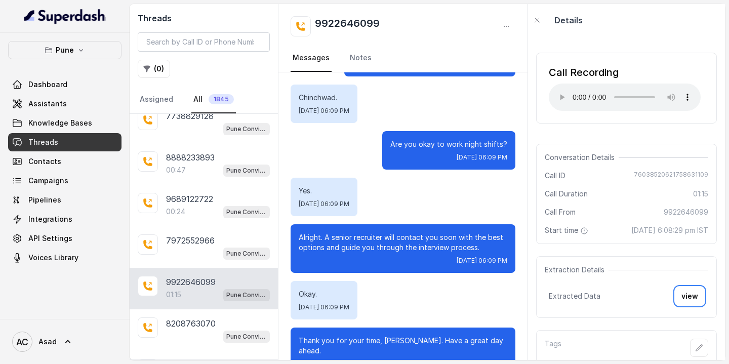
scroll to position [840, 0]
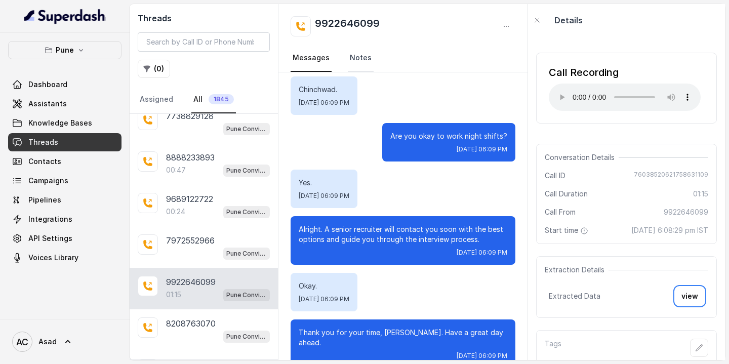
click at [357, 55] on link "Notes" at bounding box center [361, 58] width 26 height 27
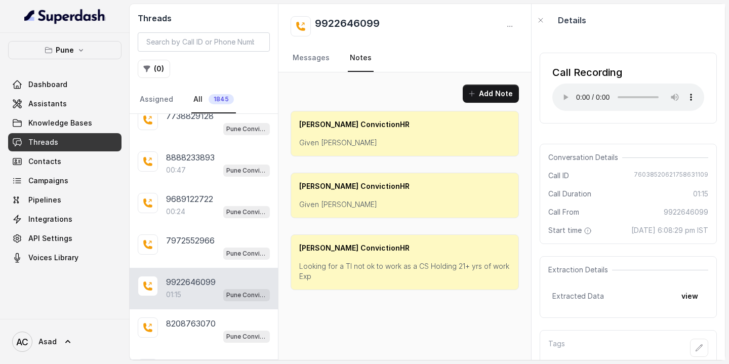
scroll to position [33, 0]
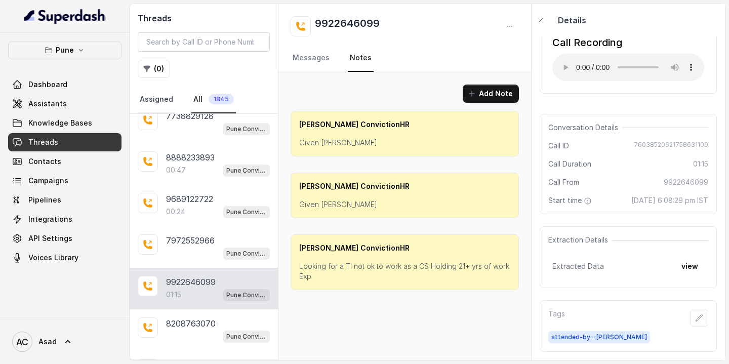
click at [144, 102] on link "Assigned" at bounding box center [156, 99] width 37 height 27
